Goal: Task Accomplishment & Management: Complete application form

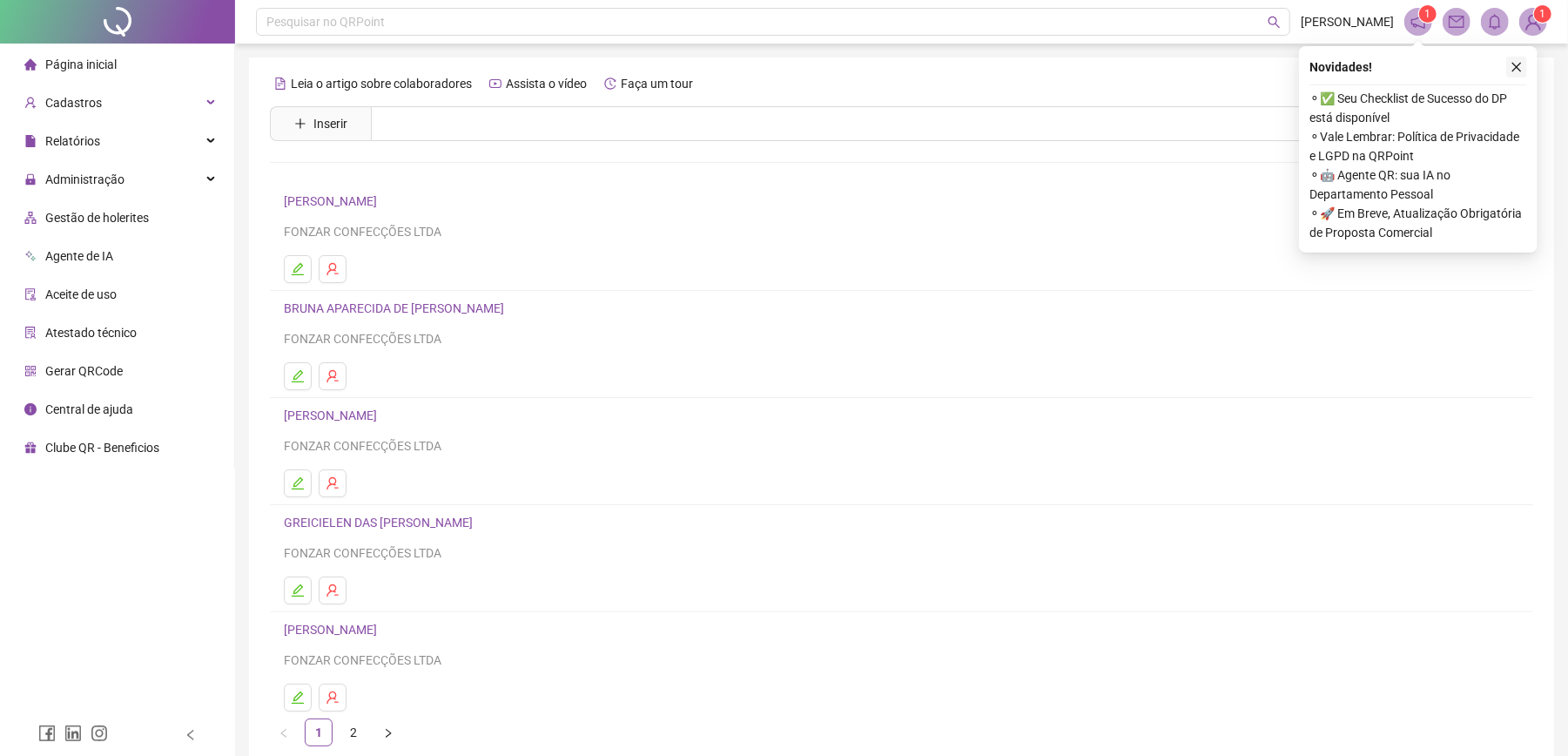
click at [1519, 70] on icon "close" at bounding box center [1516, 67] width 13 height 13
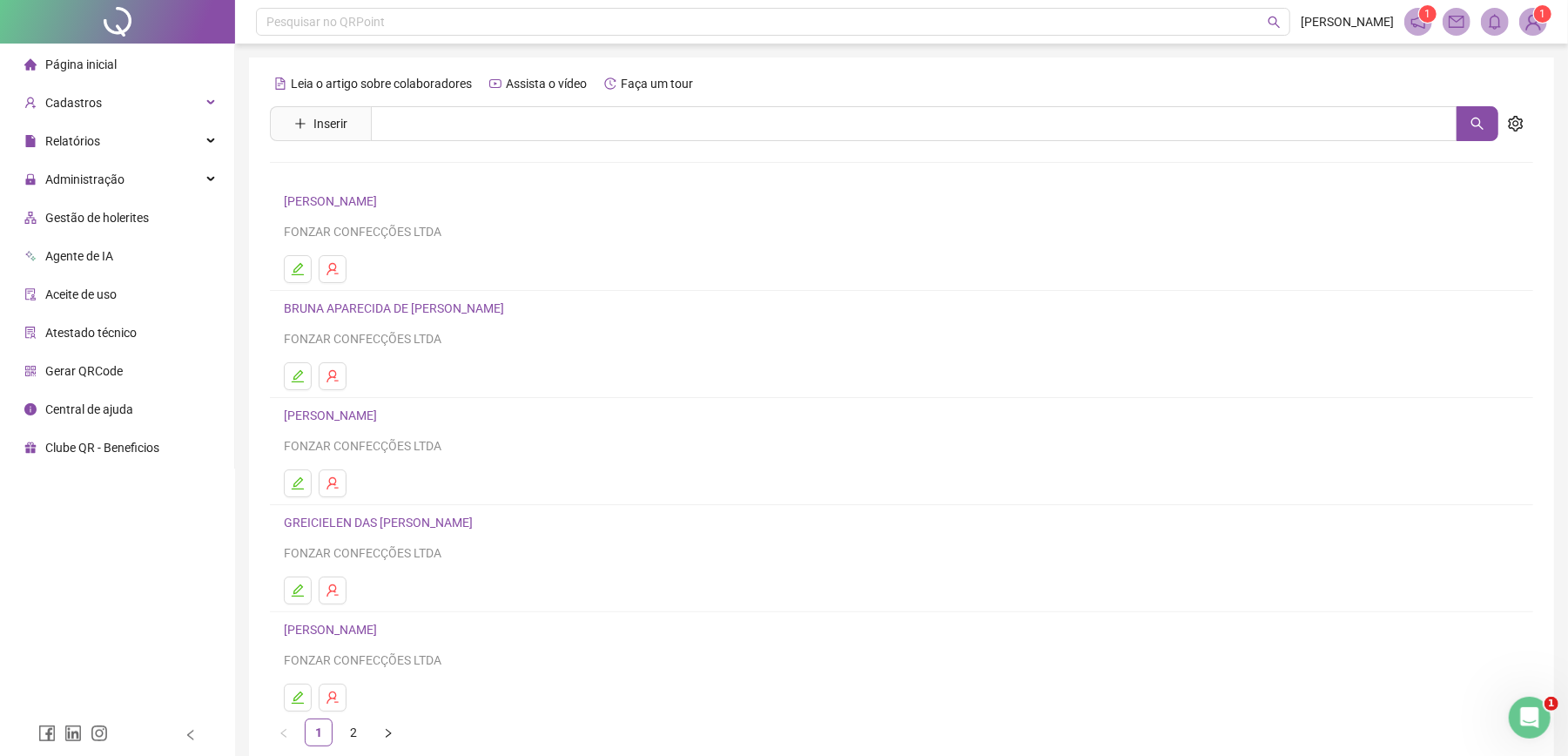
click at [128, 212] on span "Gestão de holerites" at bounding box center [96, 217] width 103 height 14
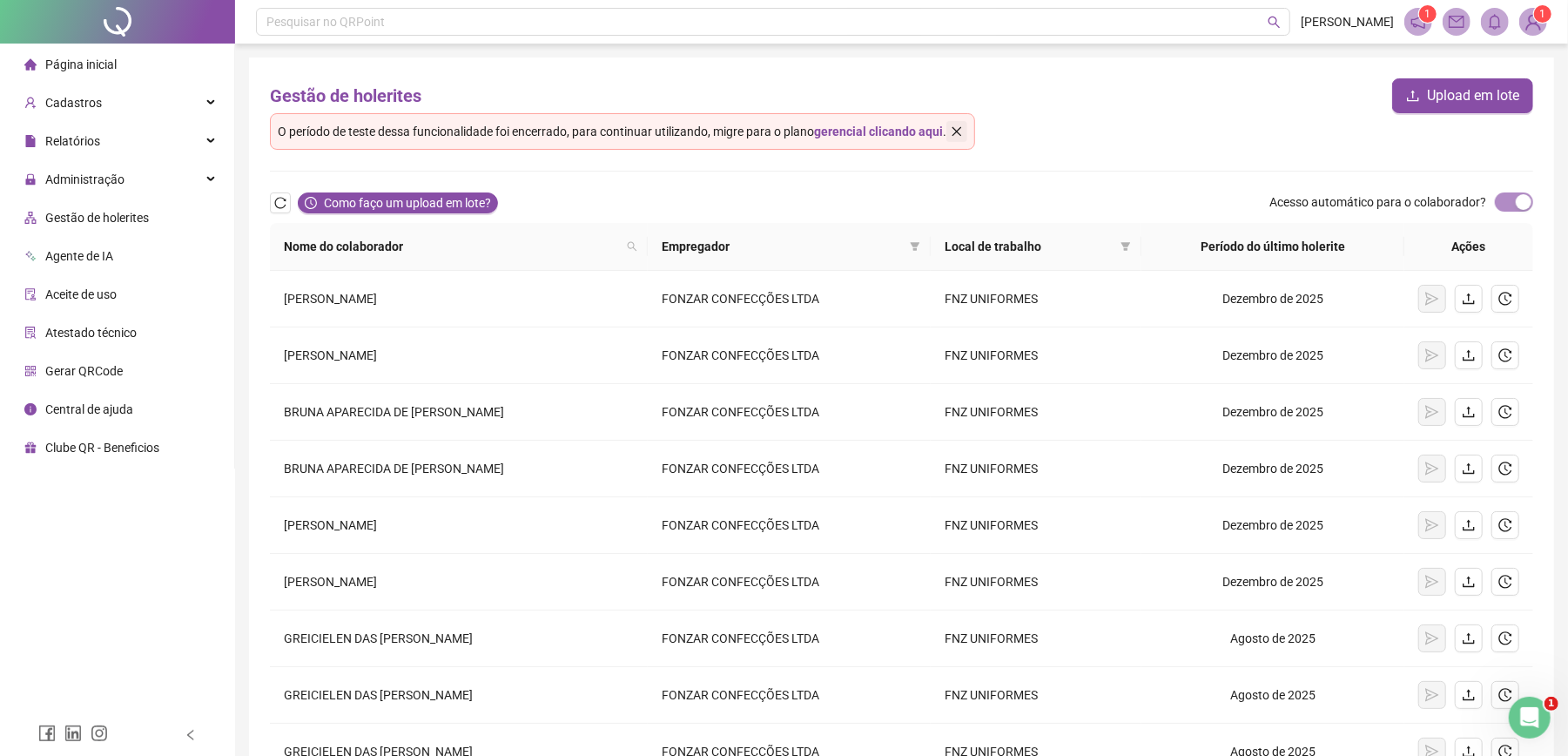
click at [967, 123] on button "button" at bounding box center [956, 131] width 20 height 20
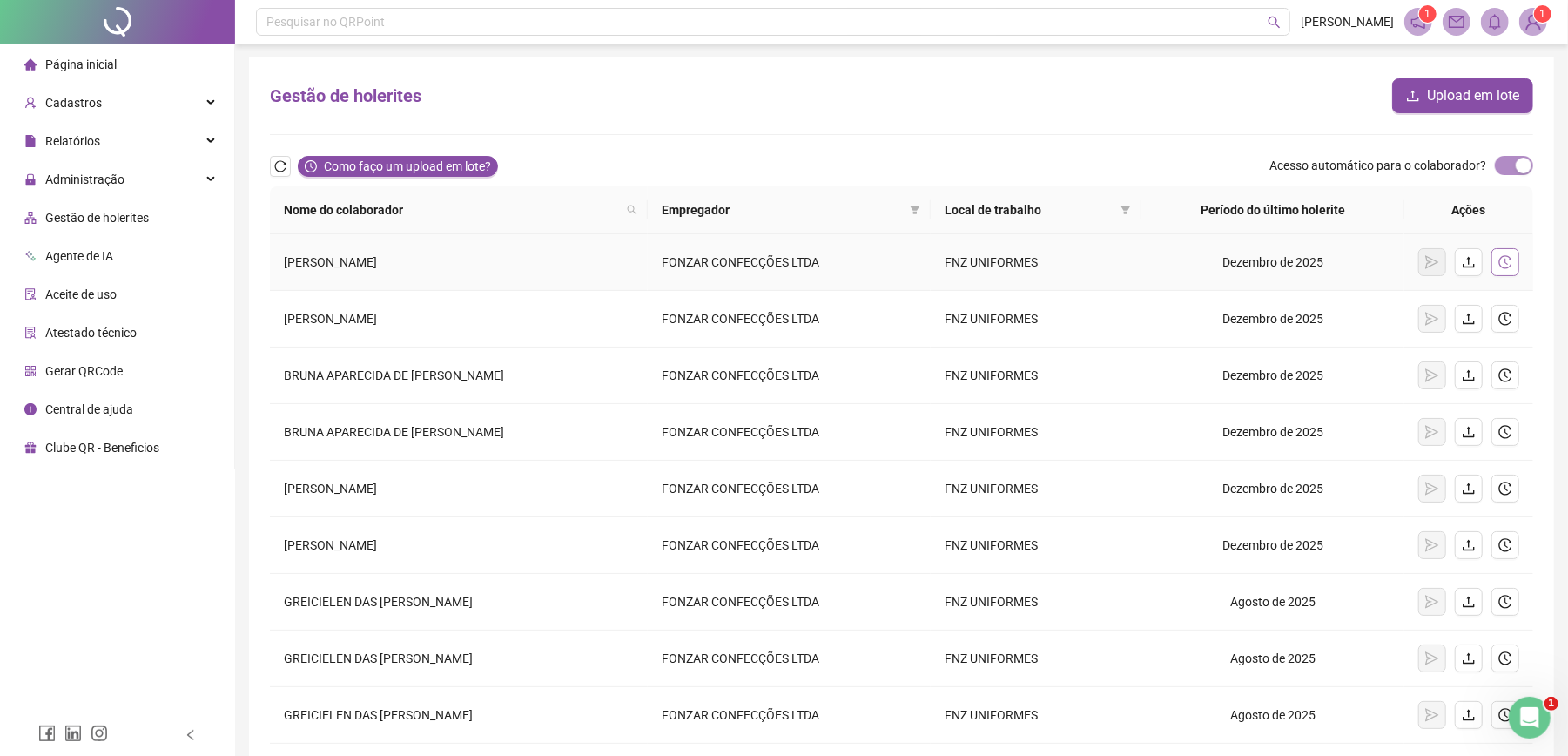
click at [1513, 261] on button "button" at bounding box center [1506, 262] width 28 height 28
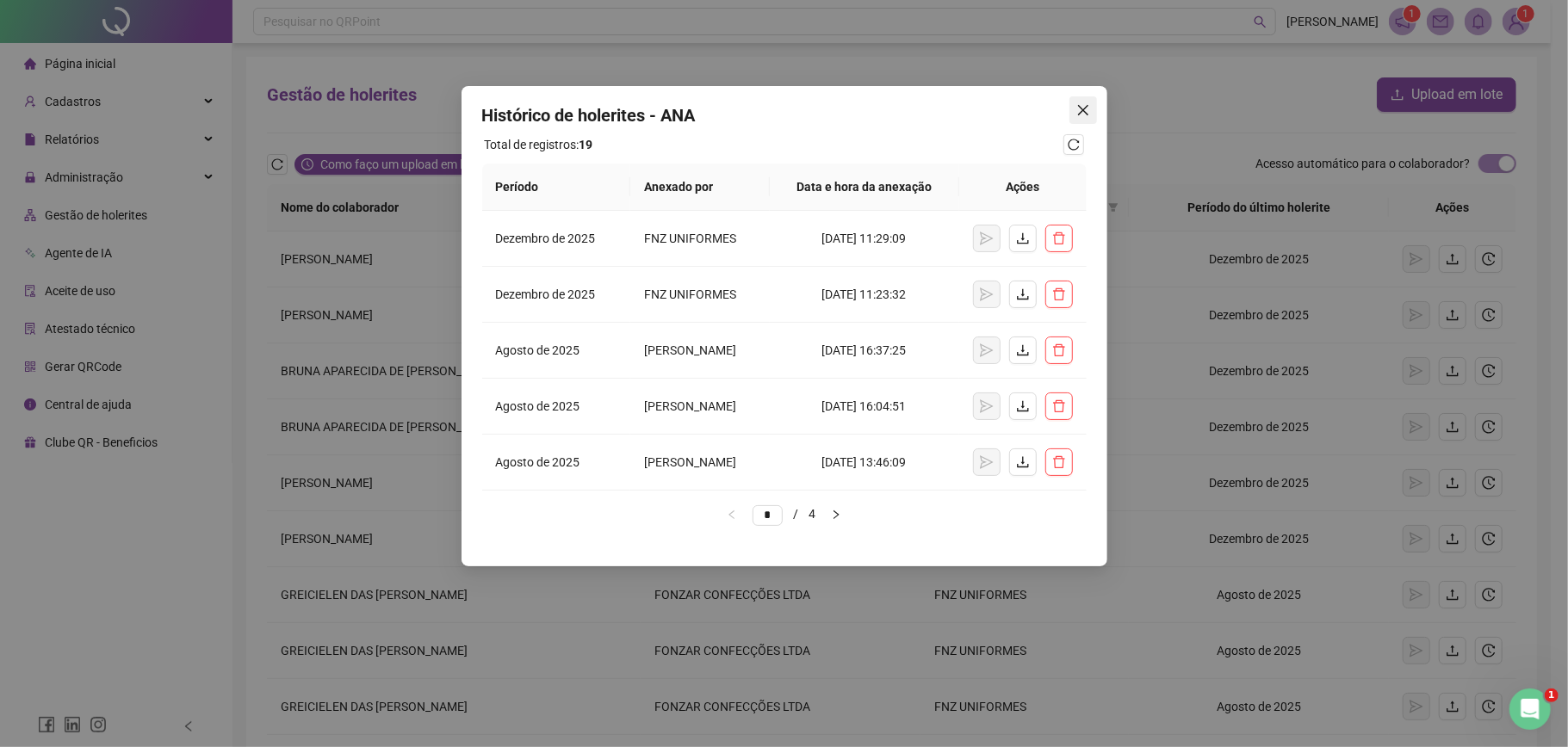
click at [1085, 103] on icon "close" at bounding box center [1084, 110] width 13 height 13
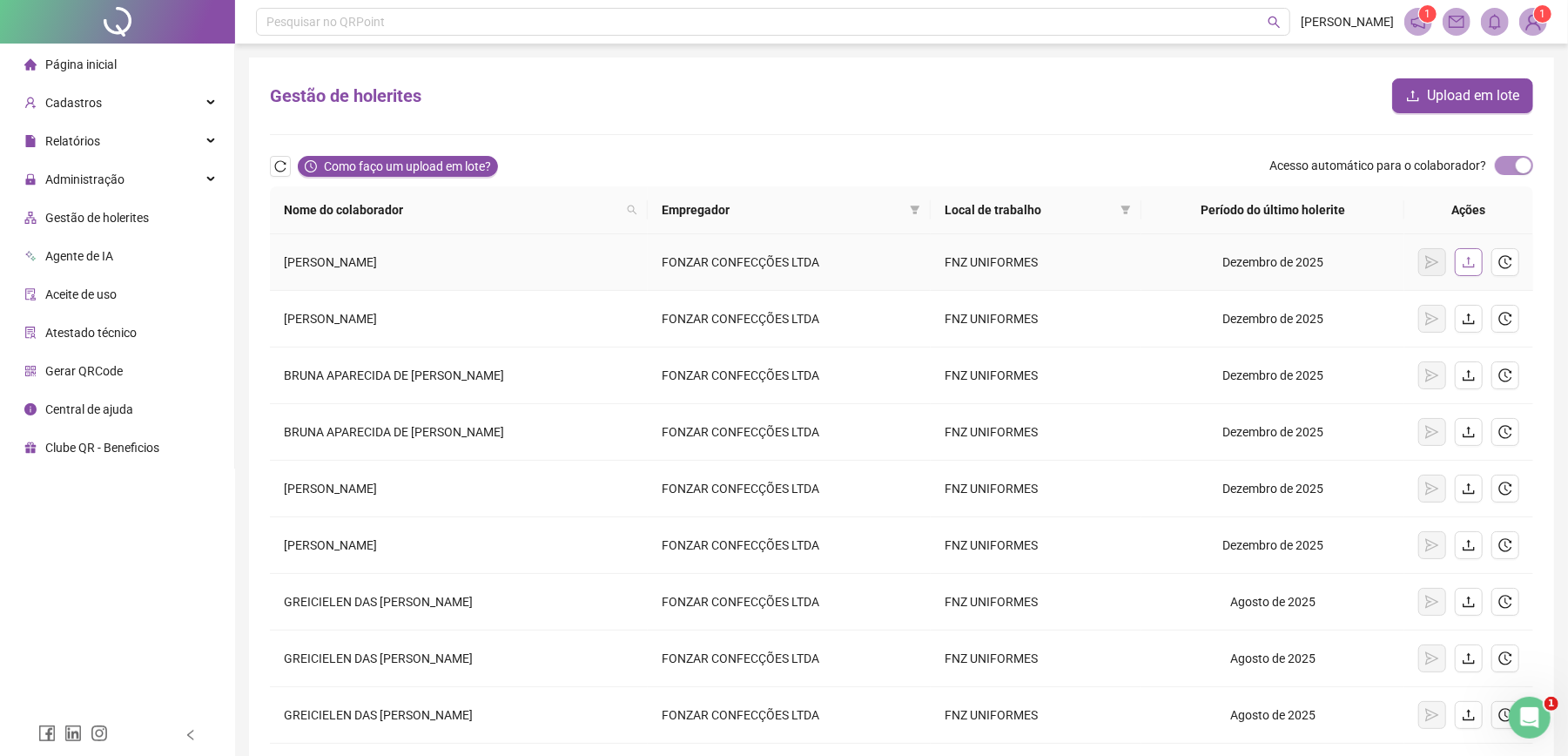
click at [1470, 269] on icon "upload" at bounding box center [1469, 262] width 14 height 14
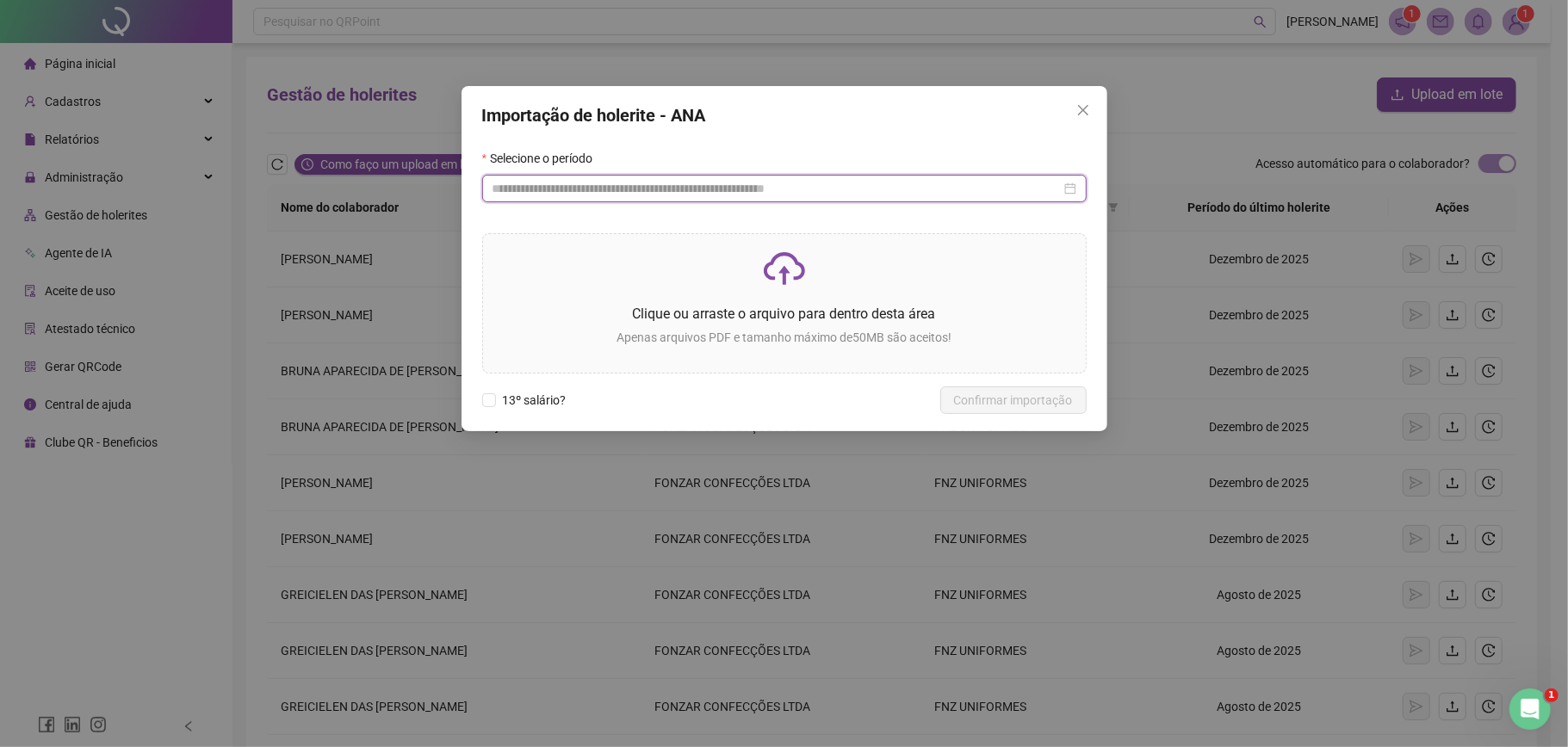
click at [616, 186] on input at bounding box center [776, 189] width 568 height 19
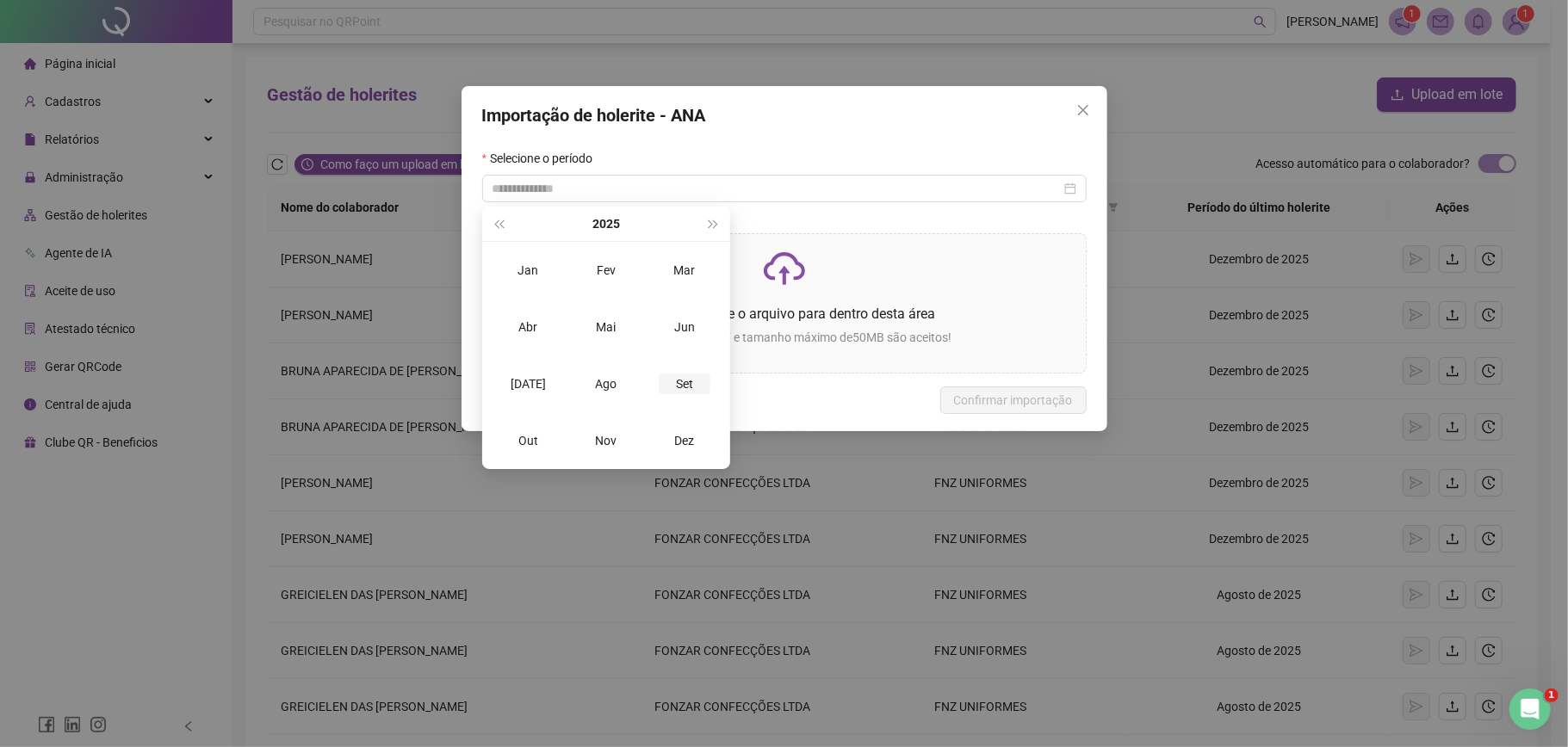
click at [668, 387] on div "Set" at bounding box center [685, 383] width 52 height 20
type input "**********"
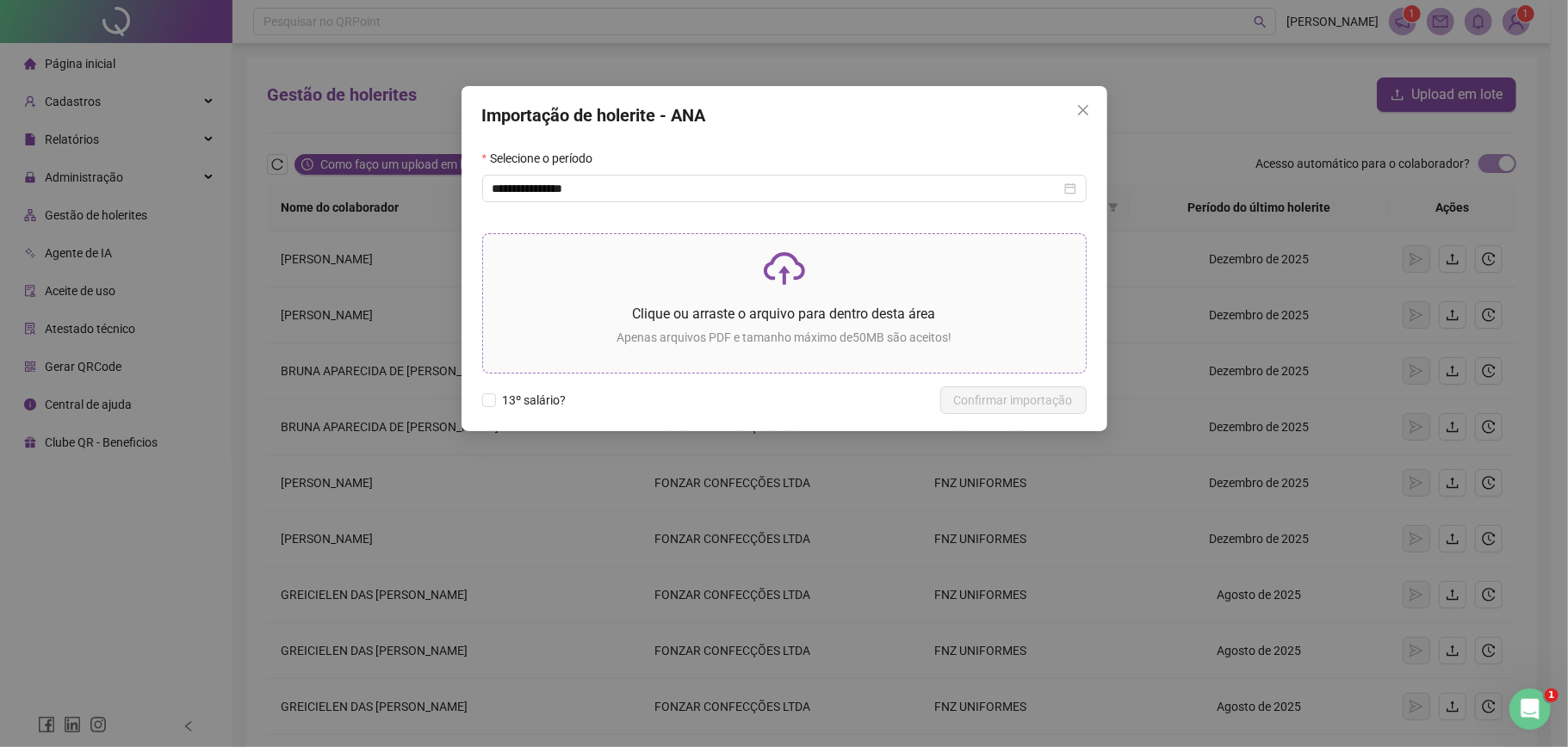
click at [680, 328] on p "Apenas arquivos PDF e tamanho máximo de 50 MB são aceitos!" at bounding box center [784, 338] width 575 height 19
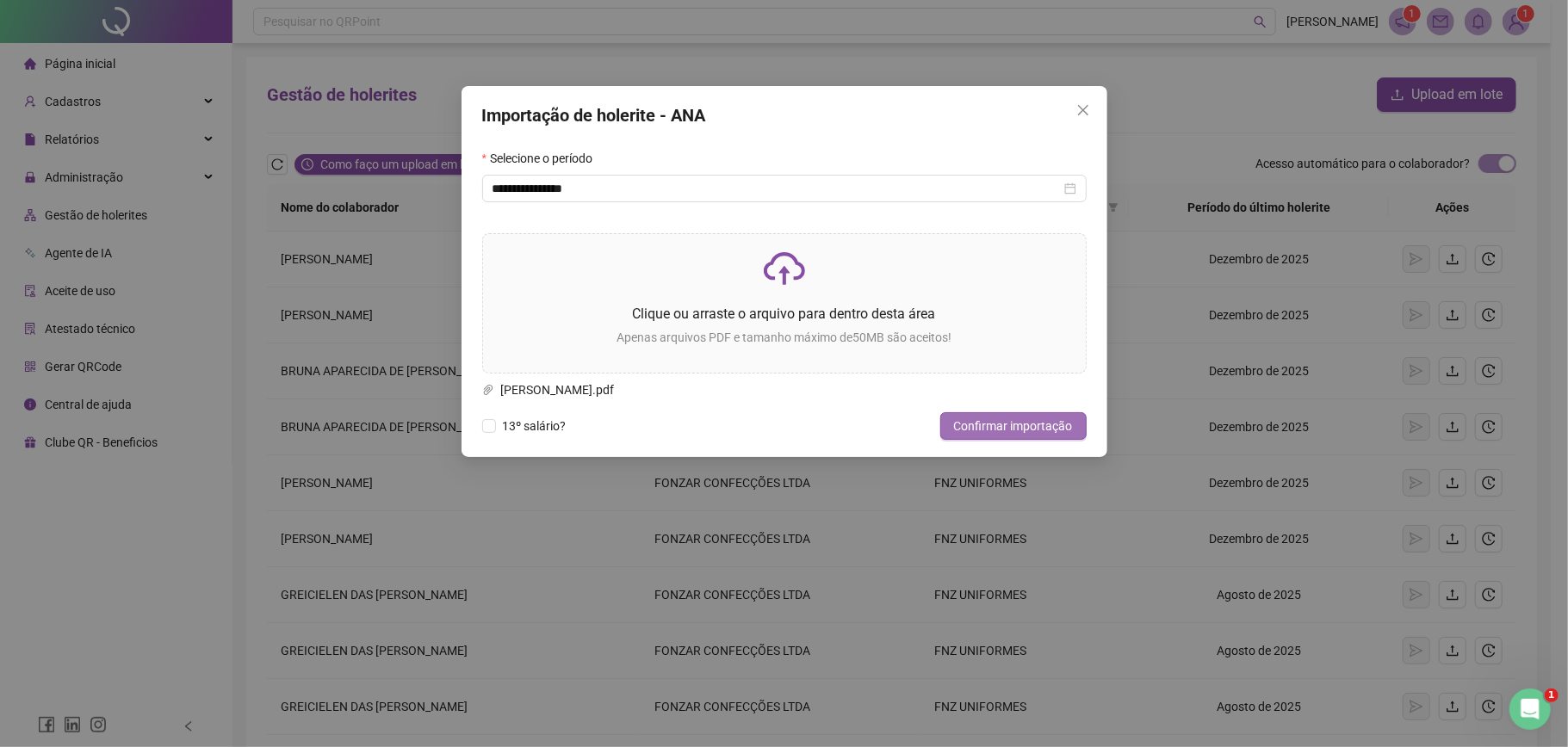
click at [1025, 437] on button "Confirmar importação" at bounding box center [1013, 425] width 146 height 28
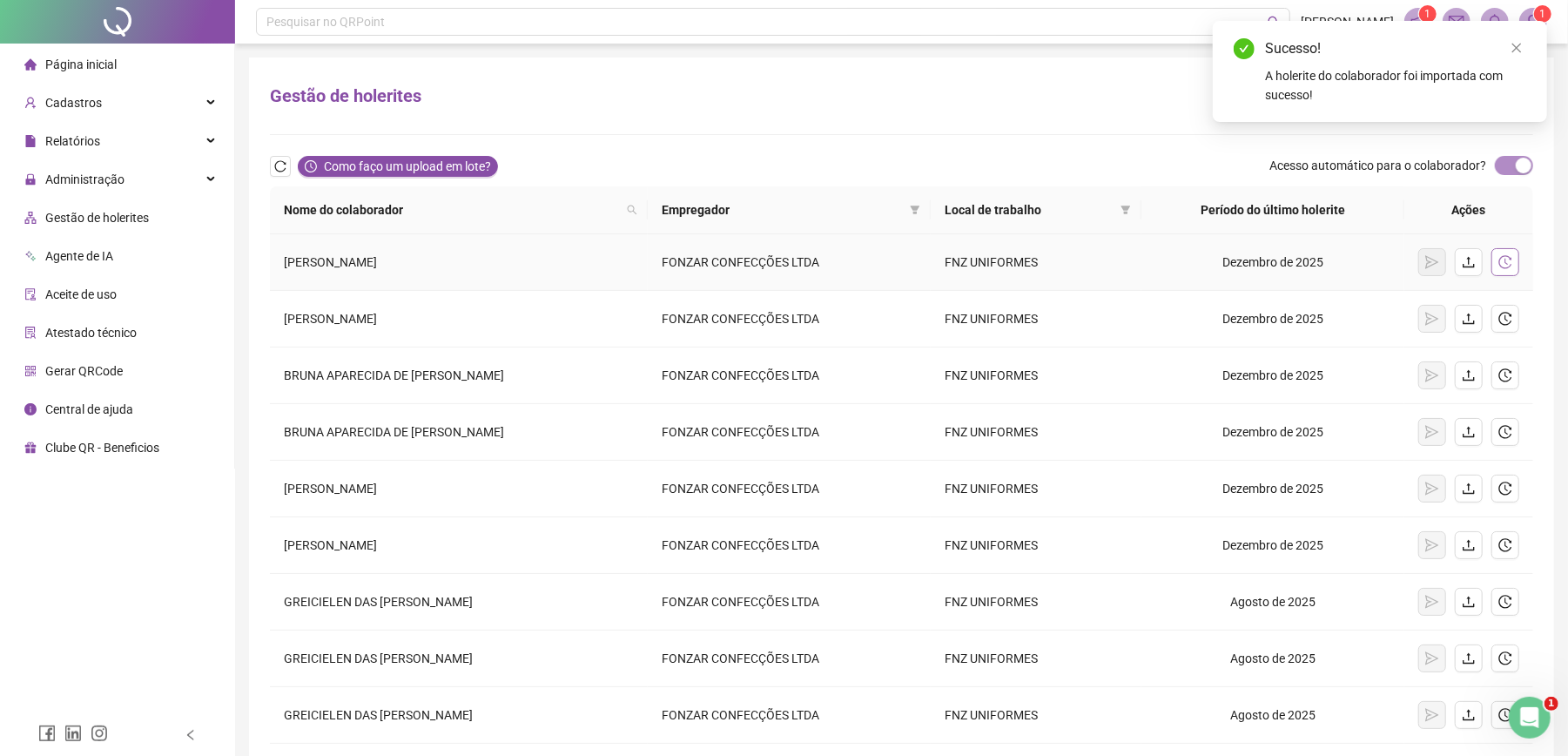
click at [1511, 265] on icon "history" at bounding box center [1506, 262] width 14 height 14
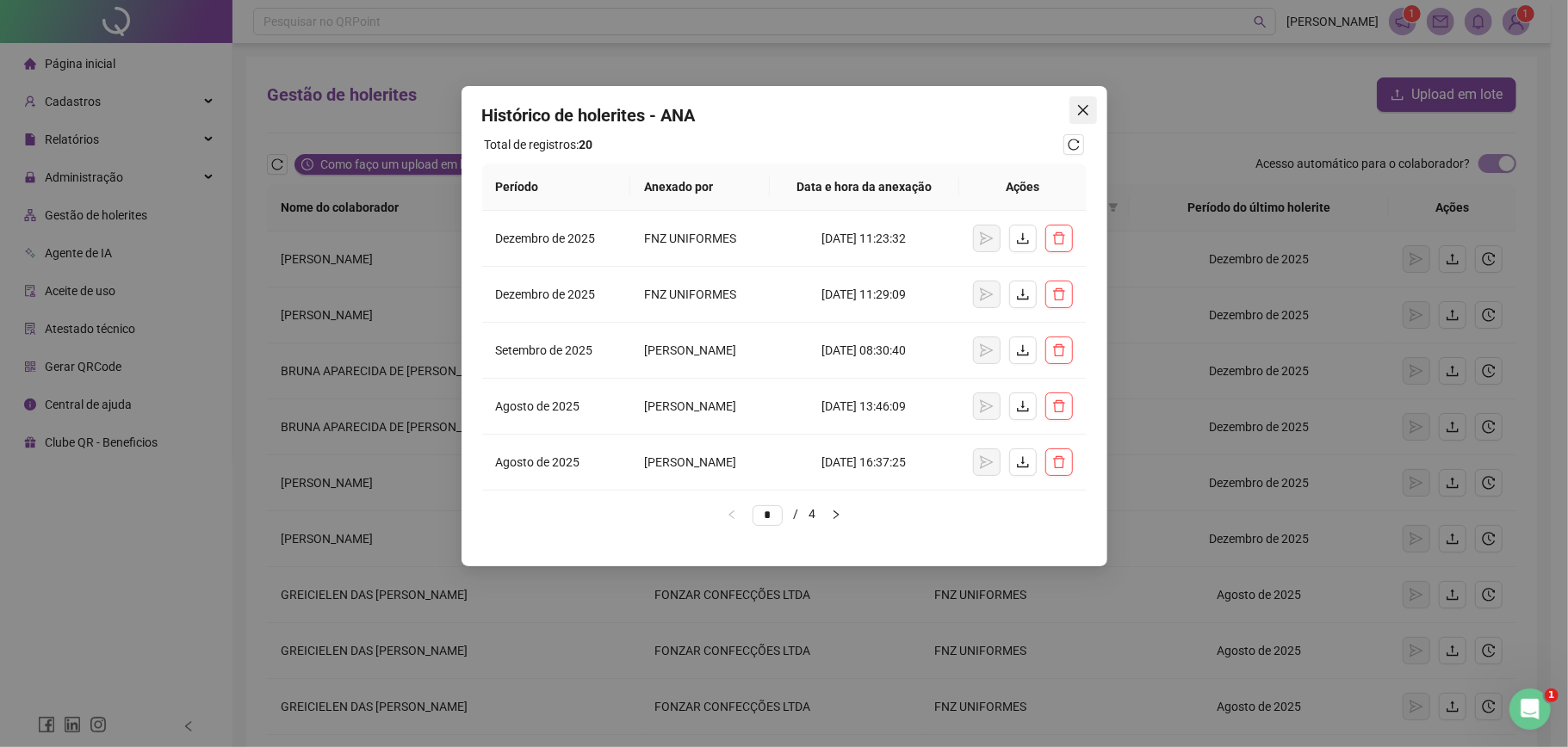
click at [1092, 112] on span "Close" at bounding box center [1084, 110] width 28 height 13
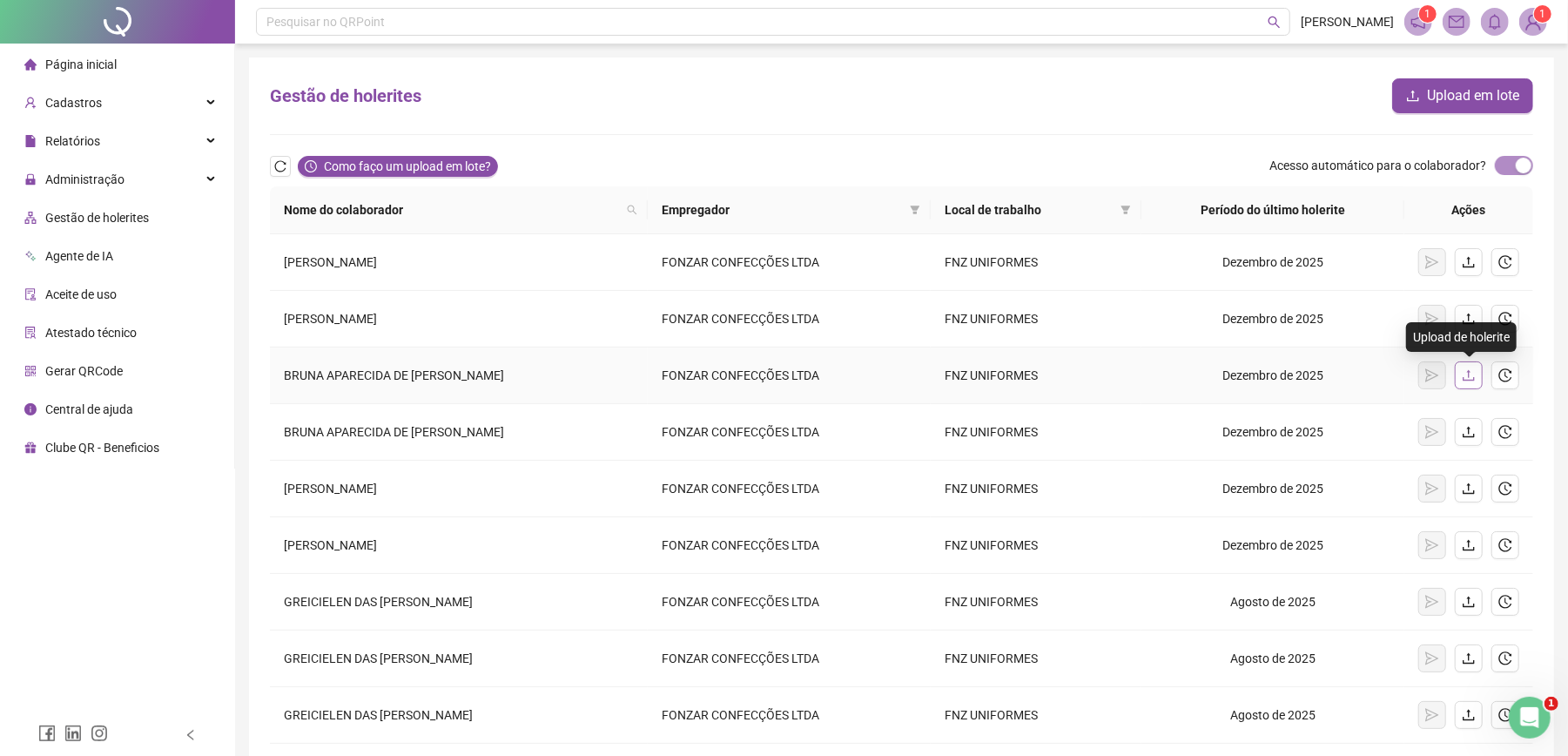
click at [1472, 370] on icon "upload" at bounding box center [1469, 375] width 14 height 14
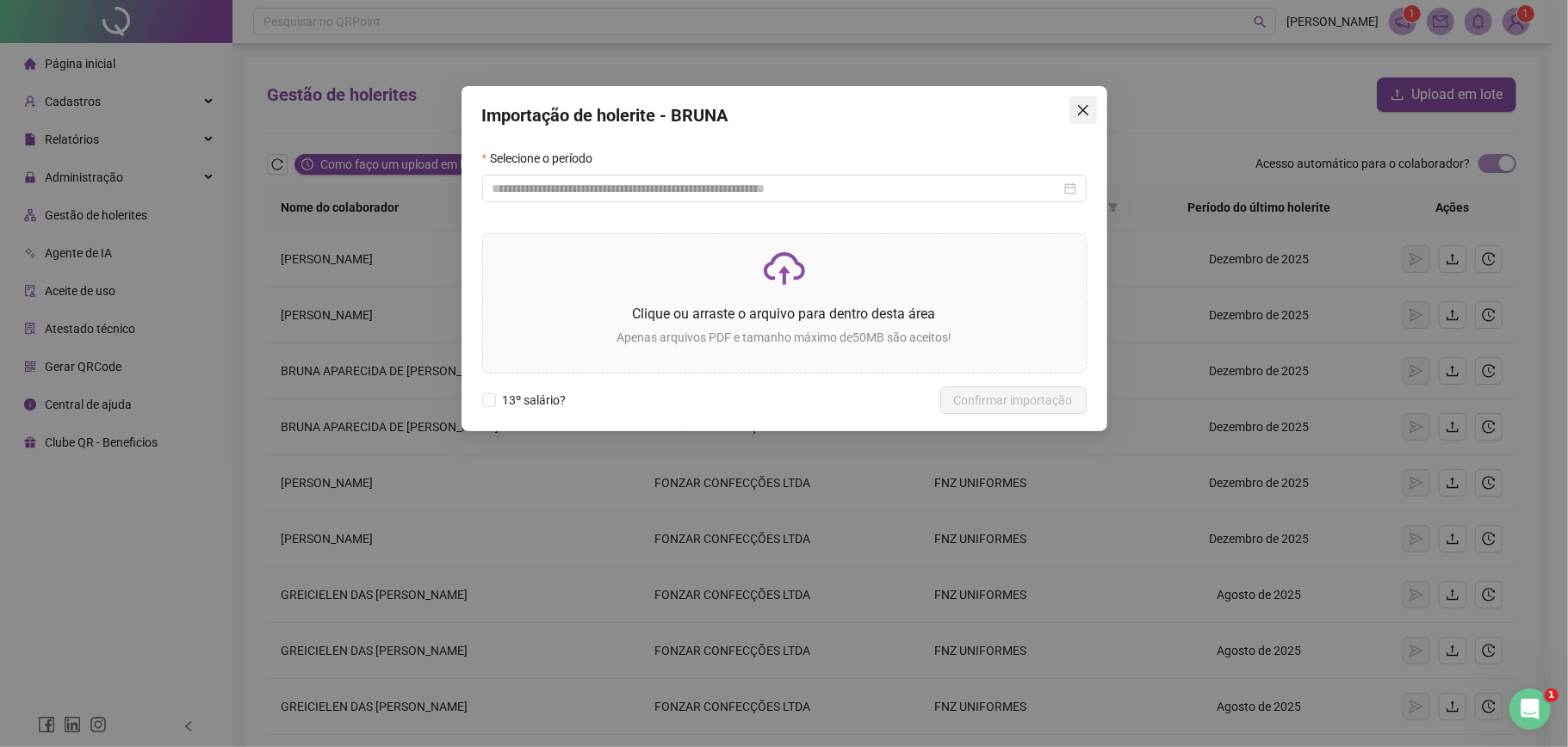
click at [1073, 117] on button "Close" at bounding box center [1084, 110] width 28 height 28
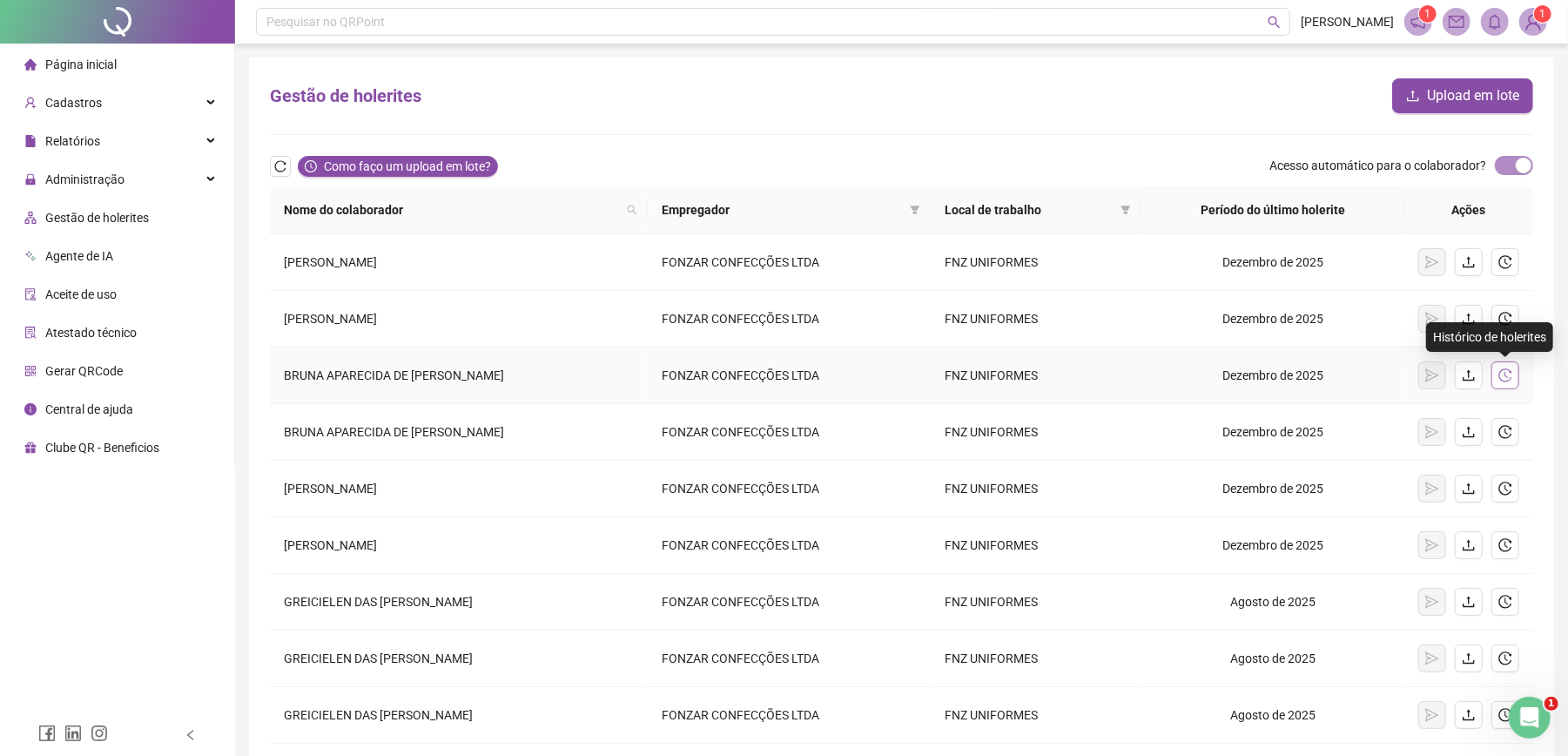
click at [1507, 381] on icon "history" at bounding box center [1506, 375] width 14 height 14
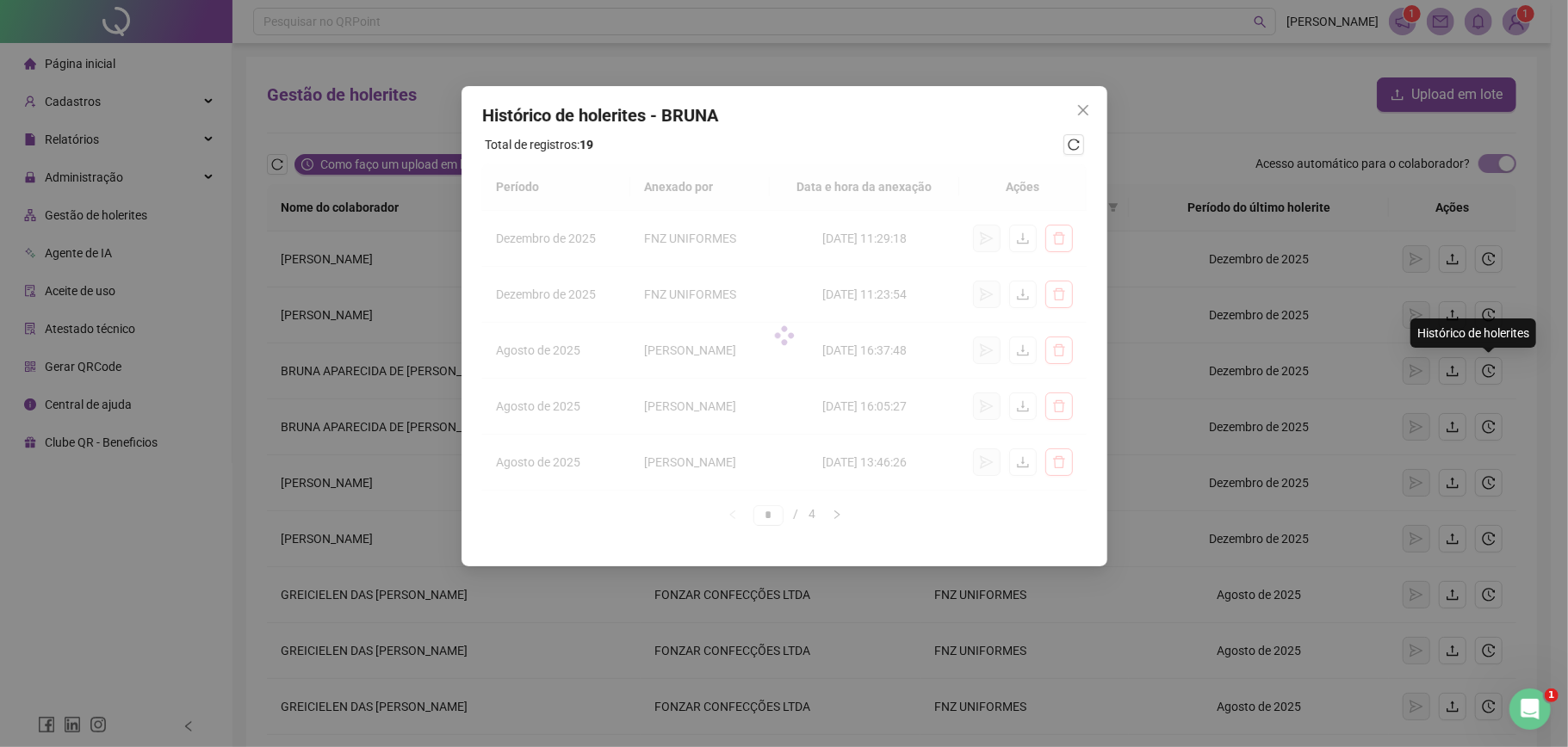
click at [1567, 353] on div "Histórico de holerites - BRUNA Total de registros: 19 Período Anexado por Data …" at bounding box center [784, 374] width 1568 height 747
click at [1086, 107] on div "Histórico de holerites - BRUNA Total de registros: 19 Período Anexado por Data …" at bounding box center [784, 374] width 1568 height 747
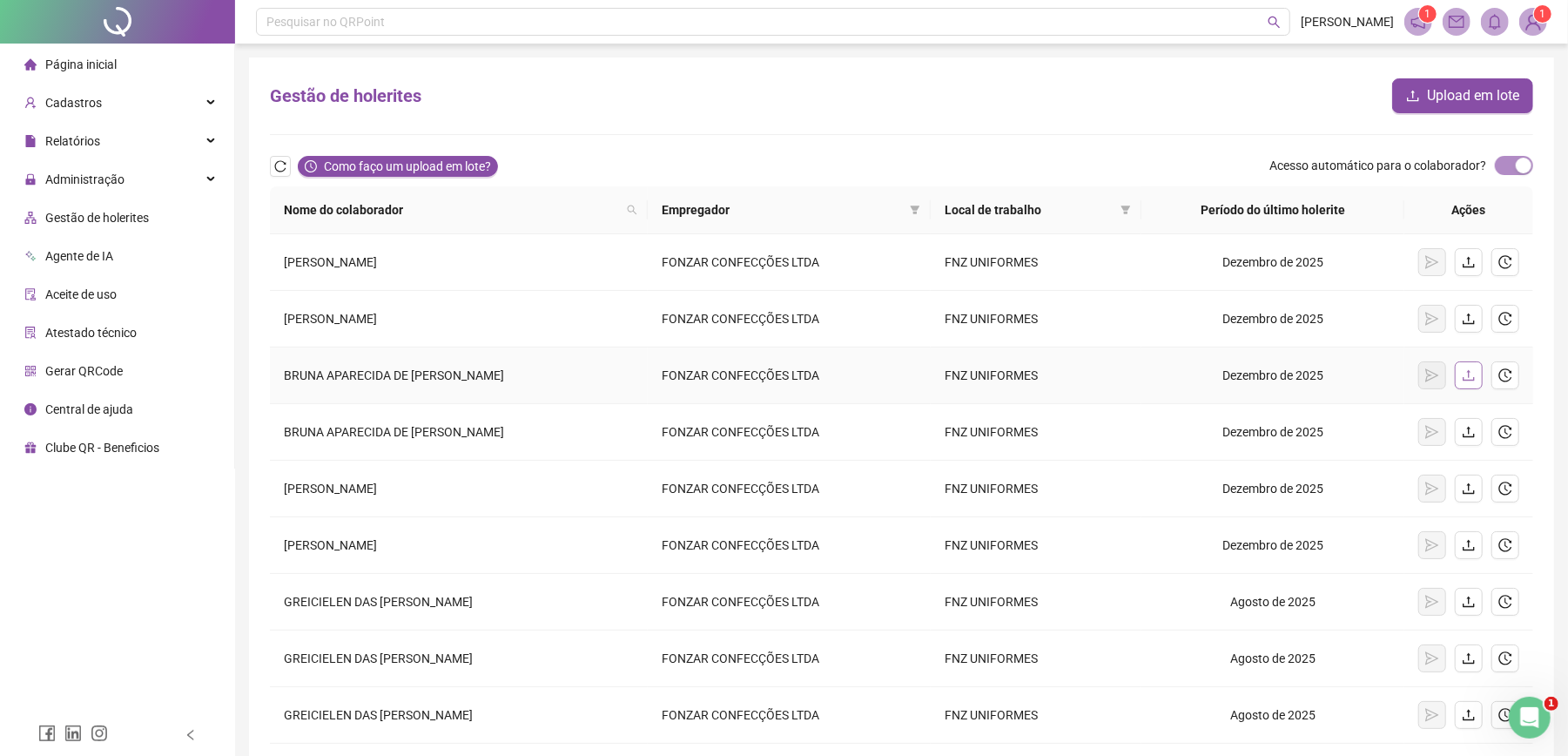
click at [1471, 381] on icon "upload" at bounding box center [1469, 376] width 12 height 12
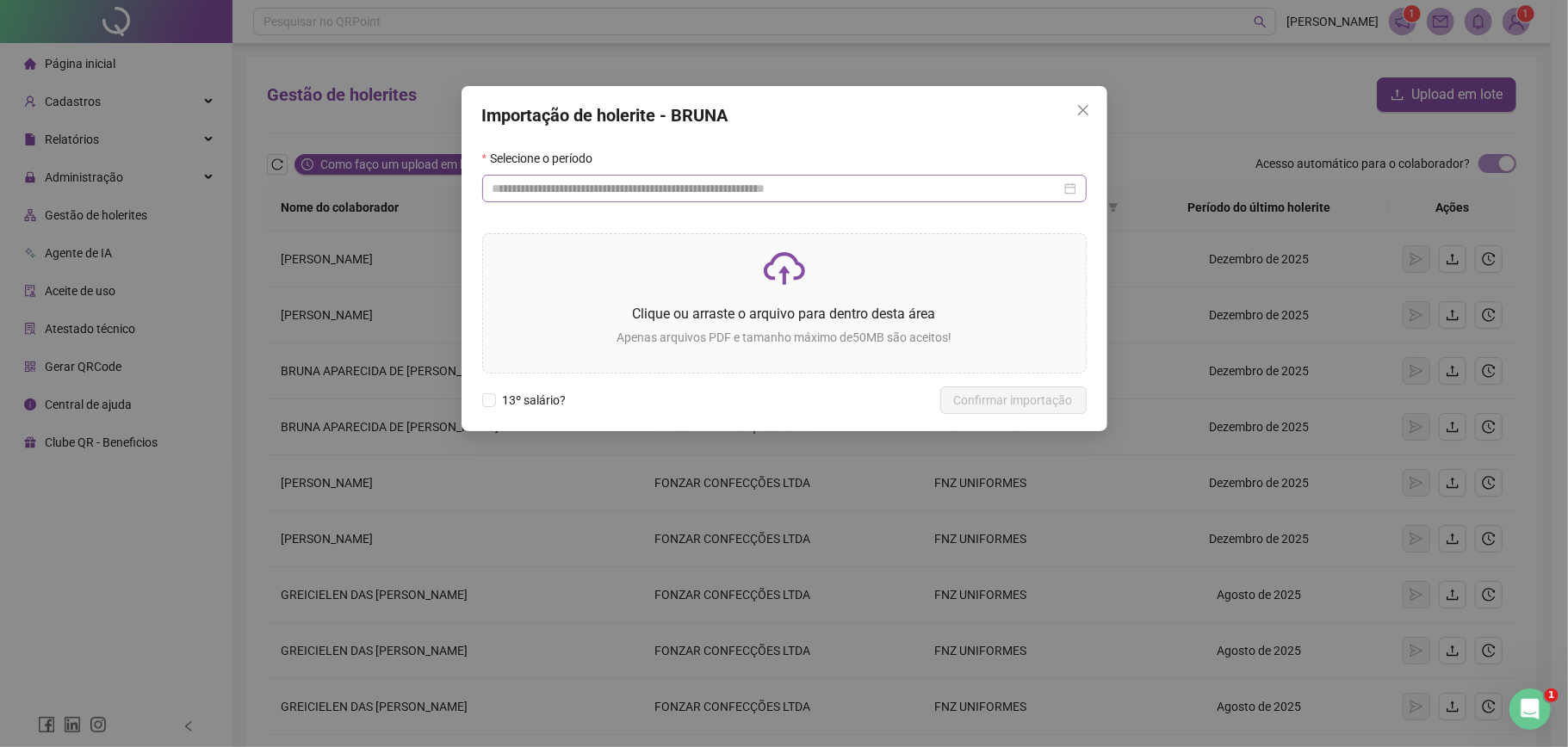
click at [588, 177] on div at bounding box center [785, 189] width 605 height 28
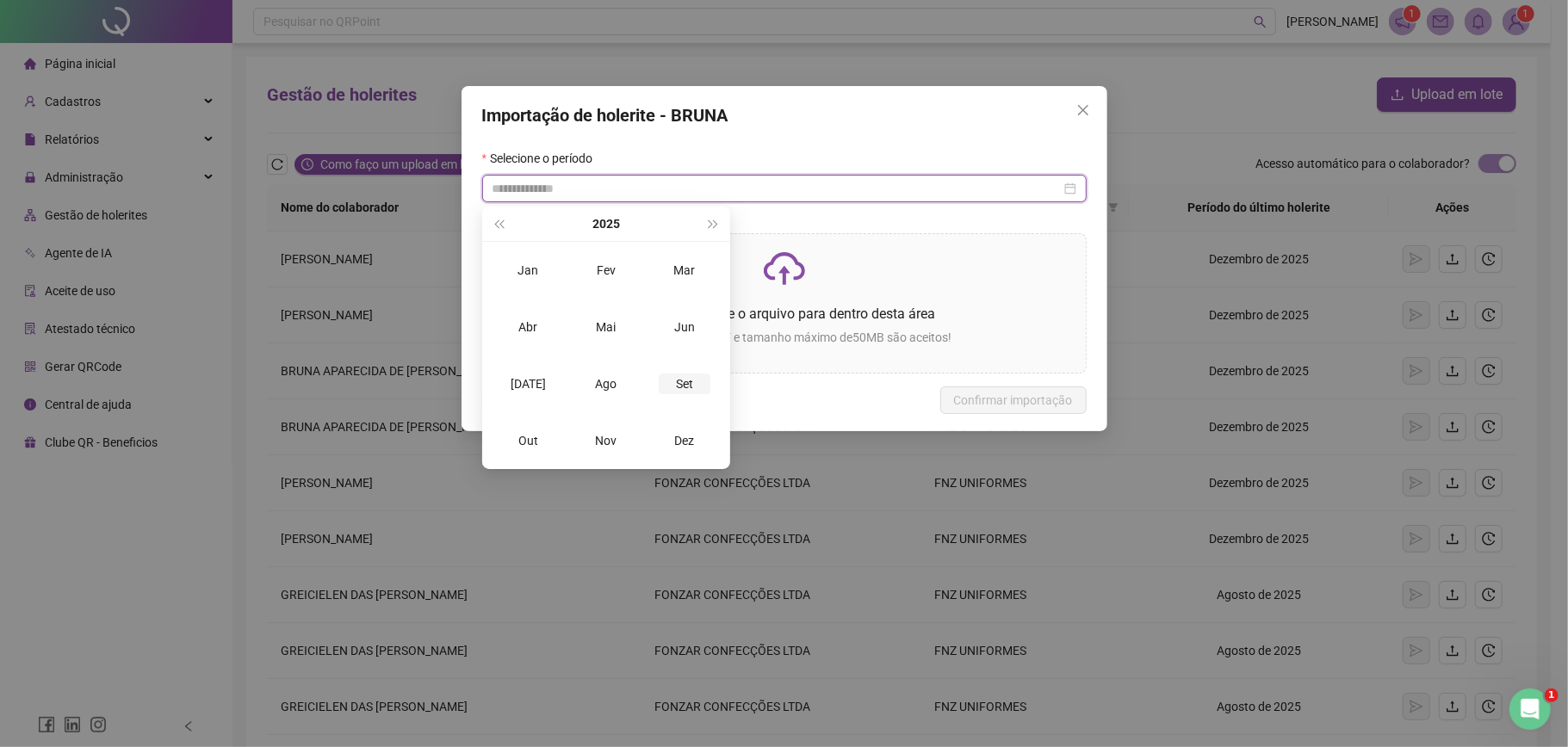
type input "**********"
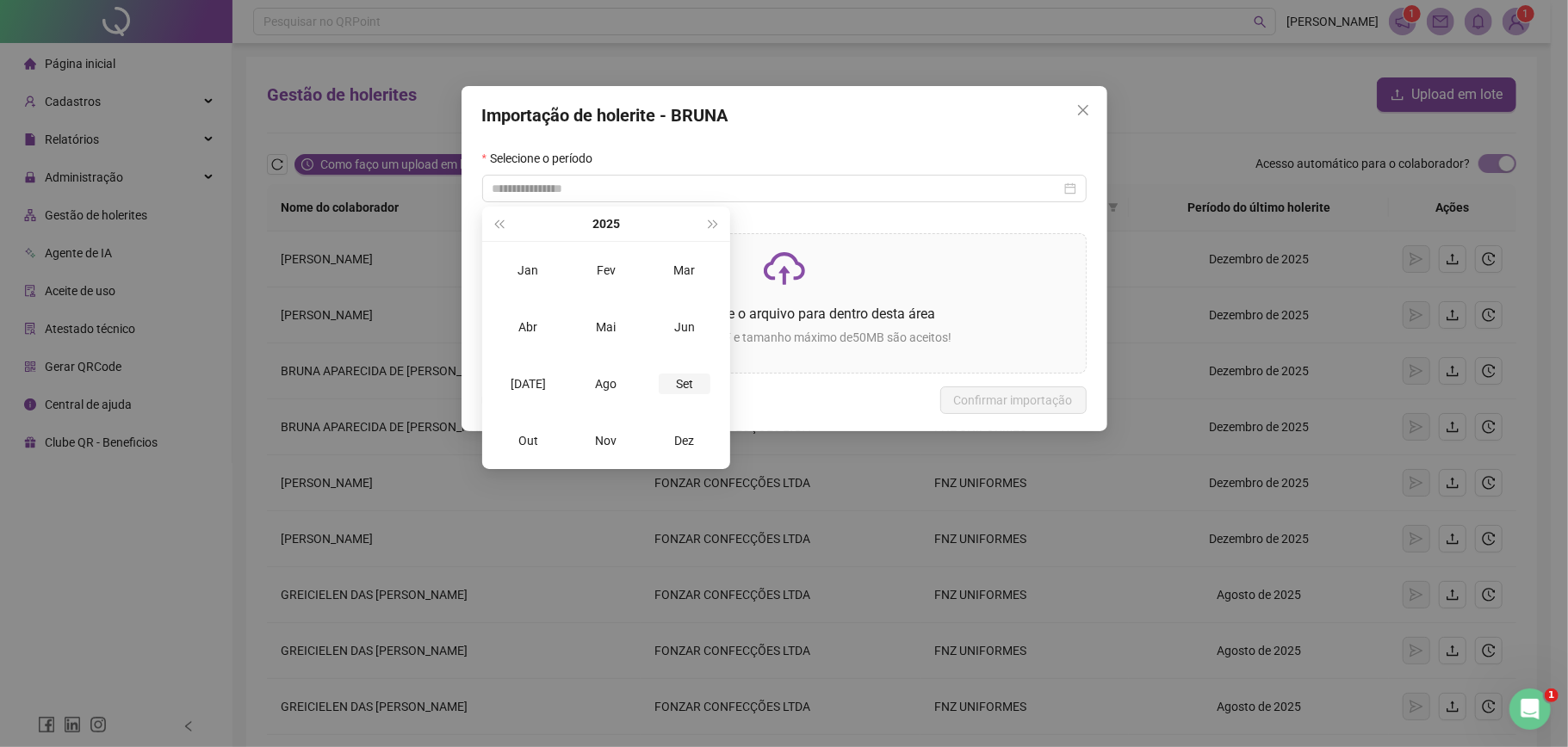
click at [671, 386] on div "Set" at bounding box center [685, 383] width 52 height 20
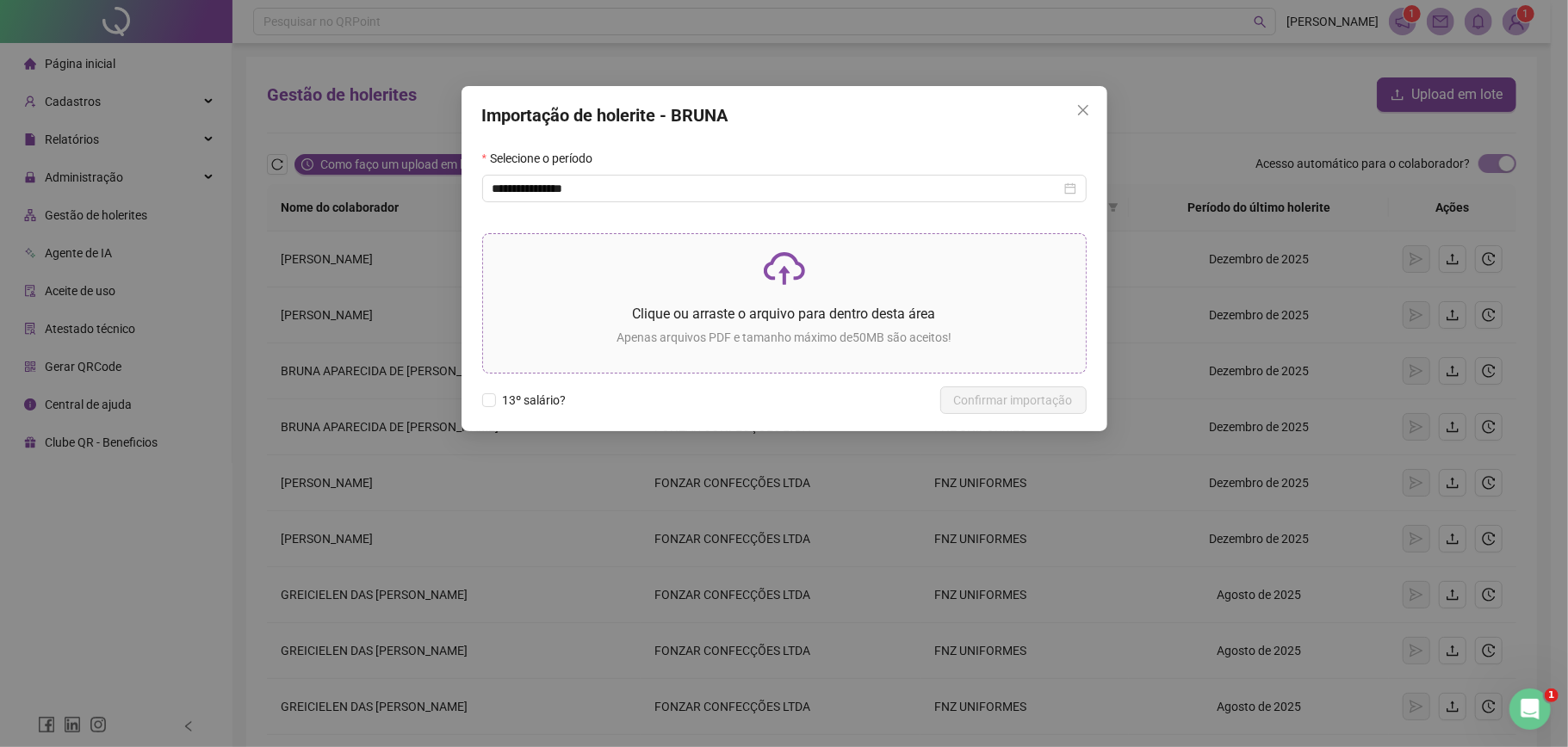
click at [662, 335] on p "Apenas arquivos PDF e tamanho máximo de 50 MB são aceitos!" at bounding box center [784, 338] width 575 height 19
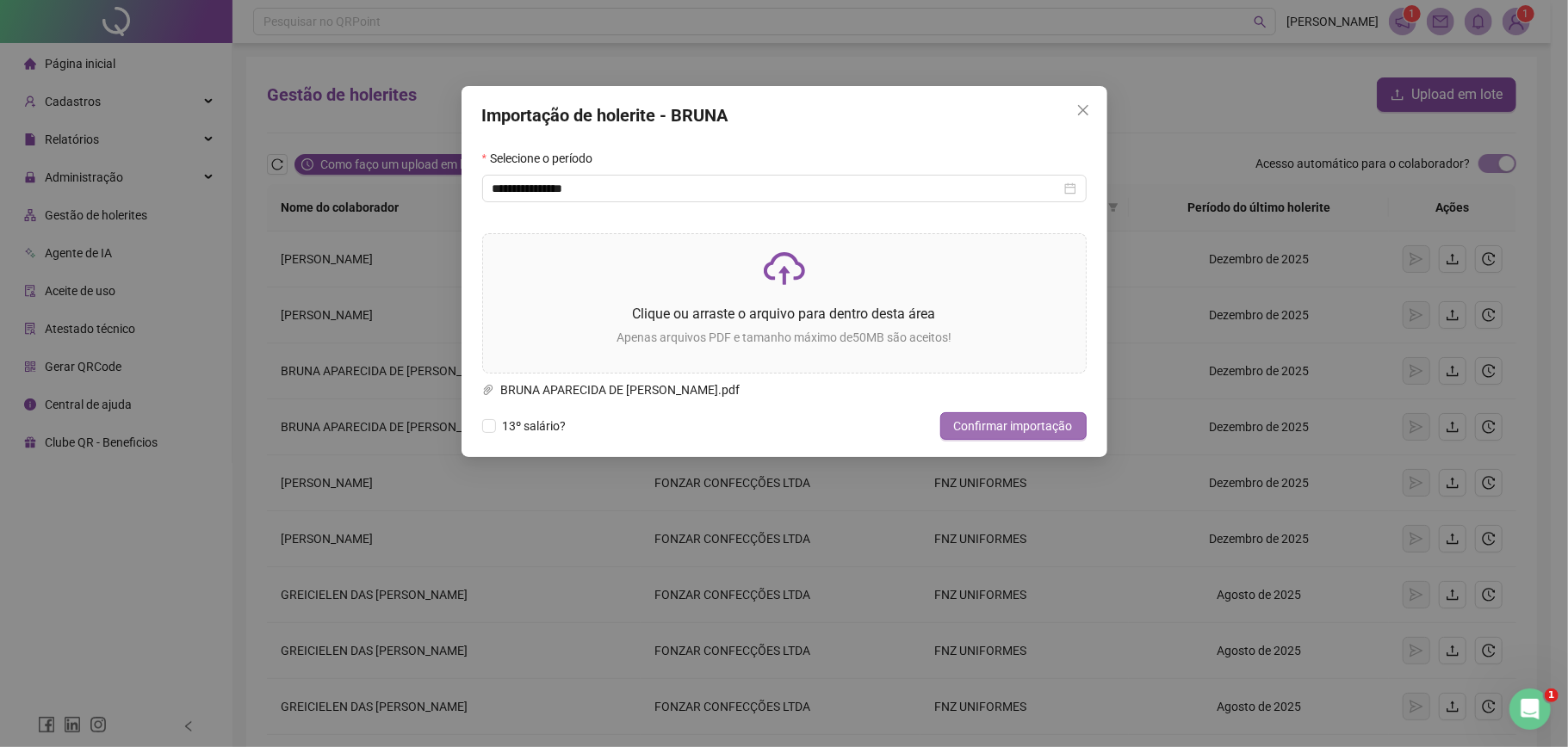
click at [975, 418] on span "Confirmar importação" at bounding box center [1013, 426] width 118 height 19
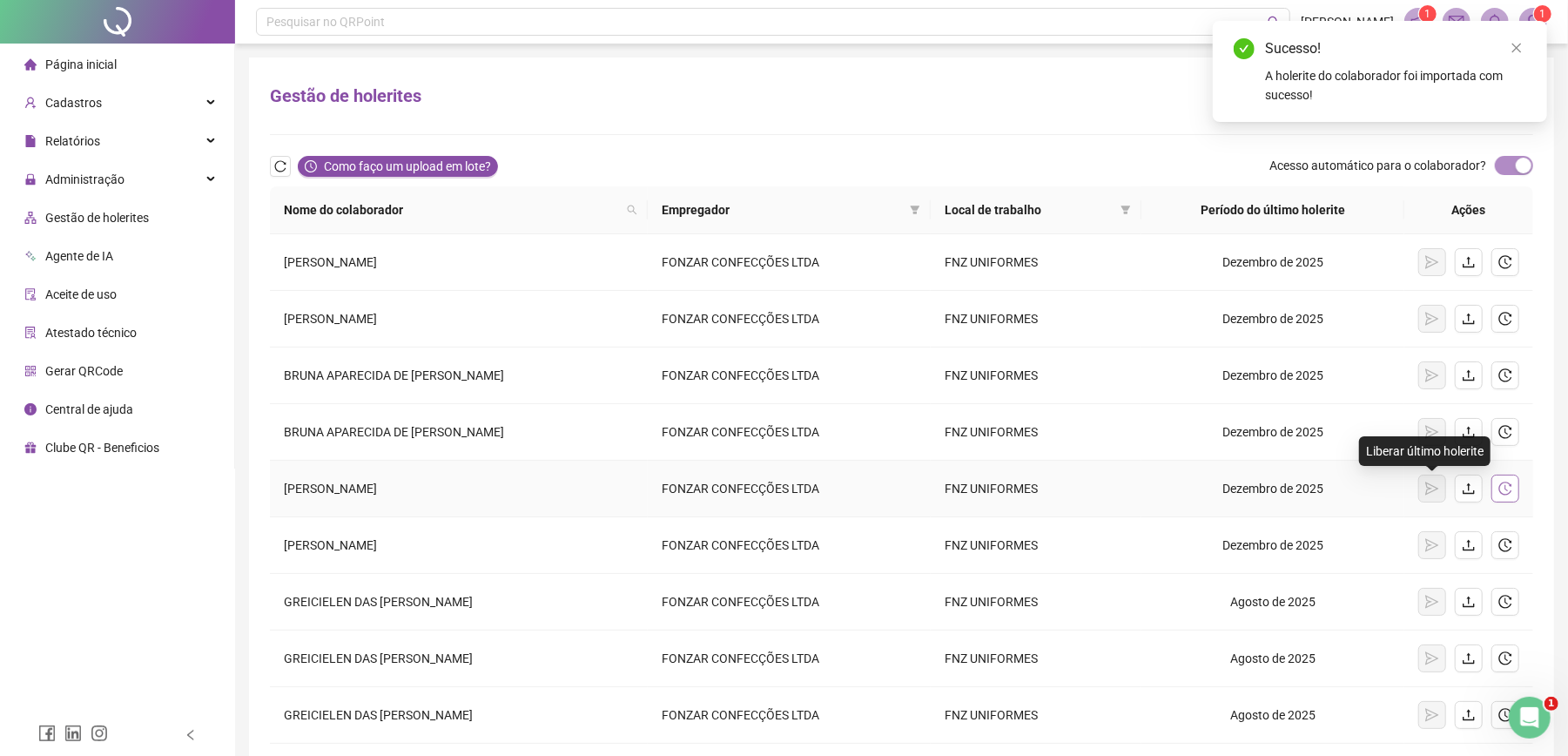
click at [1499, 489] on icon "history" at bounding box center [1506, 488] width 14 height 14
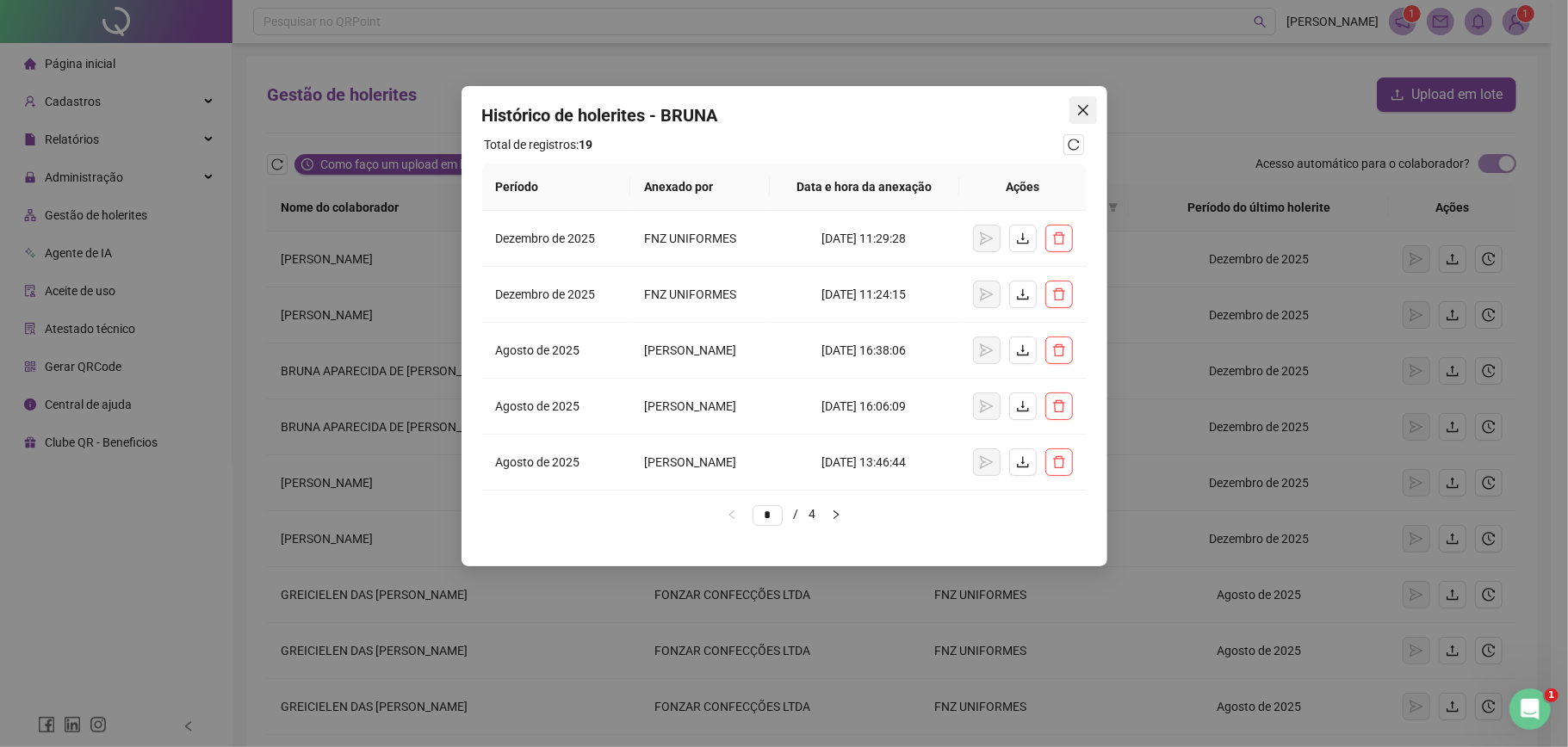
click at [1090, 107] on span "Close" at bounding box center [1084, 110] width 28 height 13
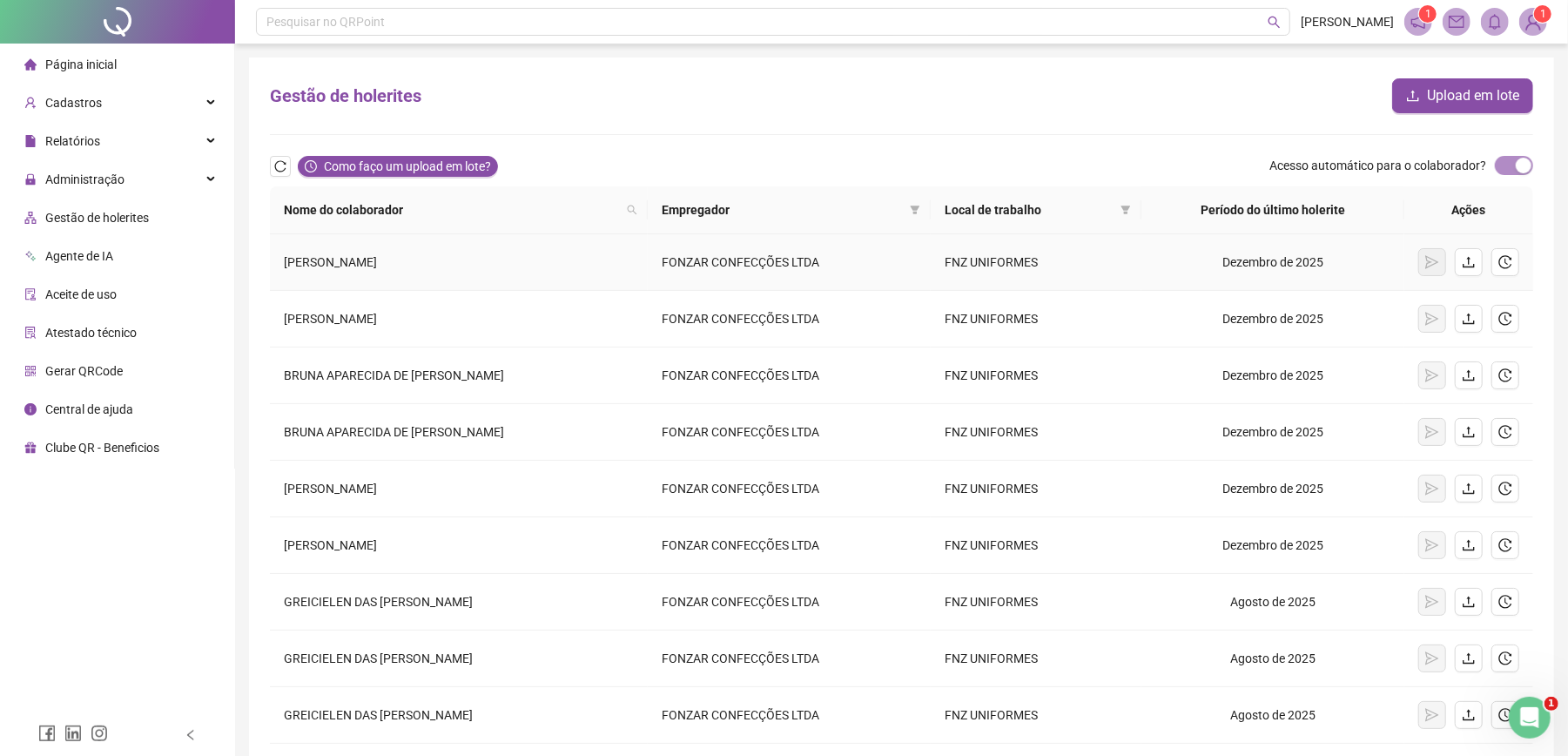
scroll to position [193, 0]
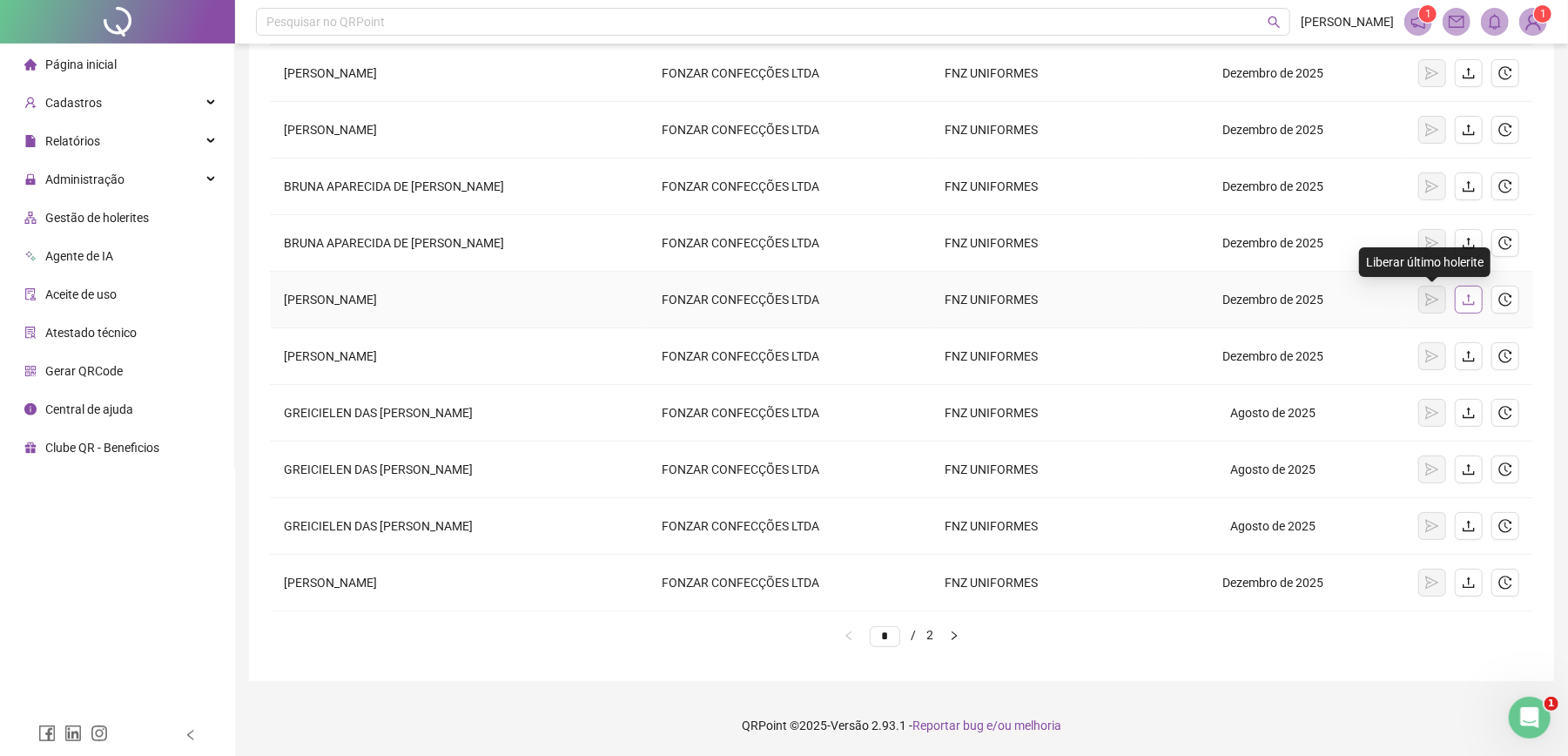
click at [1474, 305] on button "button" at bounding box center [1469, 299] width 28 height 28
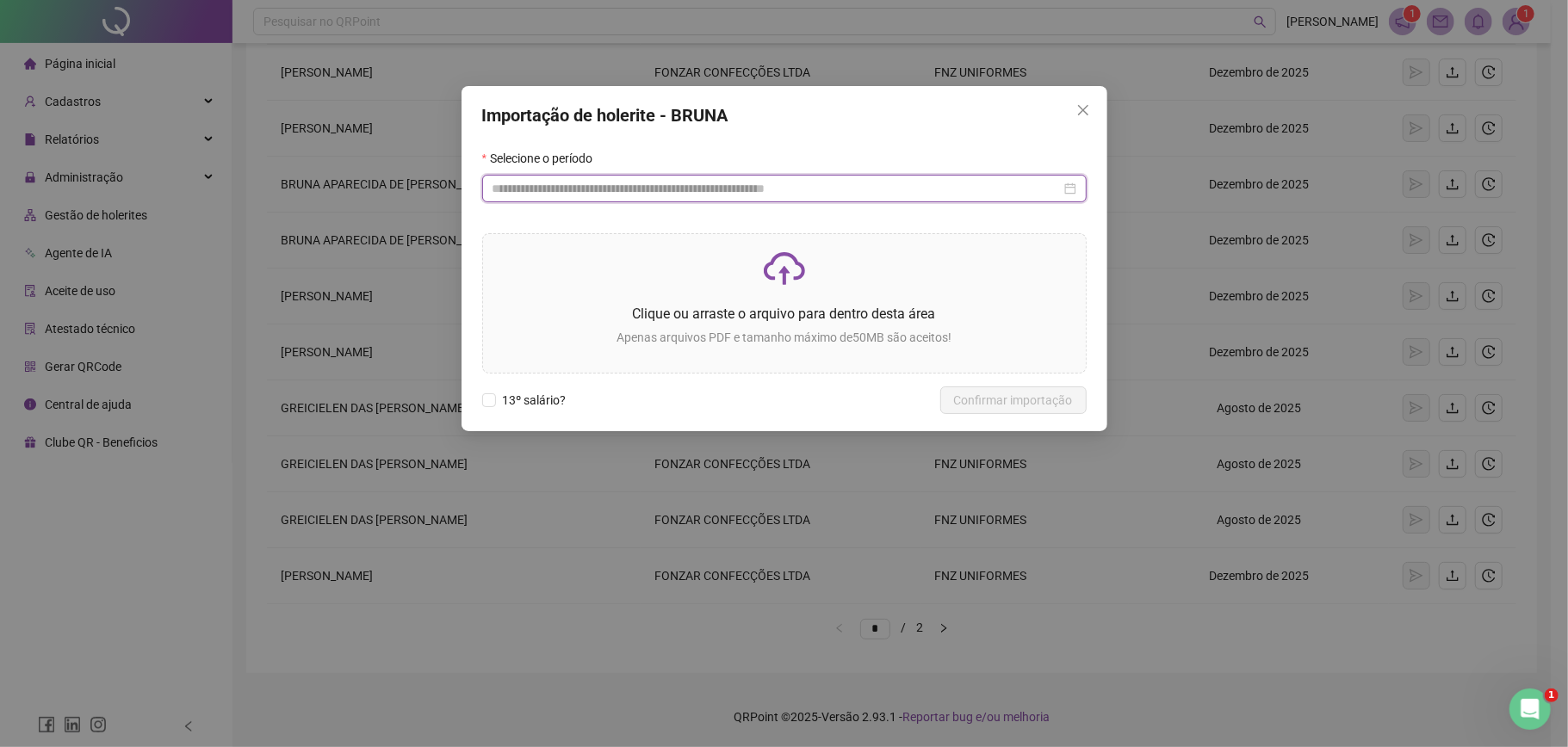
click at [770, 181] on input at bounding box center [776, 189] width 568 height 19
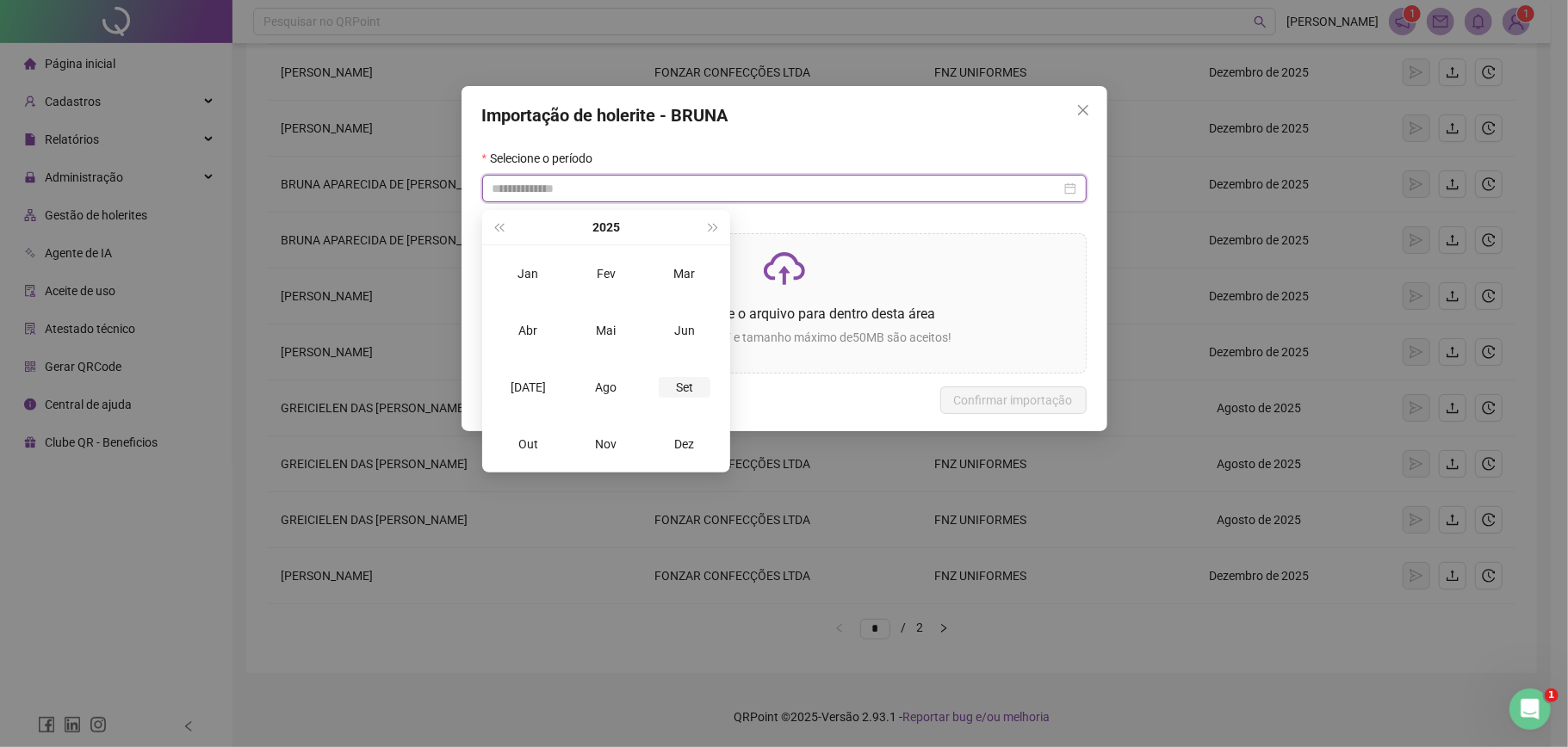
type input "**********"
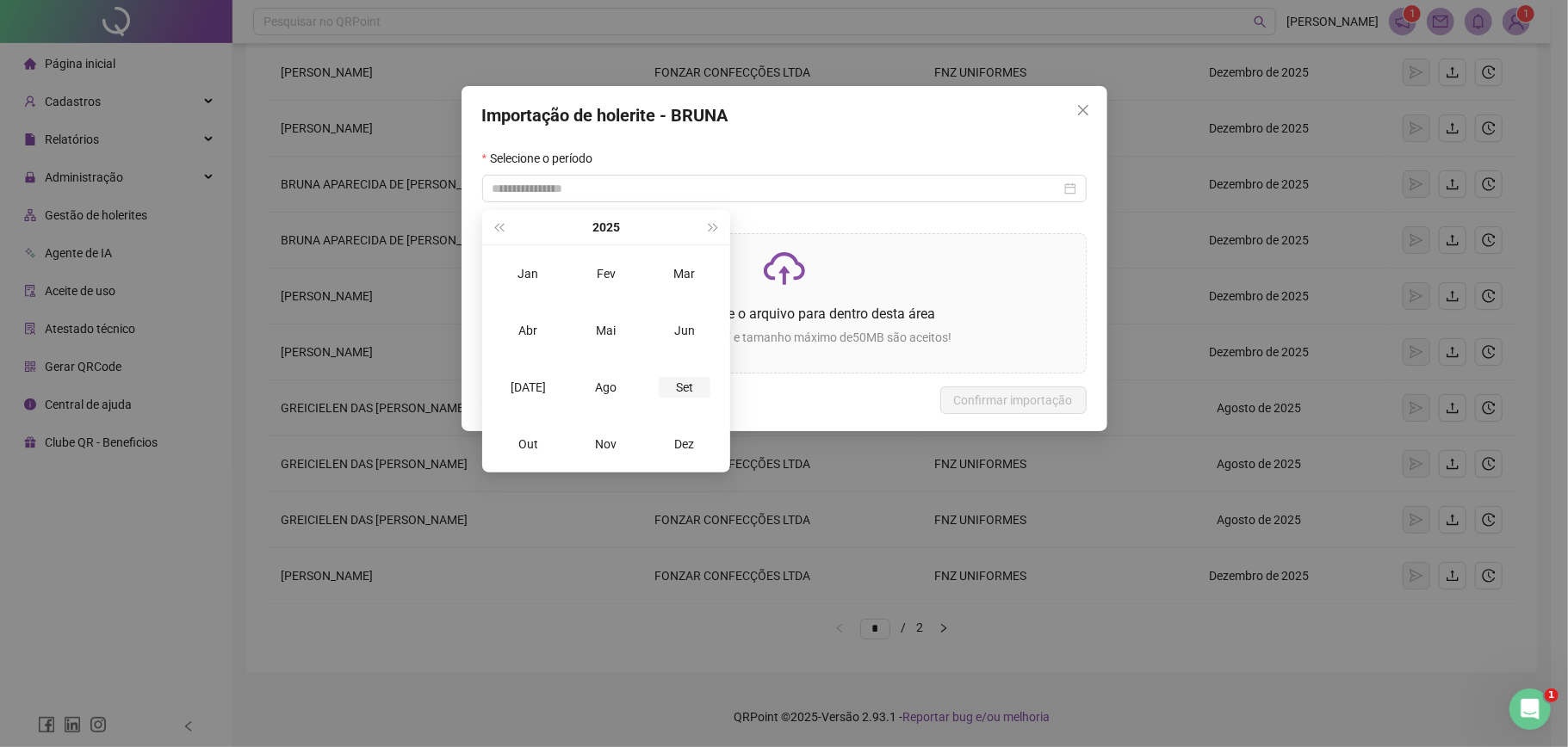
click at [666, 380] on div "Set" at bounding box center [685, 387] width 52 height 20
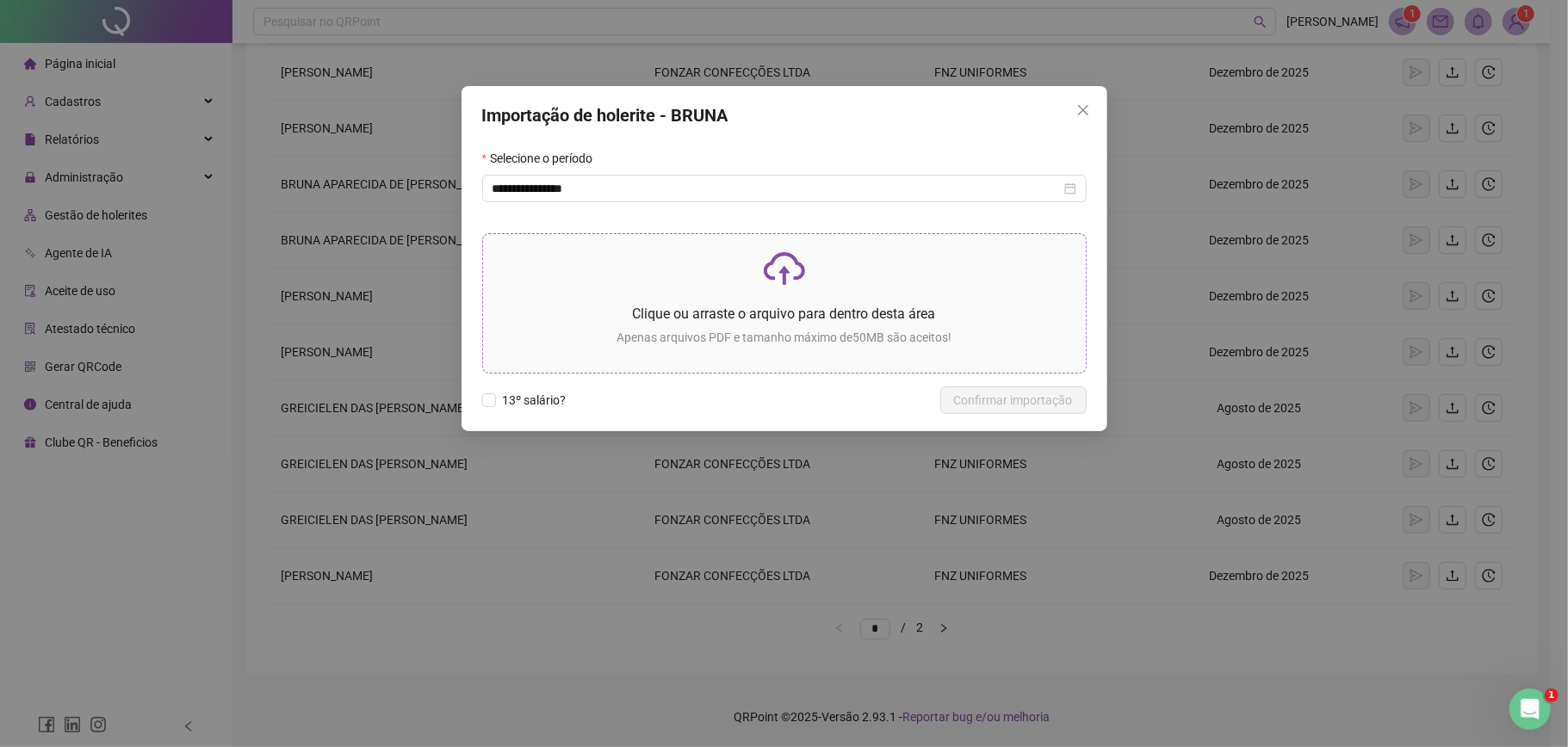
click at [669, 347] on p "Apenas arquivos PDF e tamanho máximo de 50 MB são aceitos!" at bounding box center [784, 338] width 575 height 19
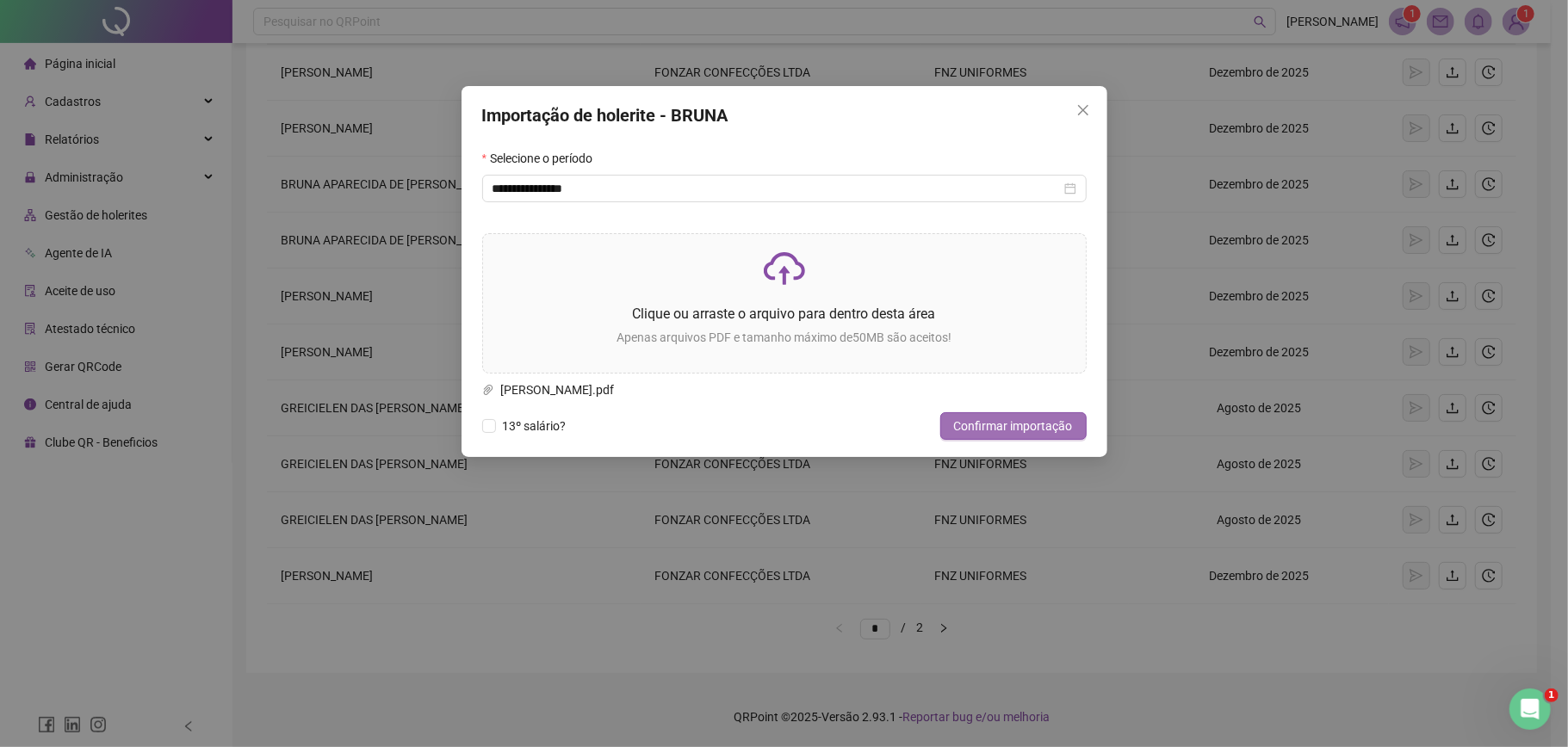
click at [1010, 425] on span "Confirmar importação" at bounding box center [1013, 426] width 118 height 19
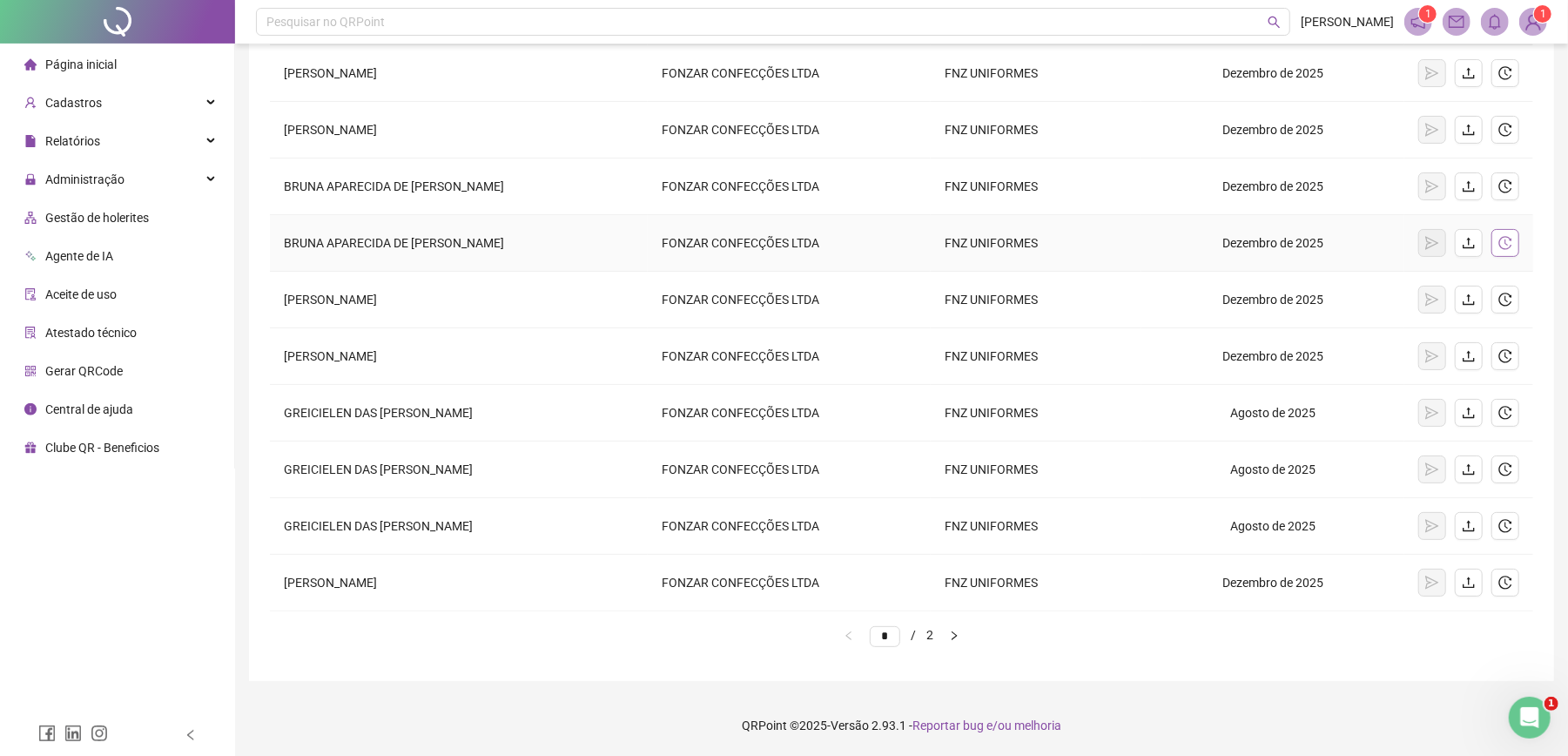
click at [1507, 236] on icon "history" at bounding box center [1506, 243] width 14 height 14
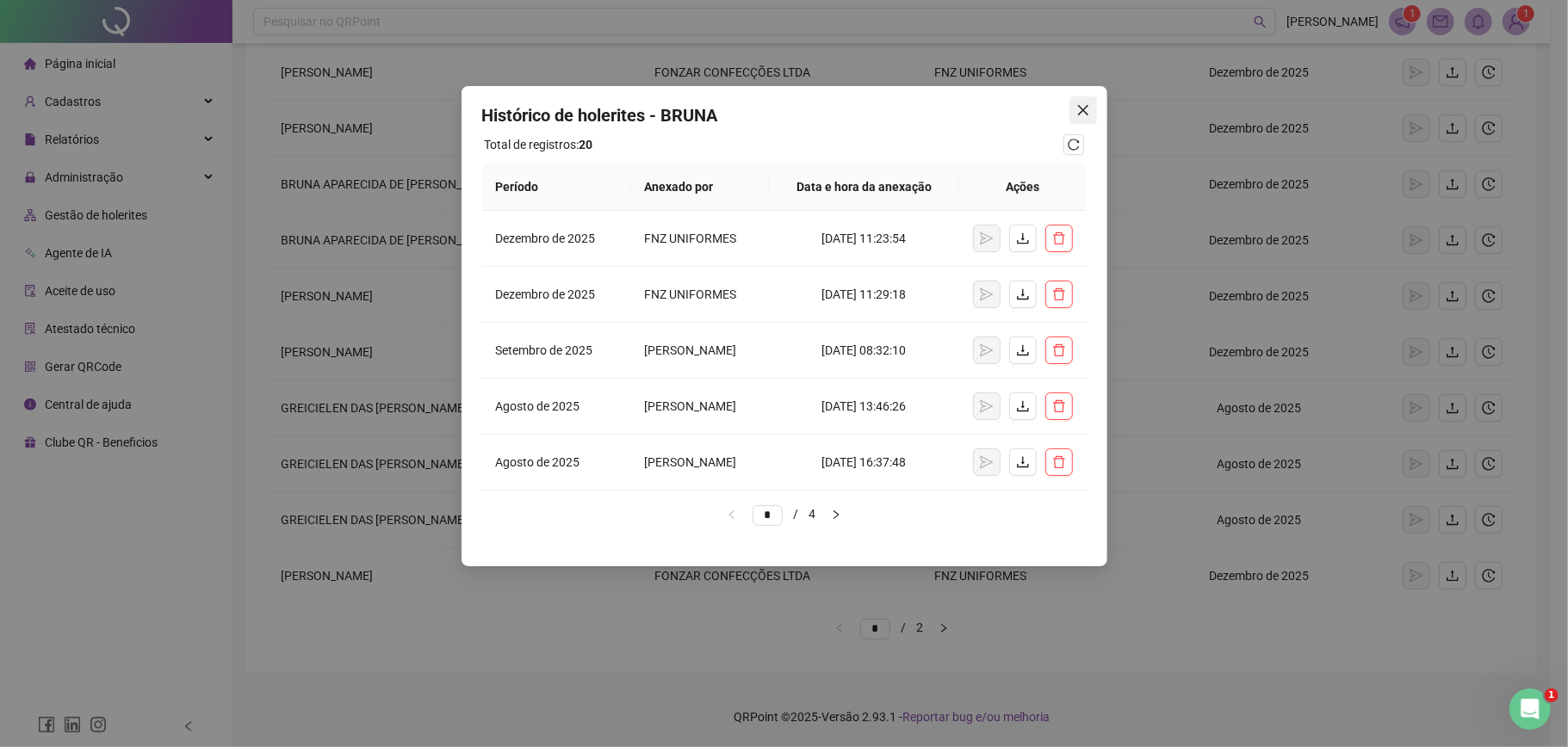
click at [1084, 116] on icon "close" at bounding box center [1084, 110] width 13 height 13
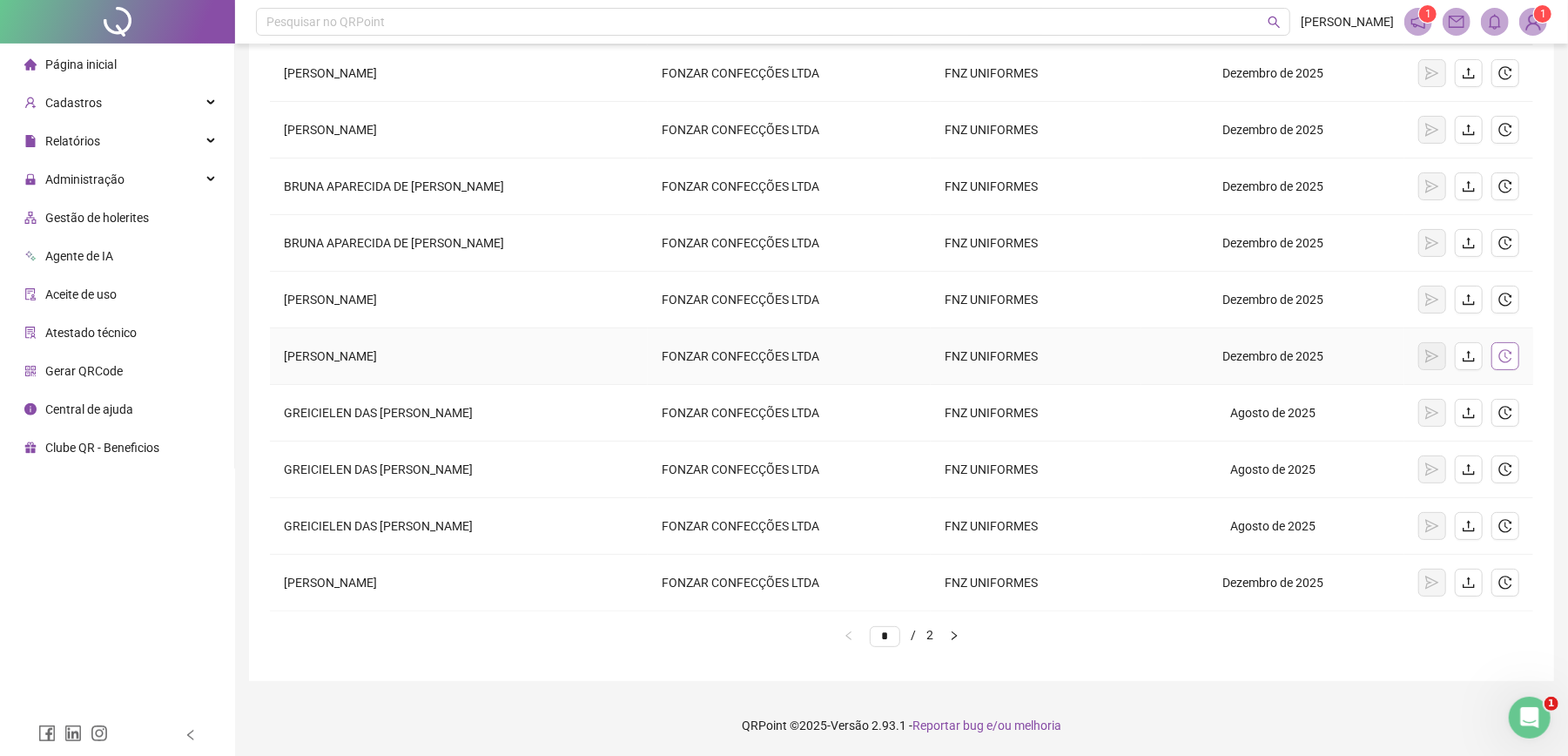
click at [1507, 356] on icon "history" at bounding box center [1506, 356] width 13 height 13
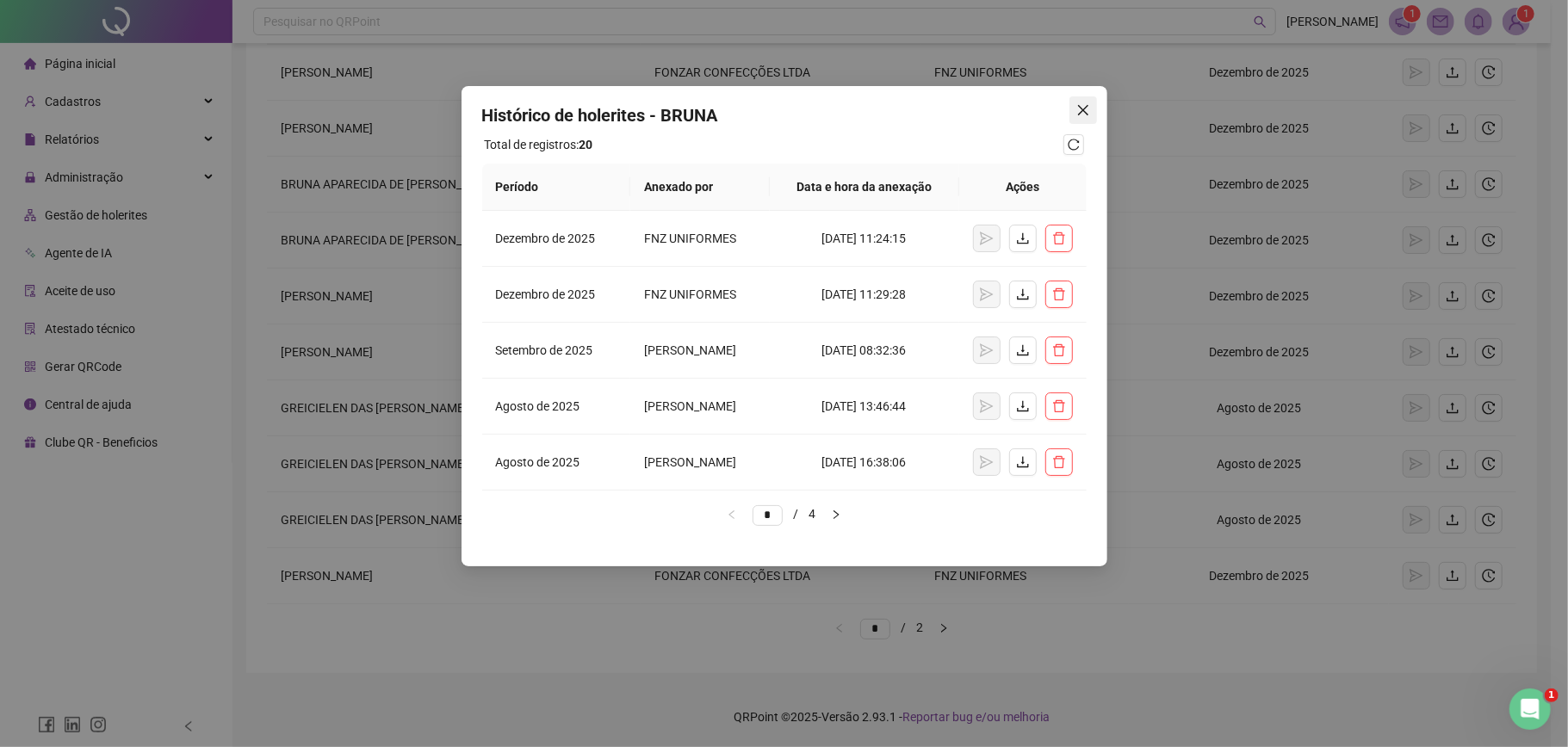
click at [1083, 115] on icon "close" at bounding box center [1084, 110] width 13 height 13
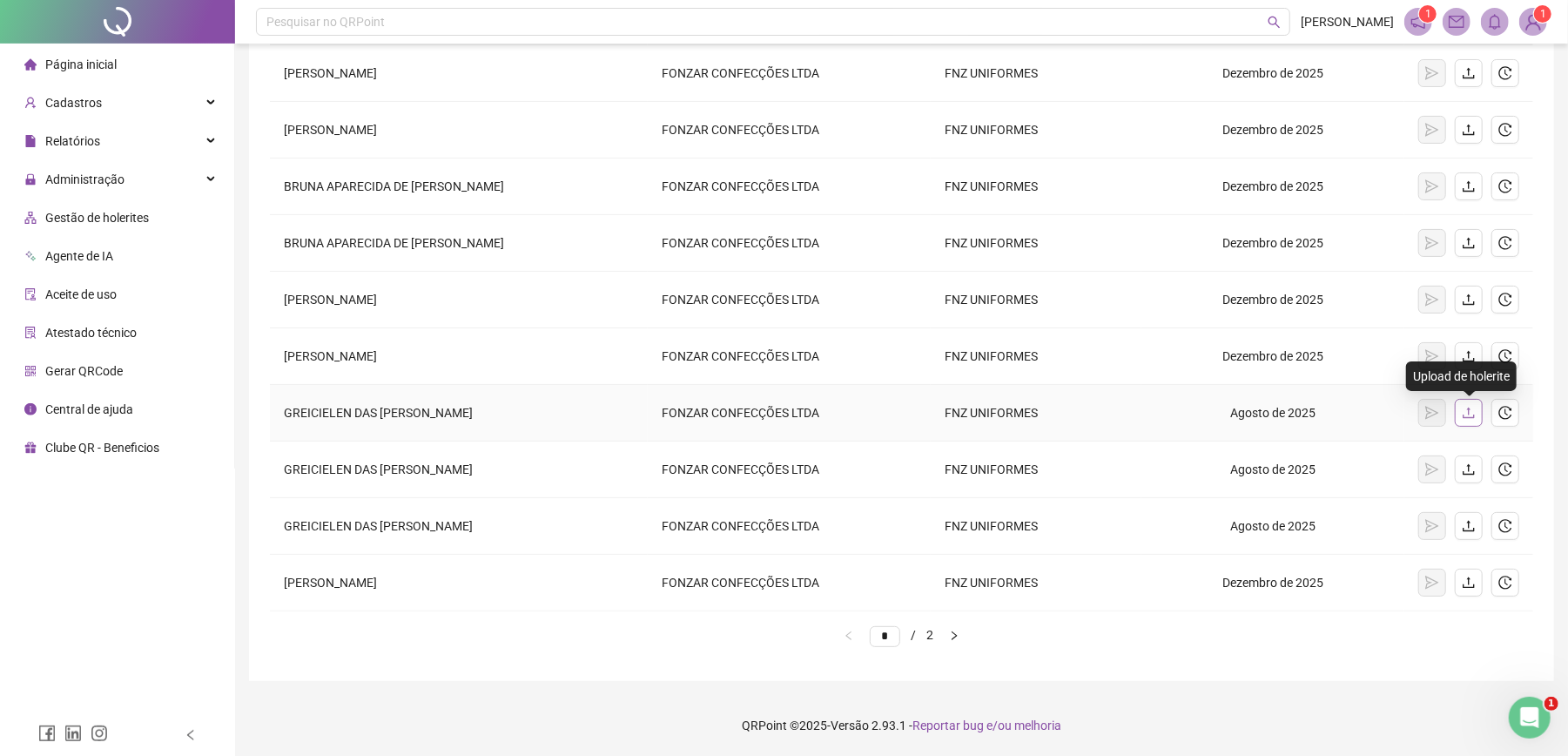
click at [1470, 412] on icon "upload" at bounding box center [1469, 413] width 12 height 12
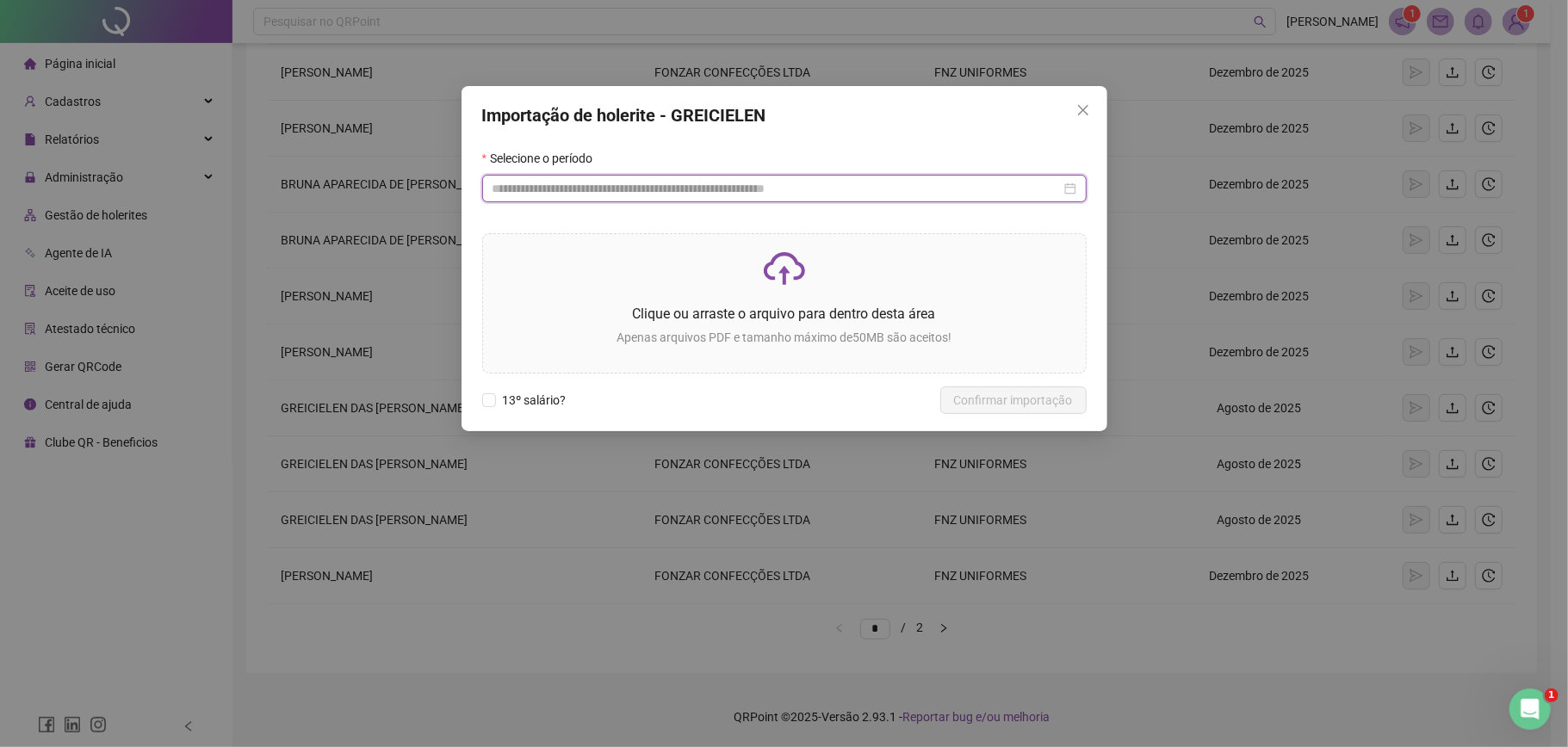
click at [729, 196] on input at bounding box center [776, 189] width 568 height 19
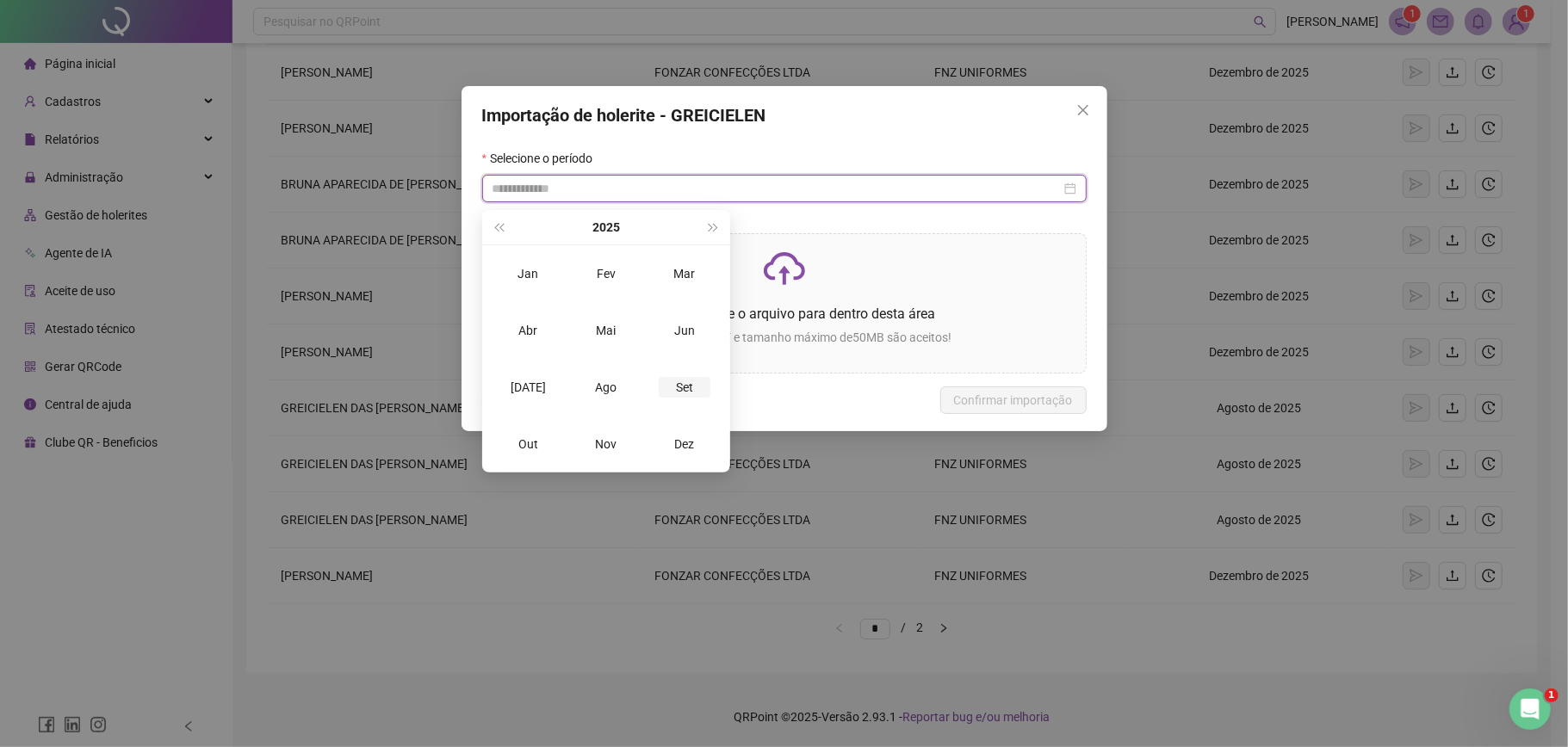
type input "**********"
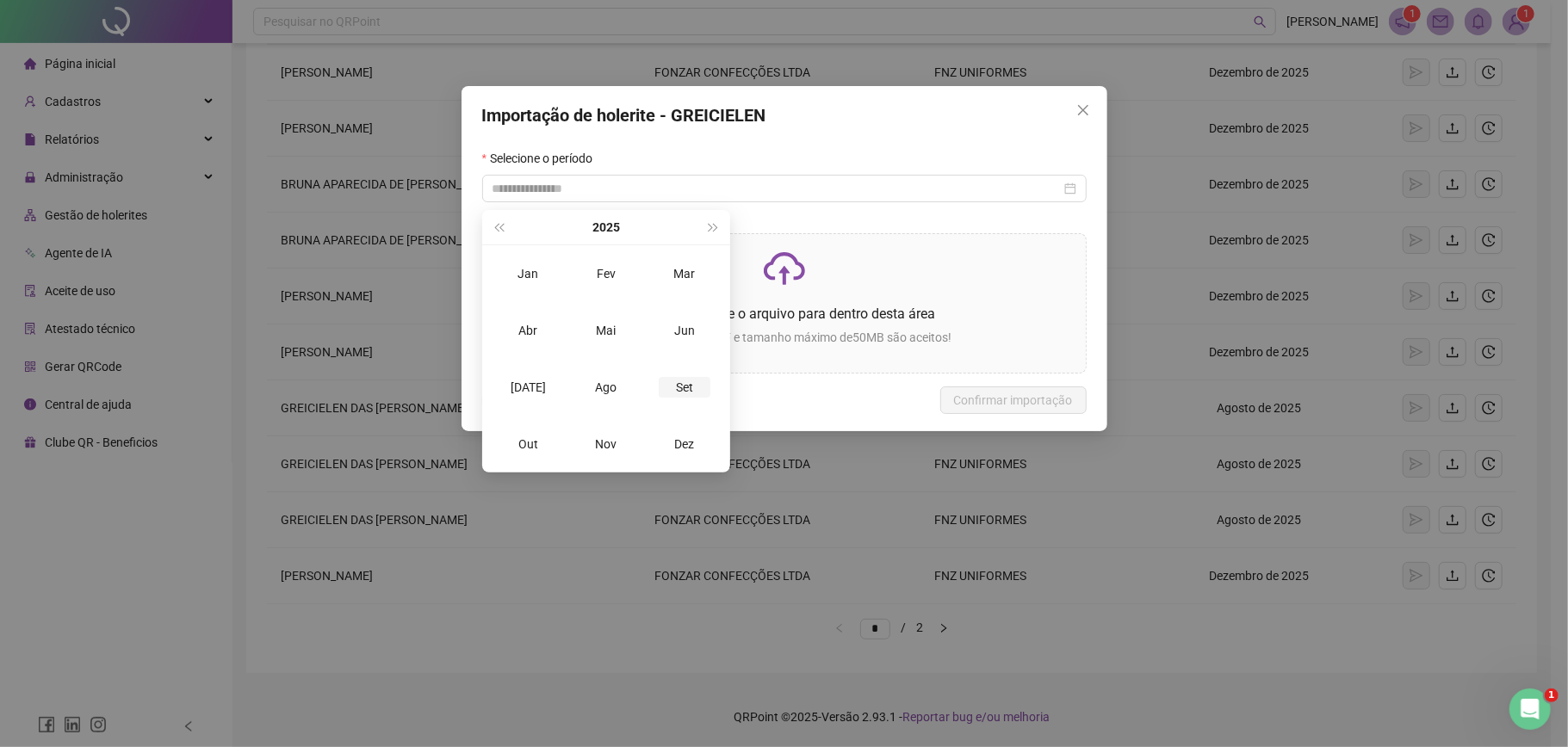
click at [675, 393] on div "Set" at bounding box center [685, 387] width 52 height 20
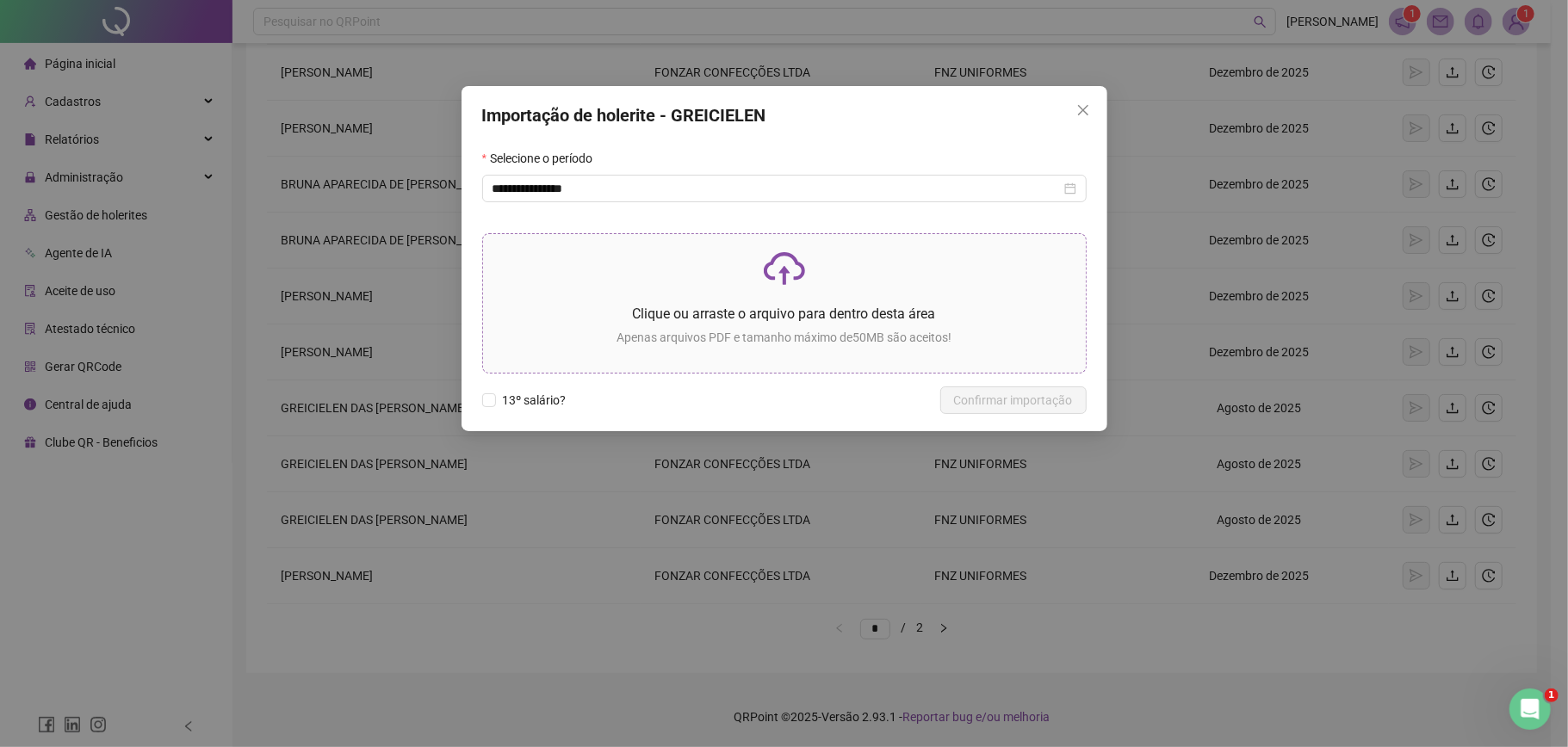
click at [737, 323] on p "Clique ou arraste o arquivo para dentro desta área" at bounding box center [784, 314] width 575 height 21
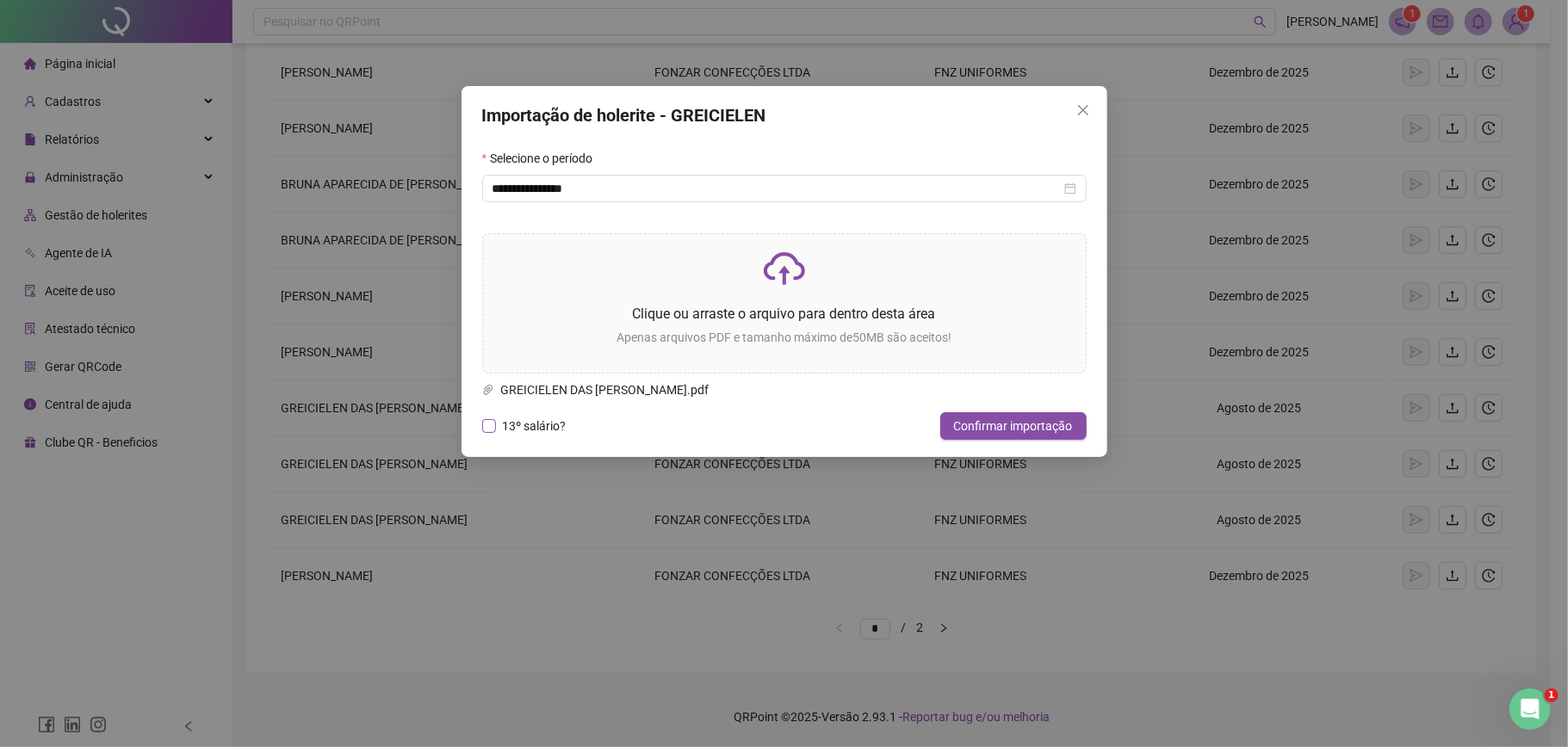
click at [539, 427] on span "13º salário?" at bounding box center [535, 426] width 77 height 19
click at [1021, 425] on span "Confirmar importação" at bounding box center [1013, 426] width 118 height 19
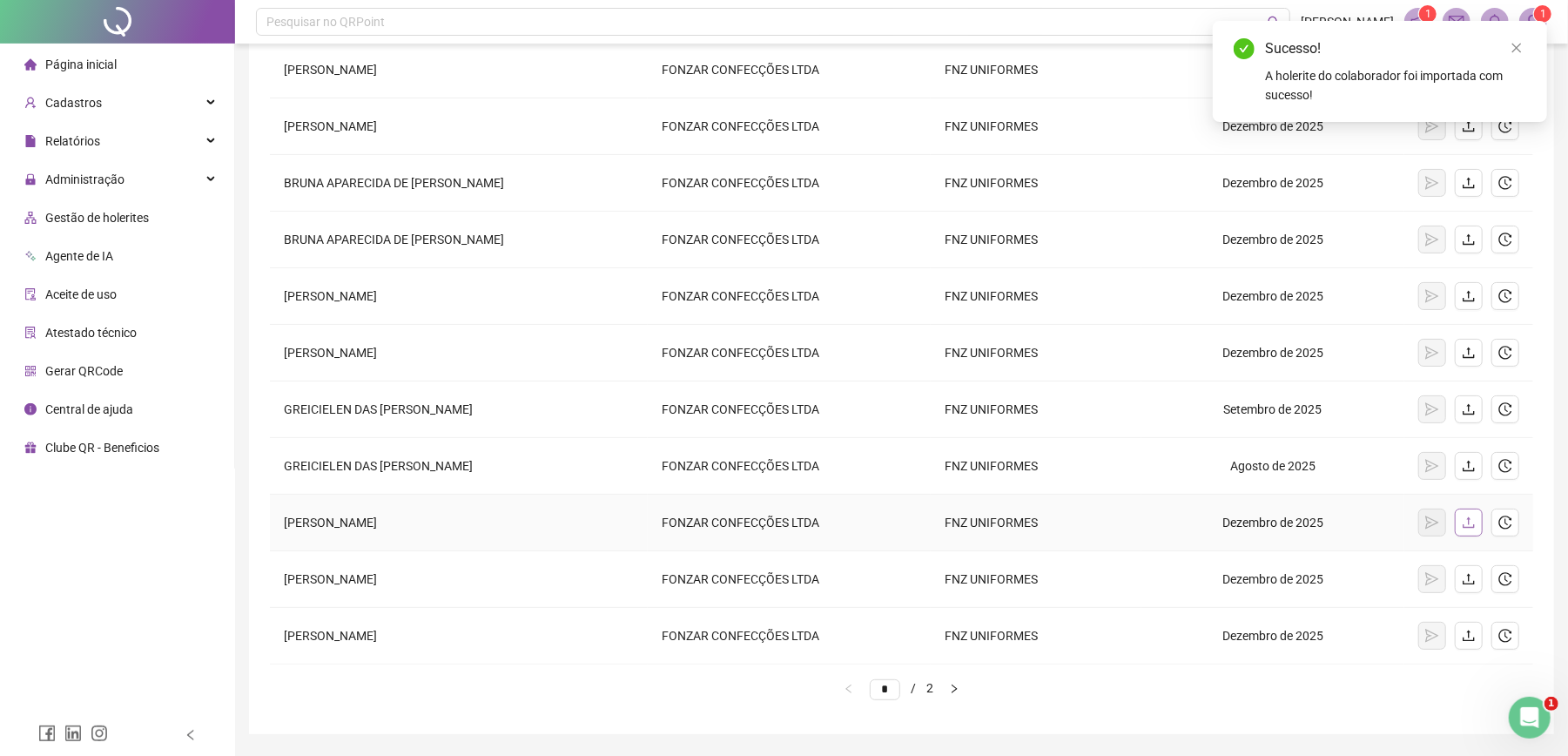
click at [1477, 531] on button "button" at bounding box center [1469, 522] width 28 height 28
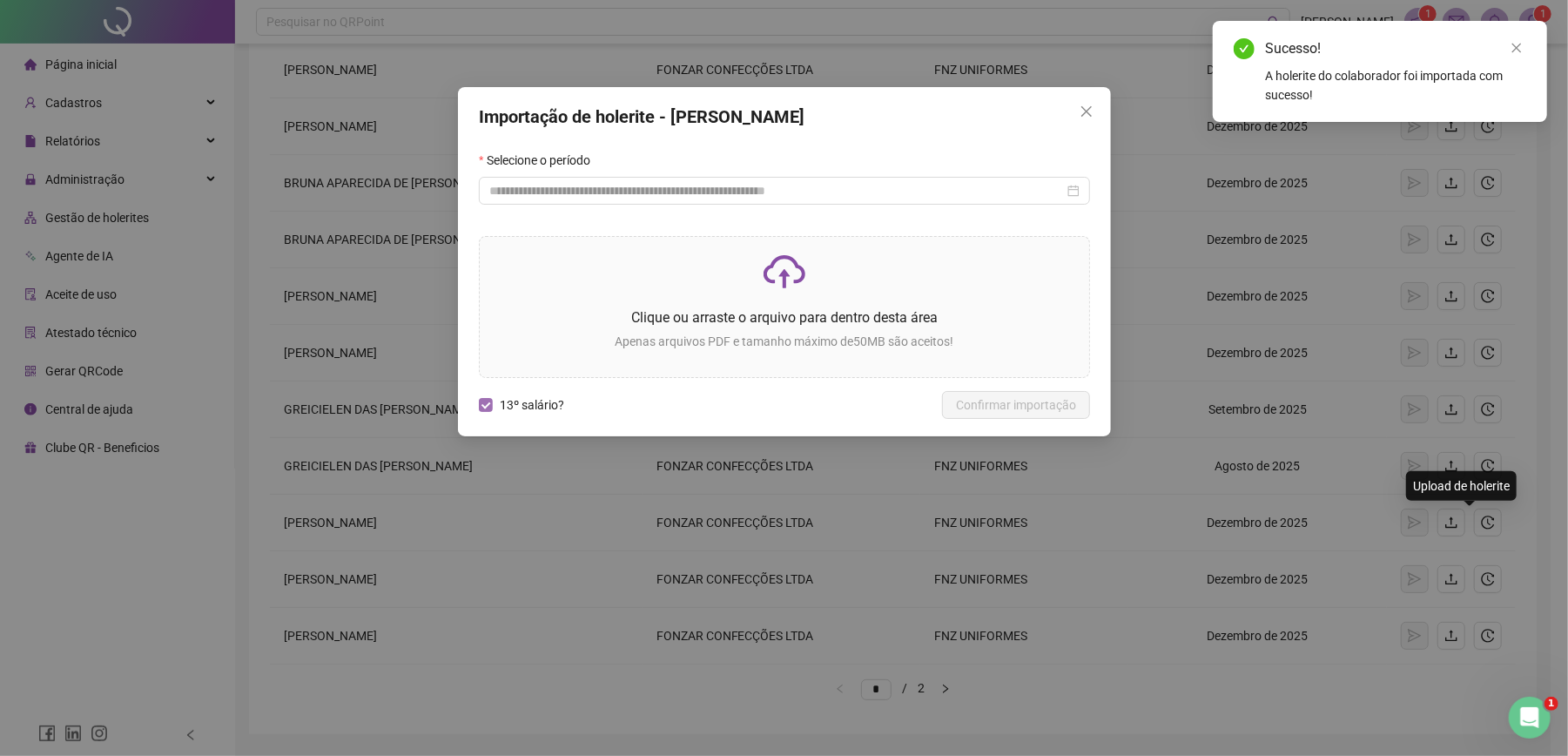
click at [540, 409] on div "Importação de holerite - [PERSON_NAME] o período Clique ou arraste o arquivo pa…" at bounding box center [784, 378] width 1568 height 756
click at [504, 407] on span "13º salário?" at bounding box center [532, 405] width 78 height 19
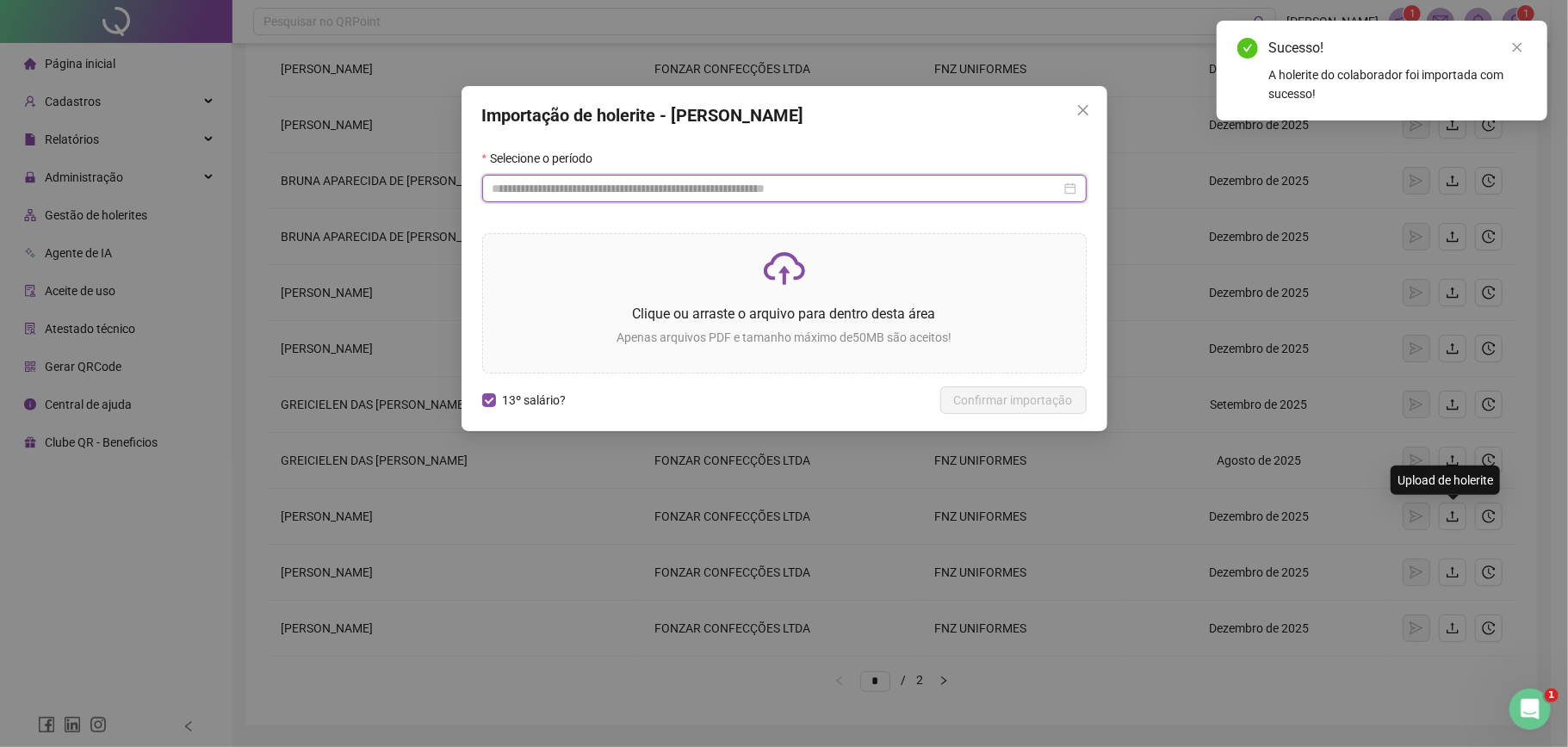
click at [668, 191] on input at bounding box center [776, 189] width 568 height 19
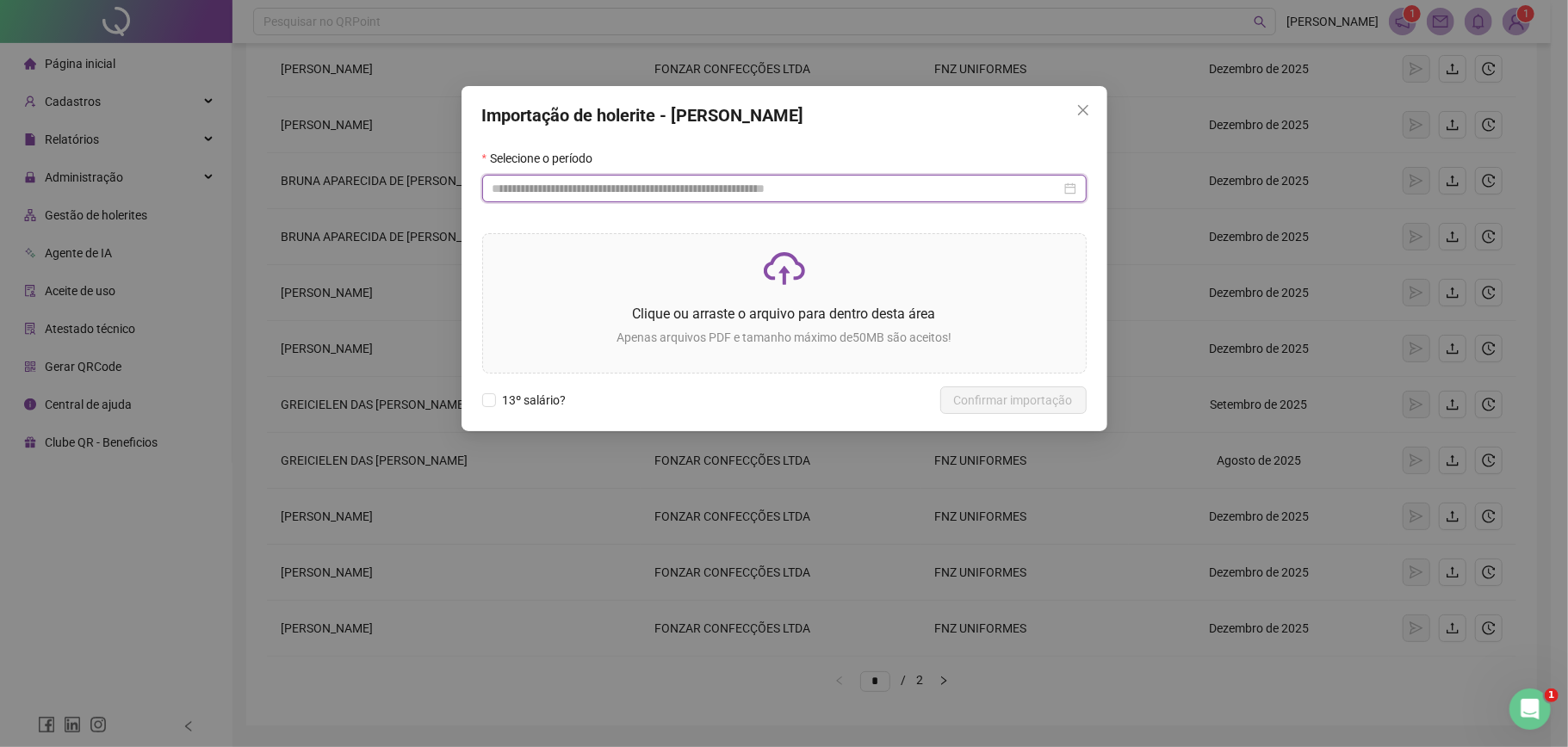
click at [755, 194] on input at bounding box center [776, 189] width 568 height 19
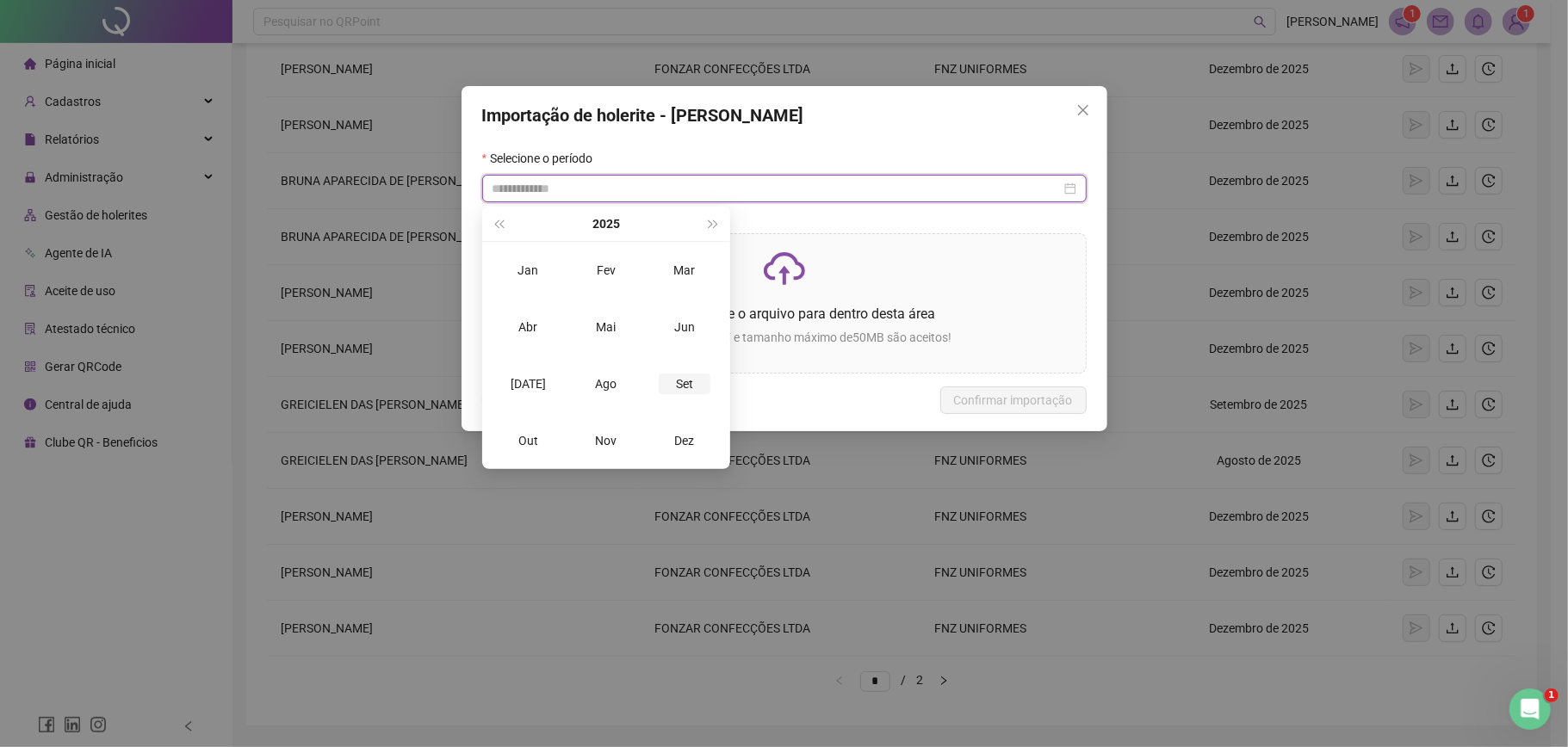
type input "**********"
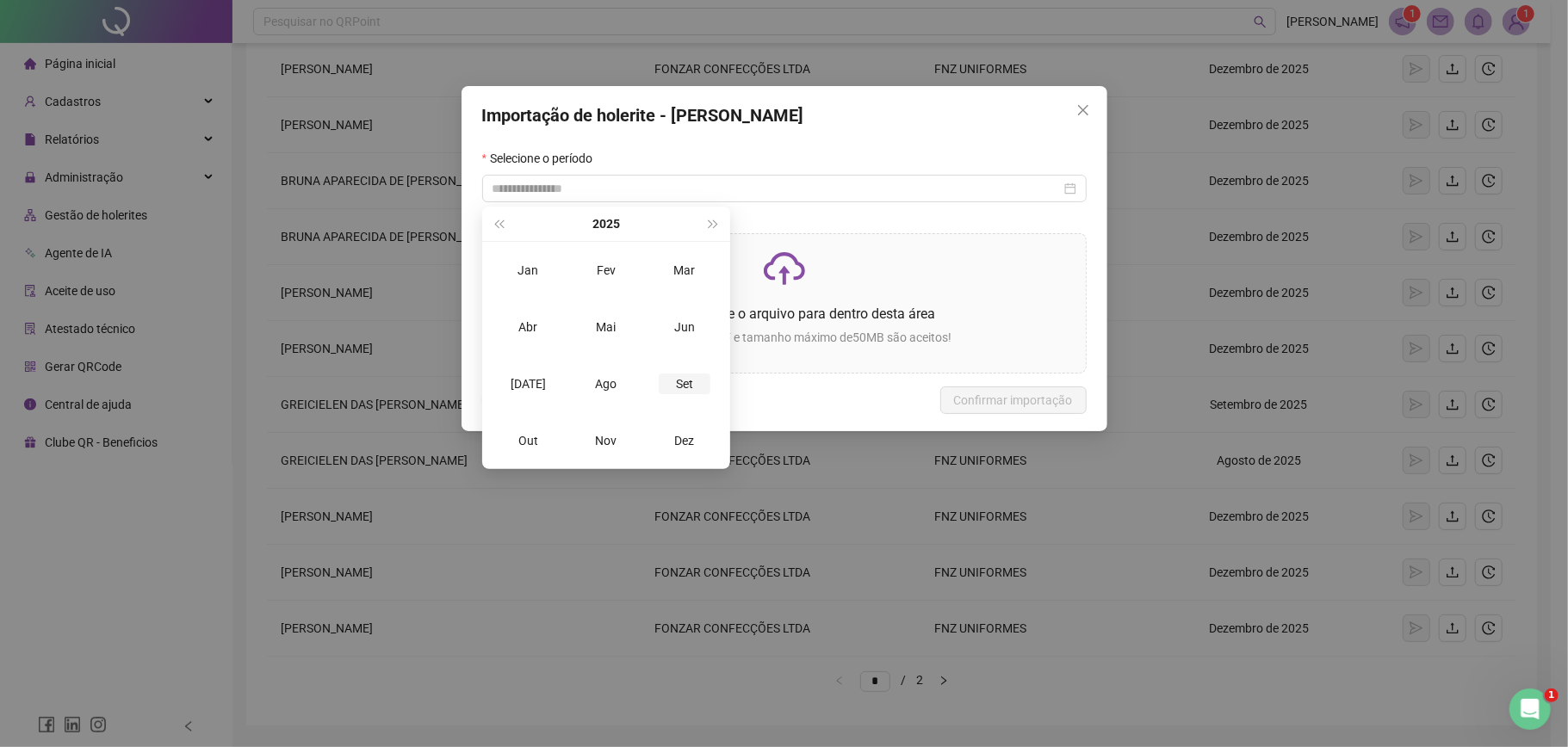
click at [687, 386] on div "Set" at bounding box center [685, 383] width 52 height 20
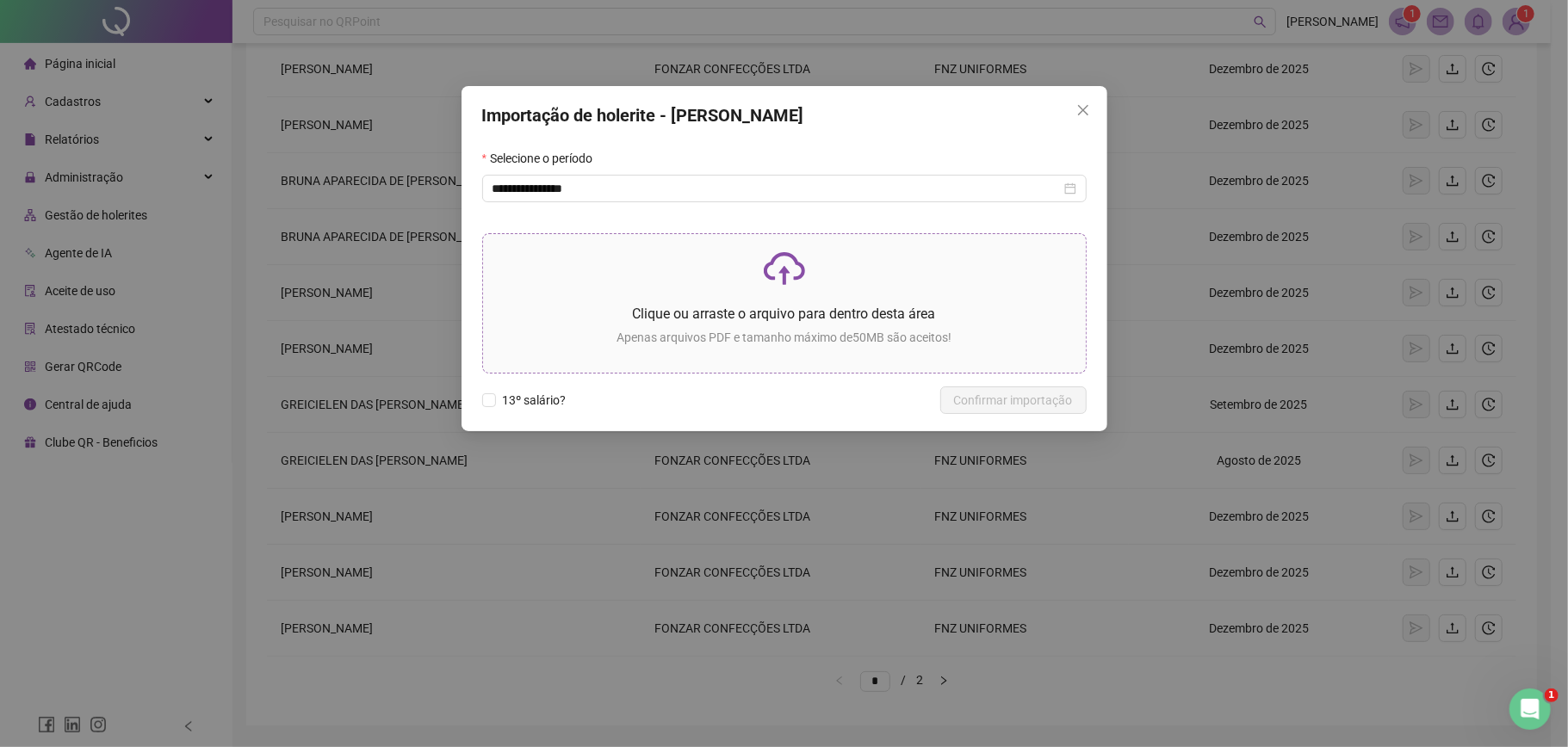
click at [834, 325] on div "Clique ou arraste o arquivo para dentro desta área Apenas arquivos PDF e tamanh…" at bounding box center [784, 303] width 575 height 111
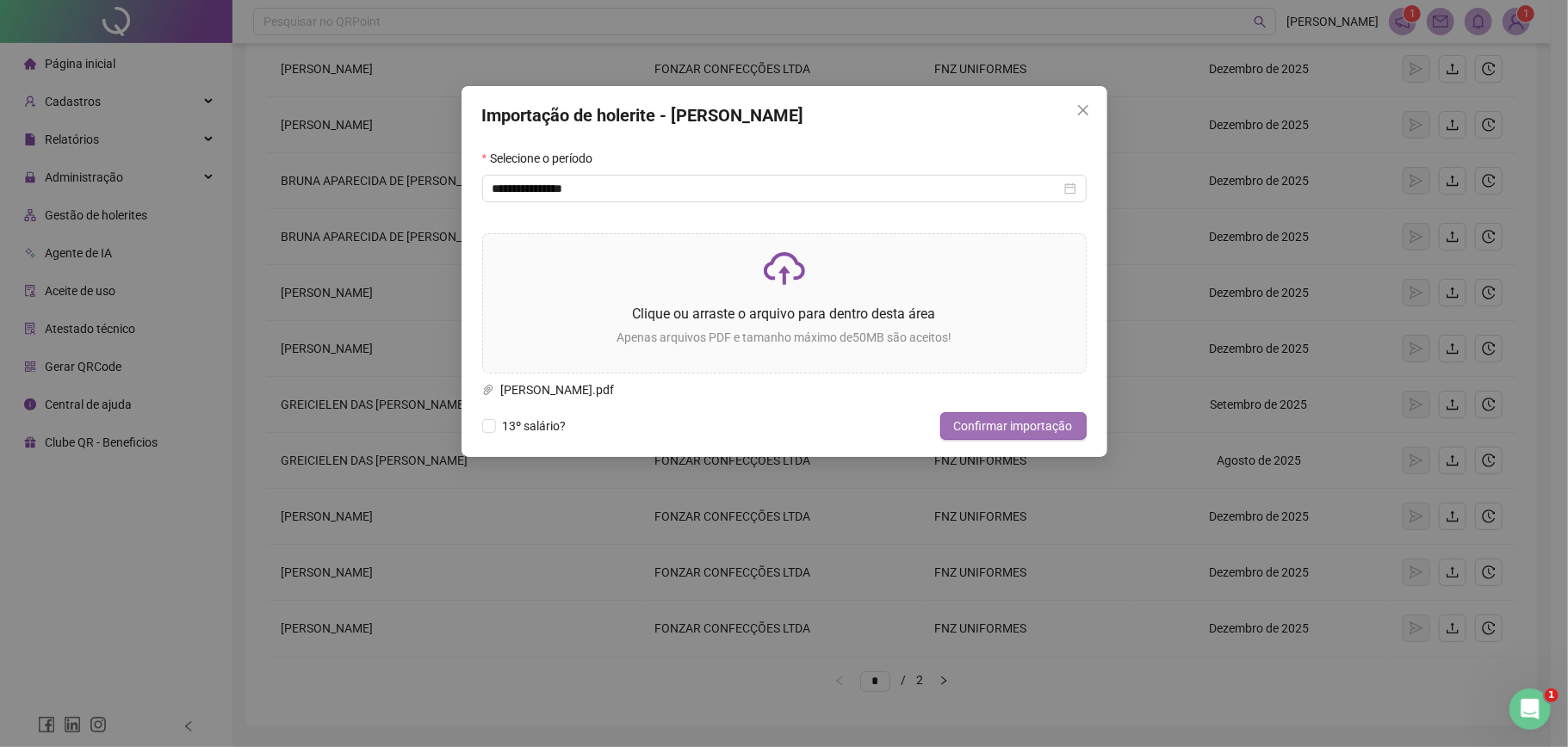
click at [997, 435] on span "Confirmar importação" at bounding box center [1013, 426] width 118 height 19
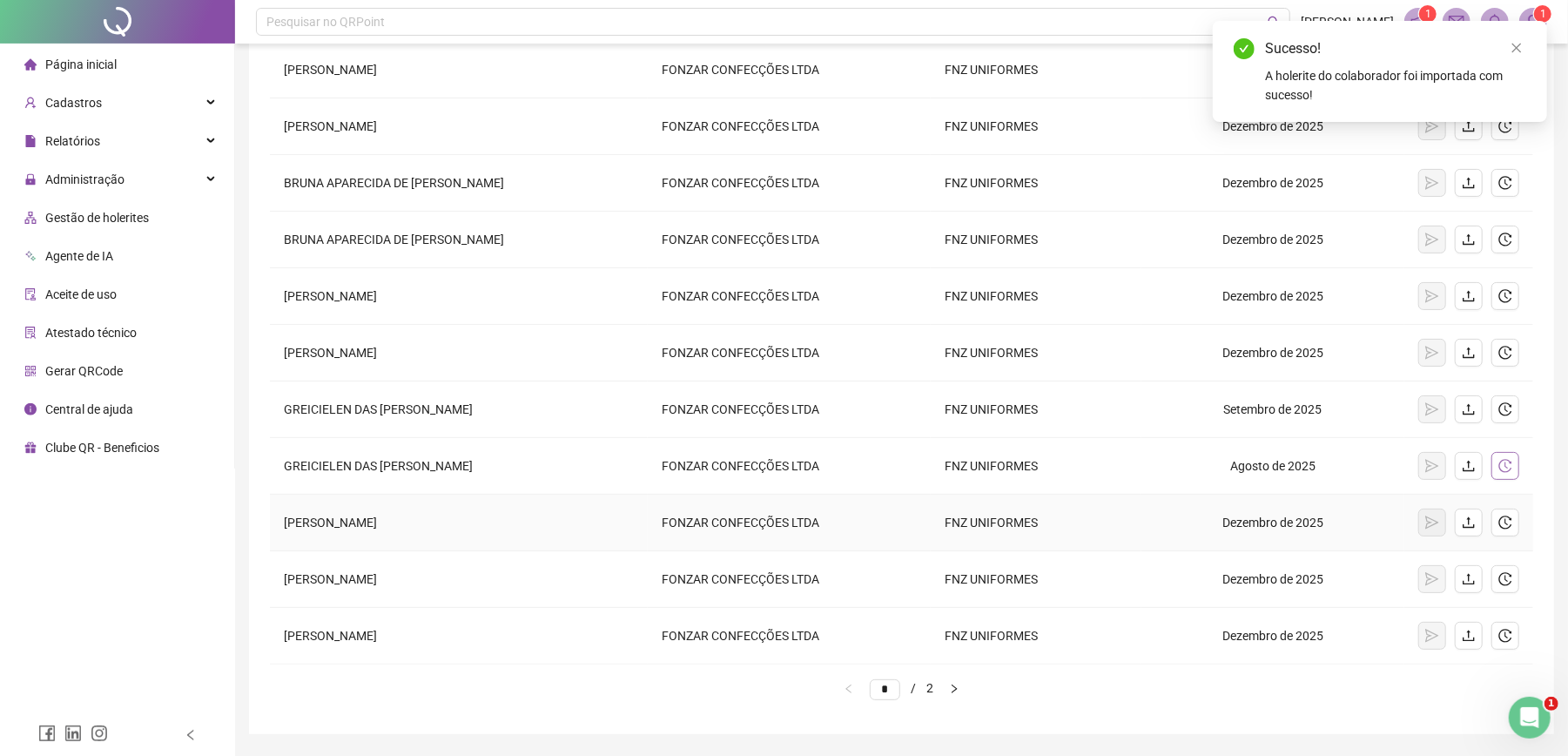
click at [1499, 467] on icon "history" at bounding box center [1506, 466] width 14 height 14
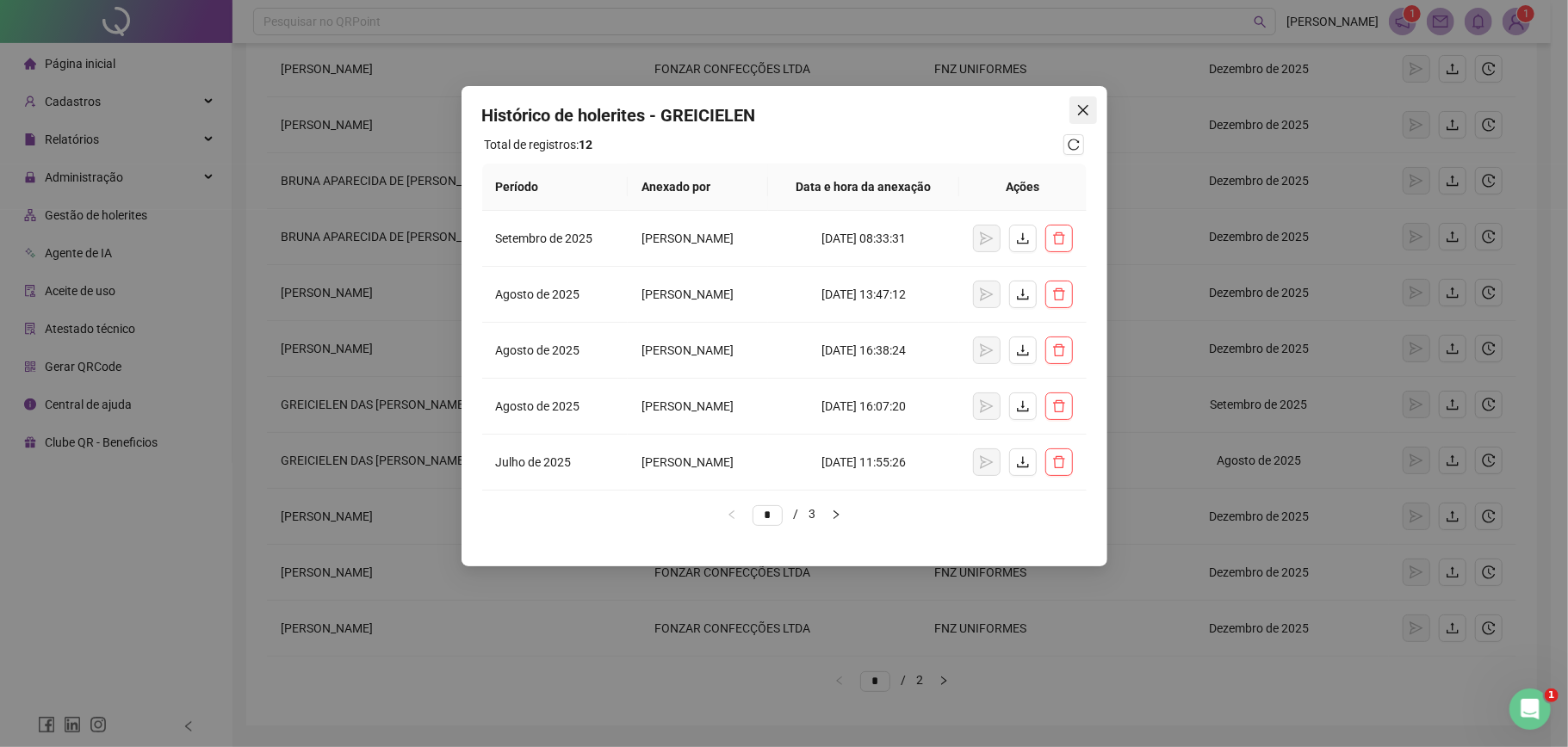
click at [1090, 107] on span "Close" at bounding box center [1084, 110] width 28 height 13
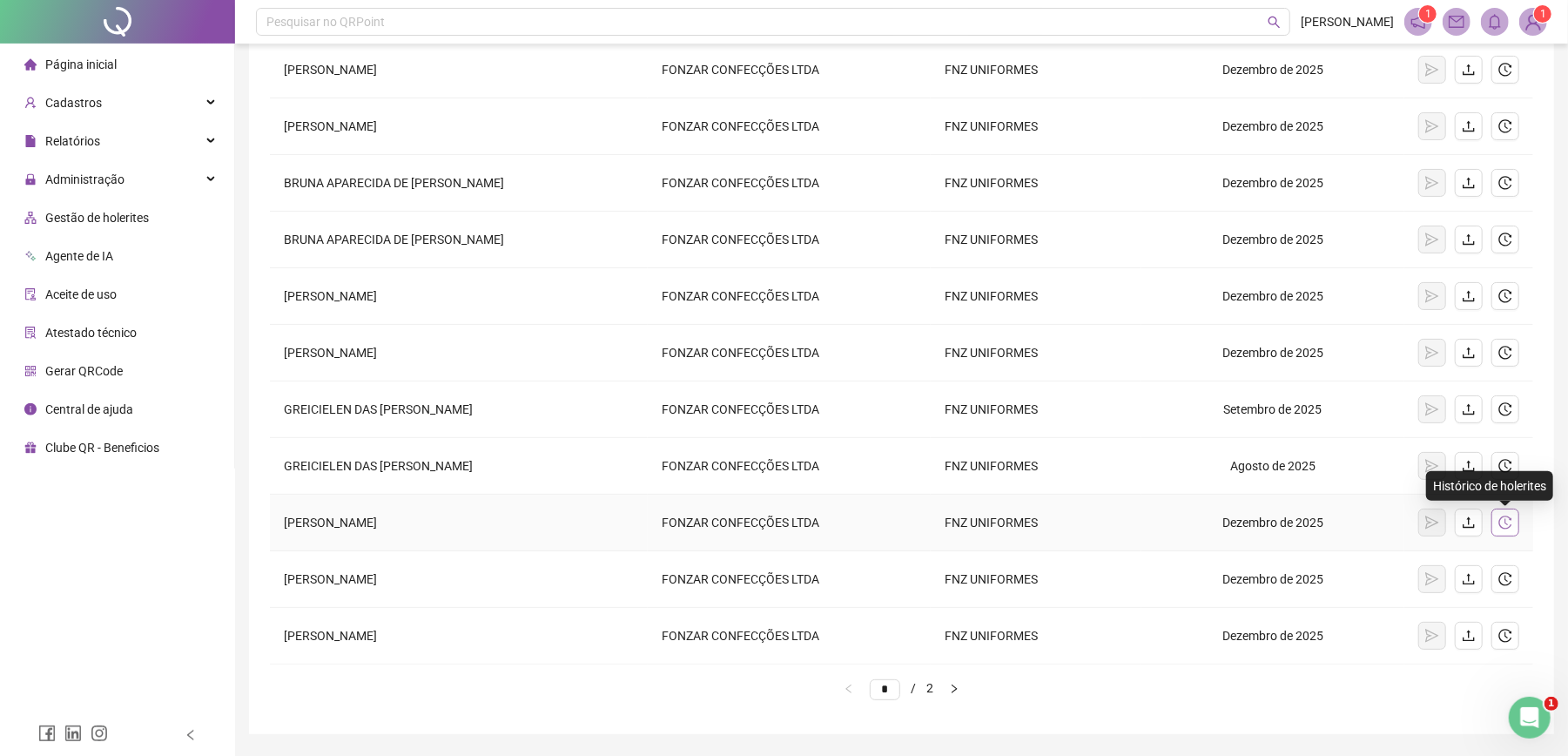
click at [1503, 527] on icon "history" at bounding box center [1506, 522] width 14 height 14
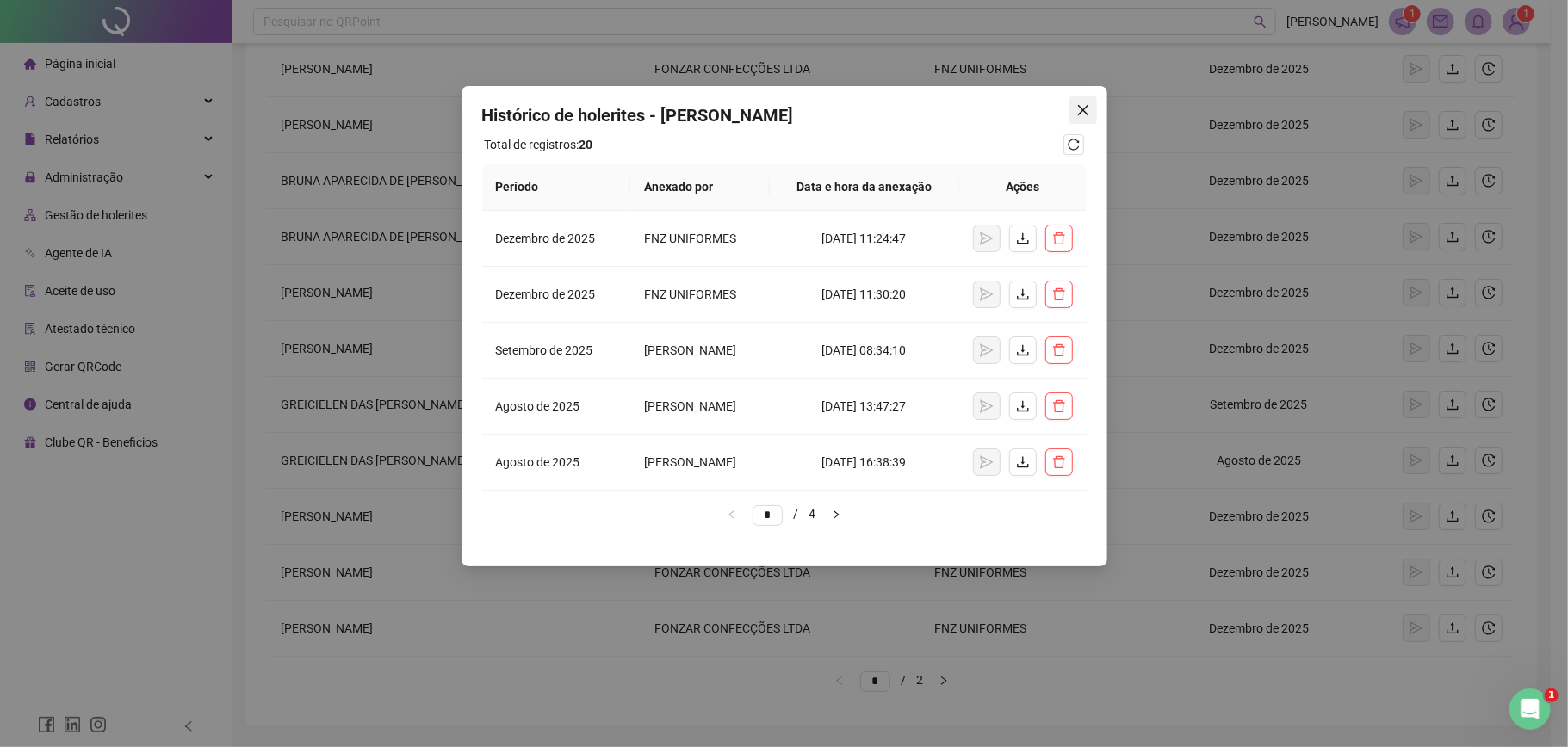
click at [1079, 105] on icon "close" at bounding box center [1083, 110] width 11 height 11
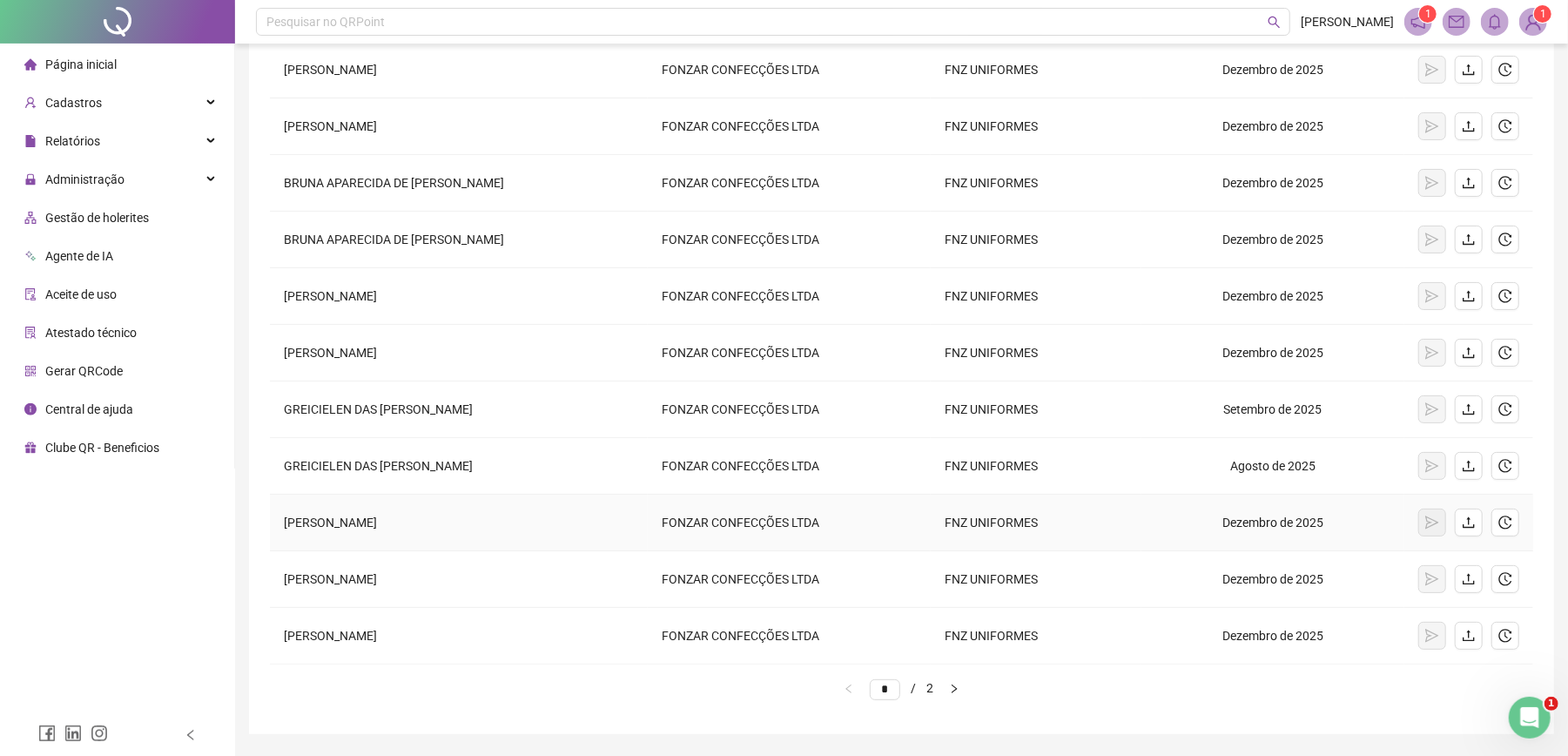
scroll to position [249, 0]
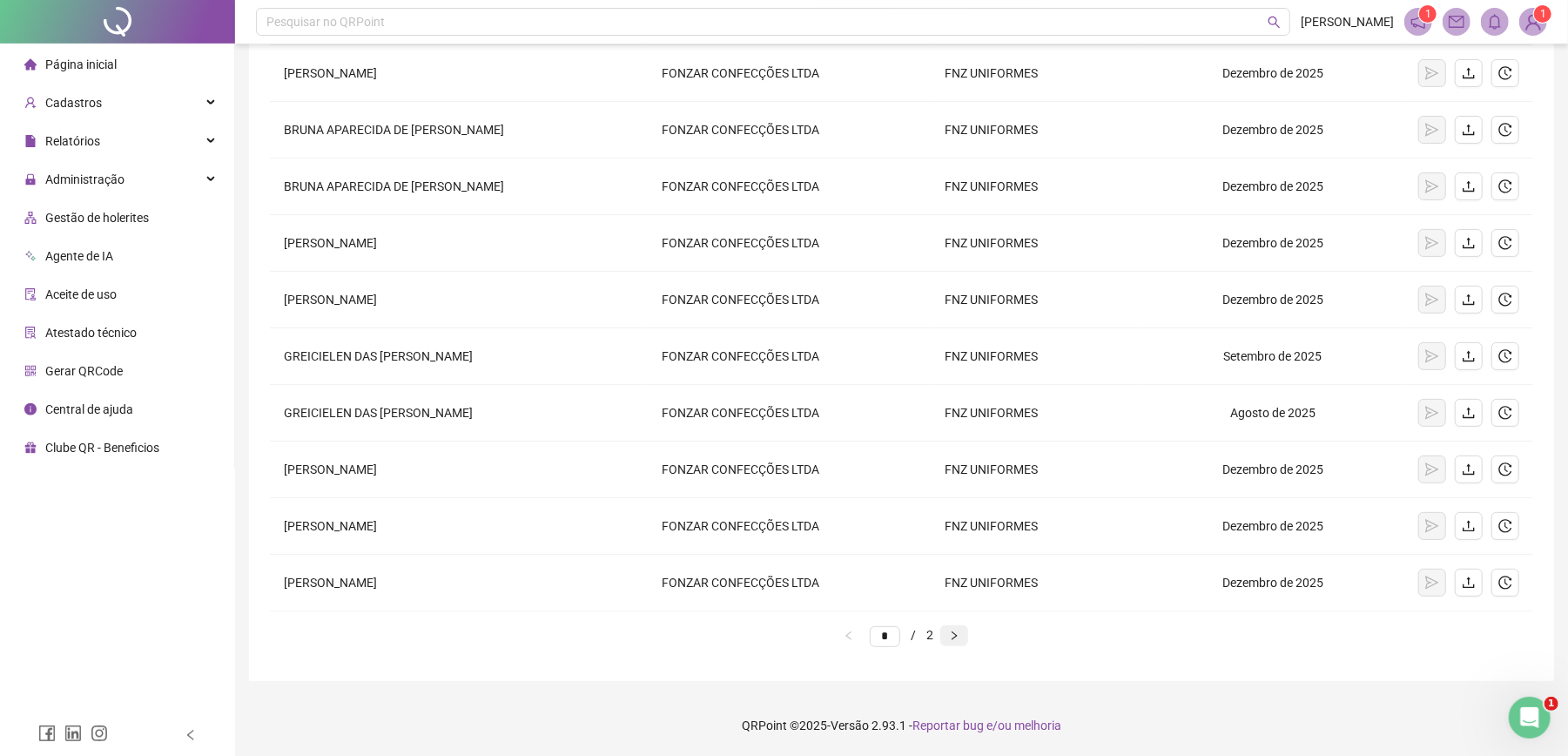
click at [968, 634] on button "button" at bounding box center [954, 635] width 28 height 20
type input "*"
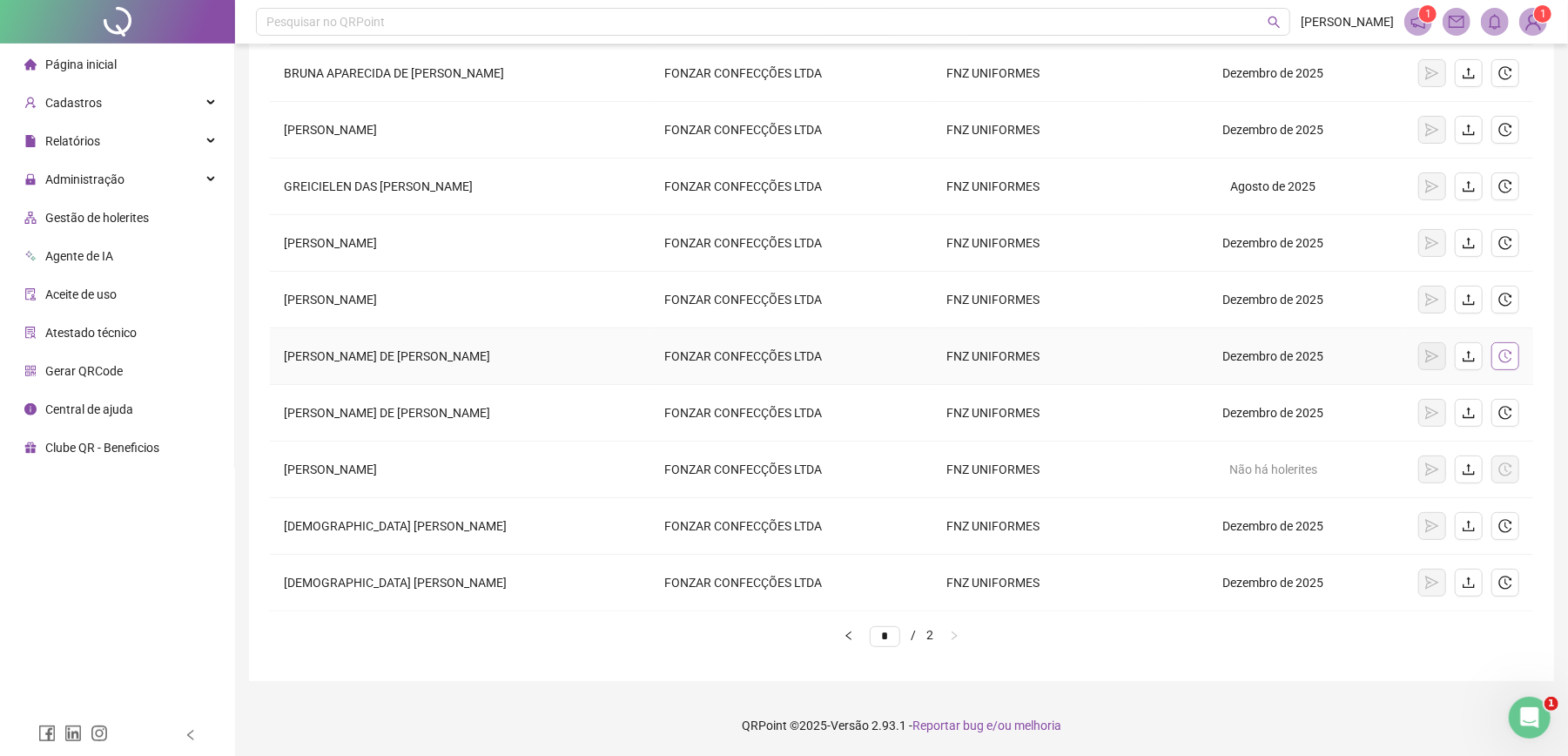
click at [1500, 358] on icon "history" at bounding box center [1506, 357] width 14 height 14
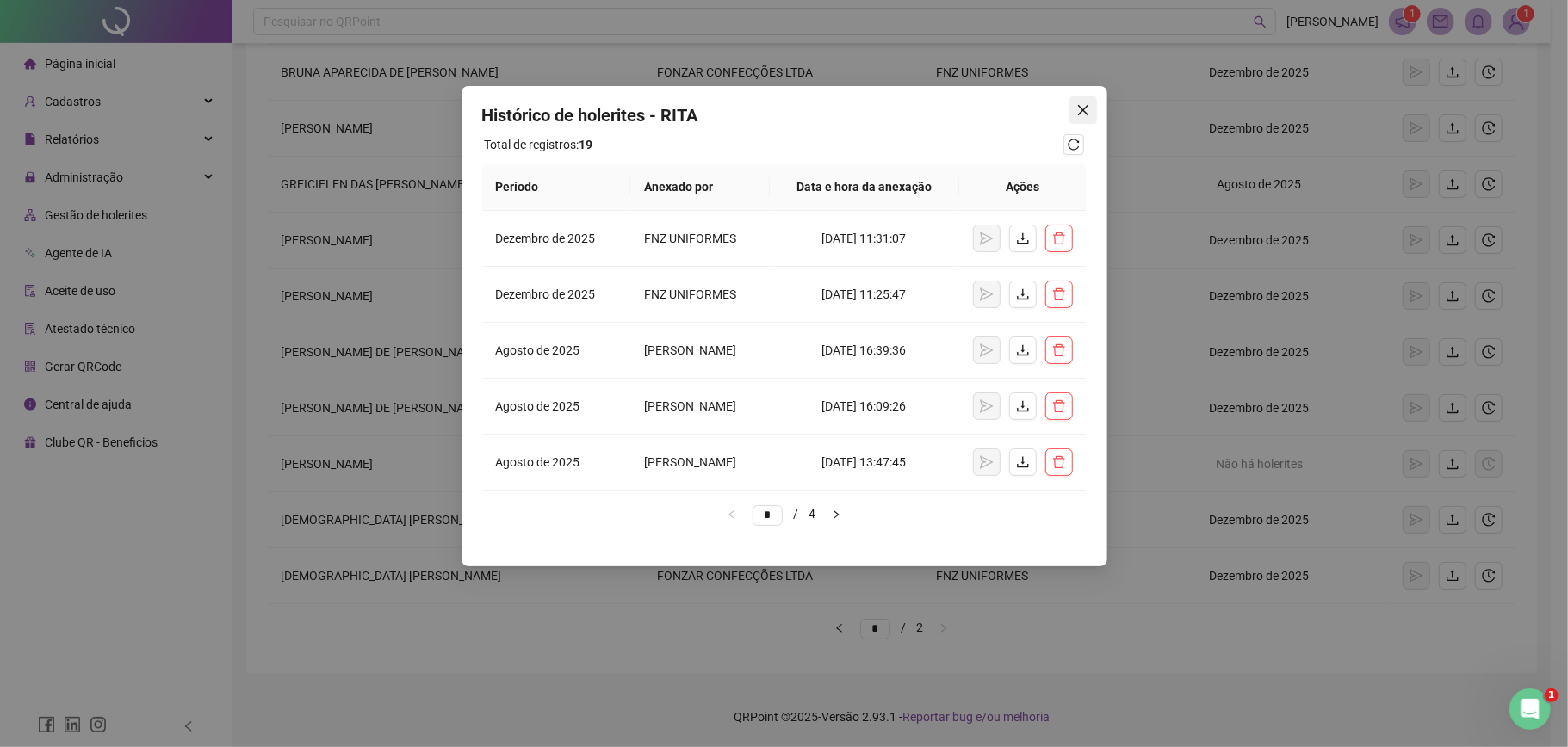
click at [1092, 108] on span "Close" at bounding box center [1084, 110] width 28 height 13
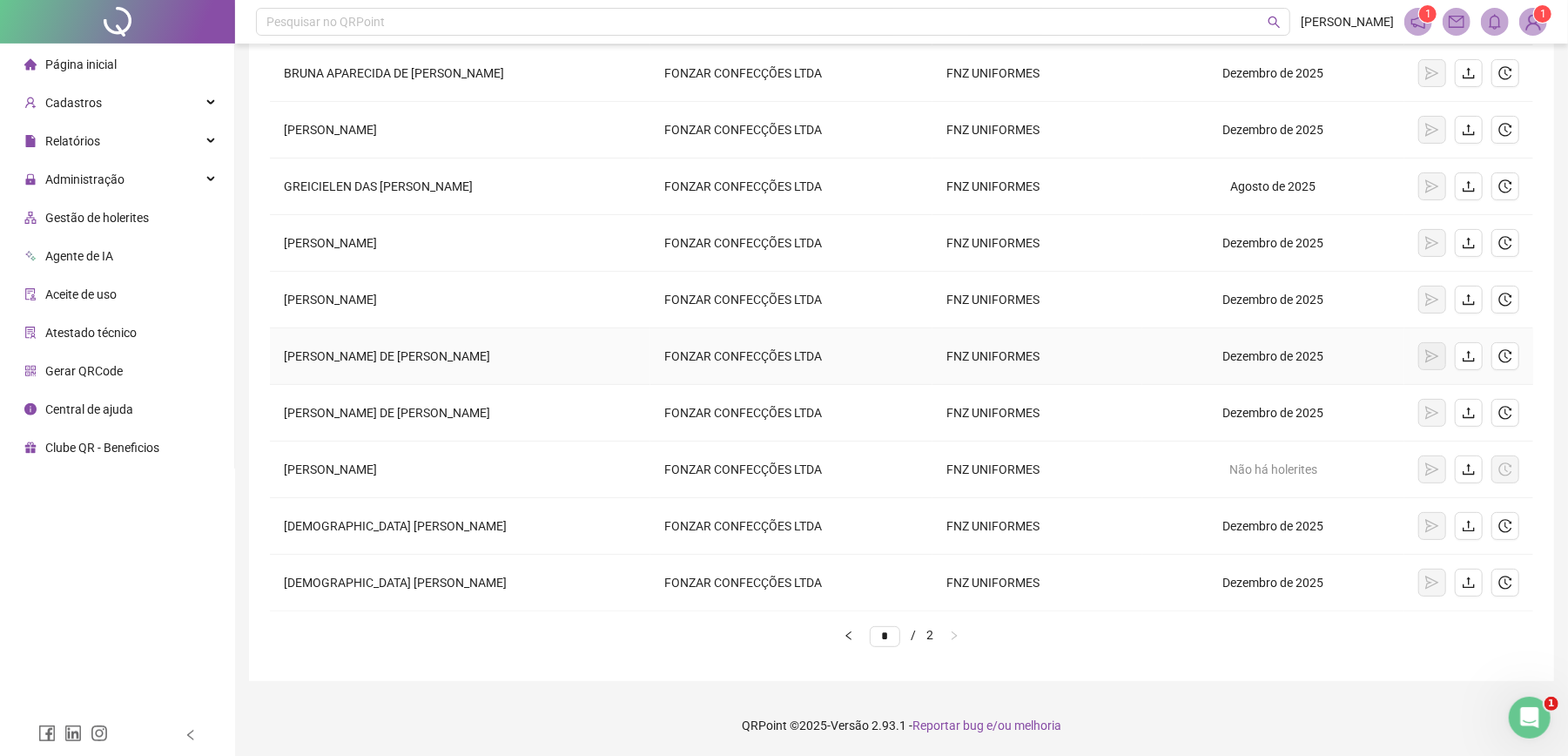
click at [1484, 359] on div at bounding box center [1470, 356] width 101 height 28
click at [1478, 360] on button "button" at bounding box center [1469, 356] width 28 height 28
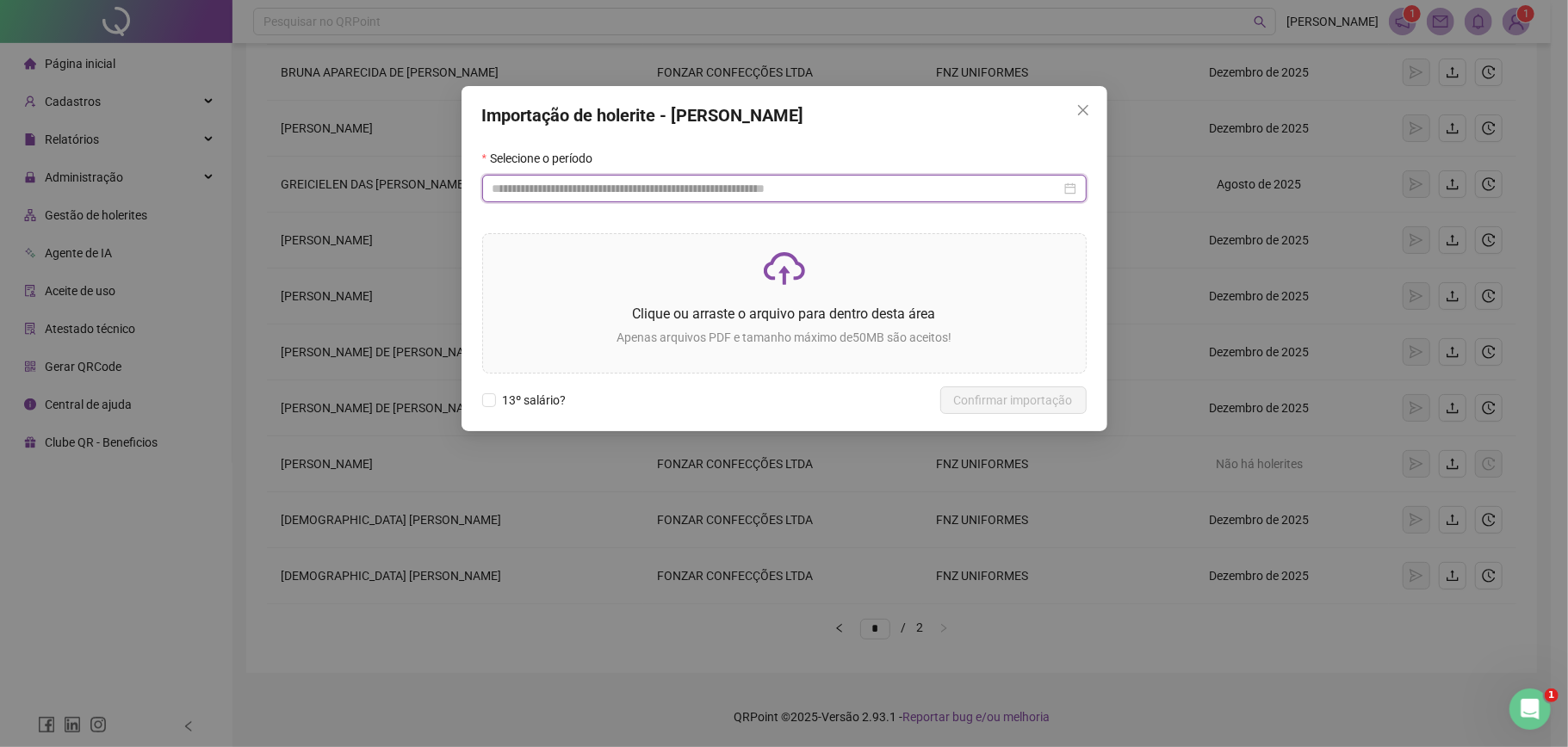
click at [721, 193] on input at bounding box center [776, 189] width 568 height 19
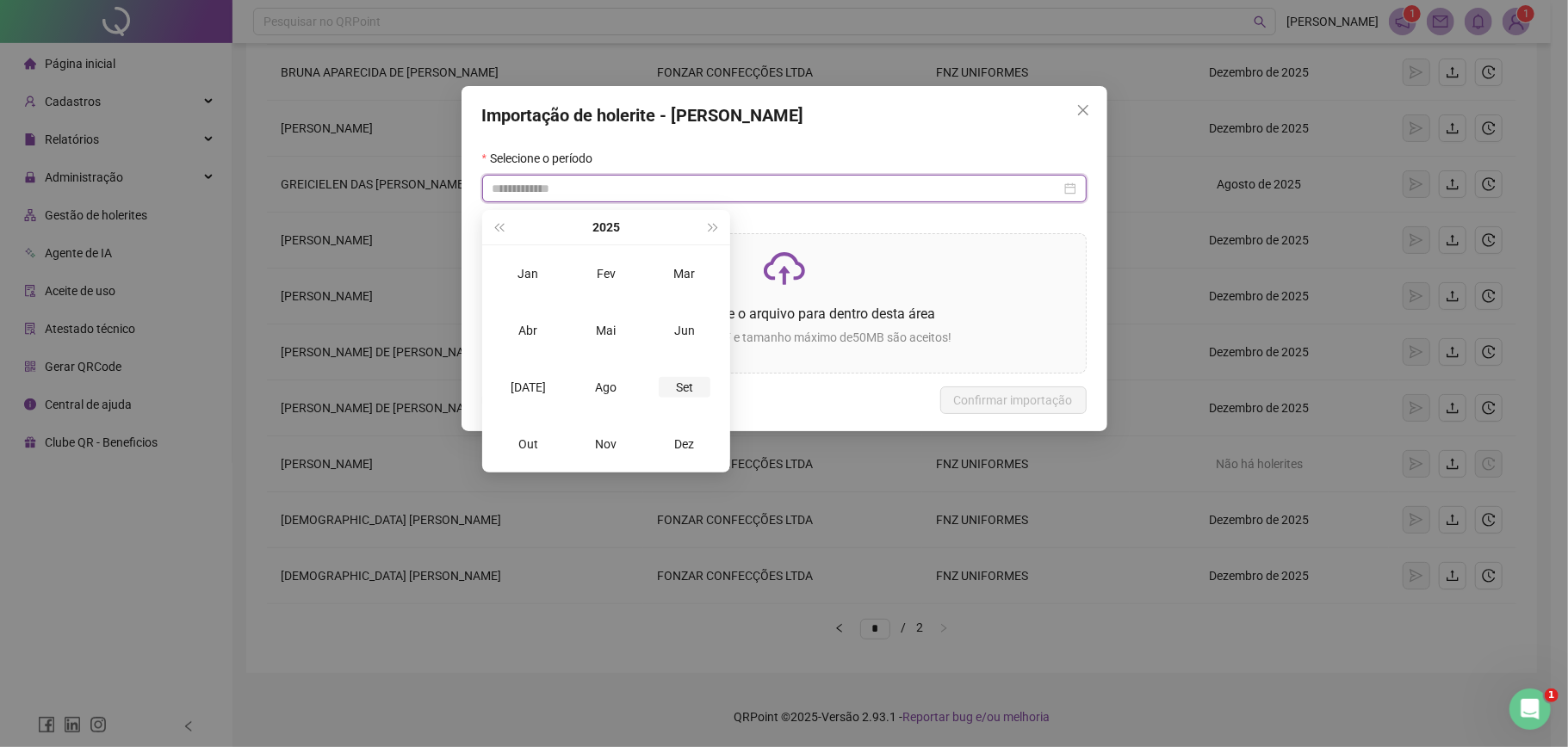
type input "**********"
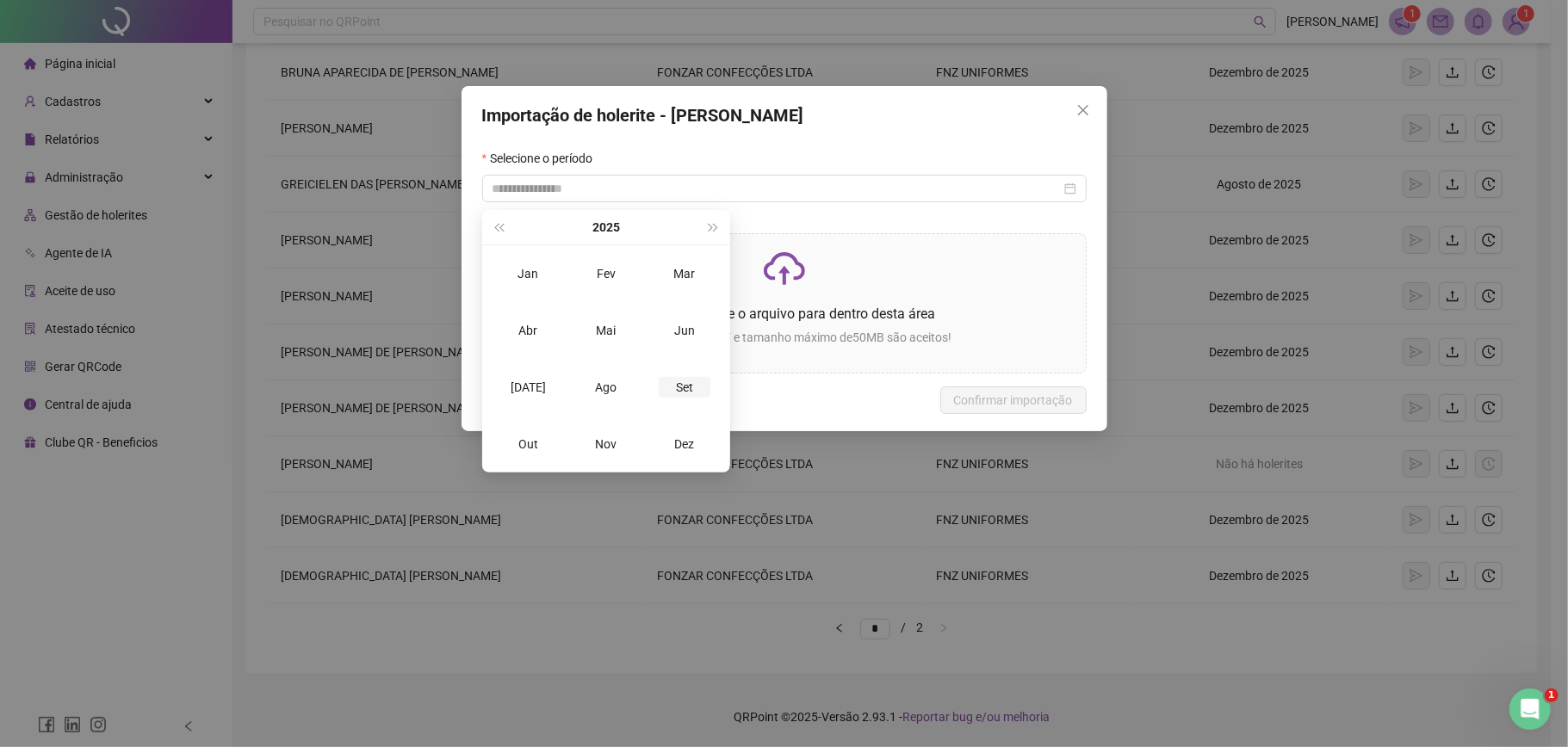
click at [689, 377] on div "Set" at bounding box center [685, 387] width 52 height 20
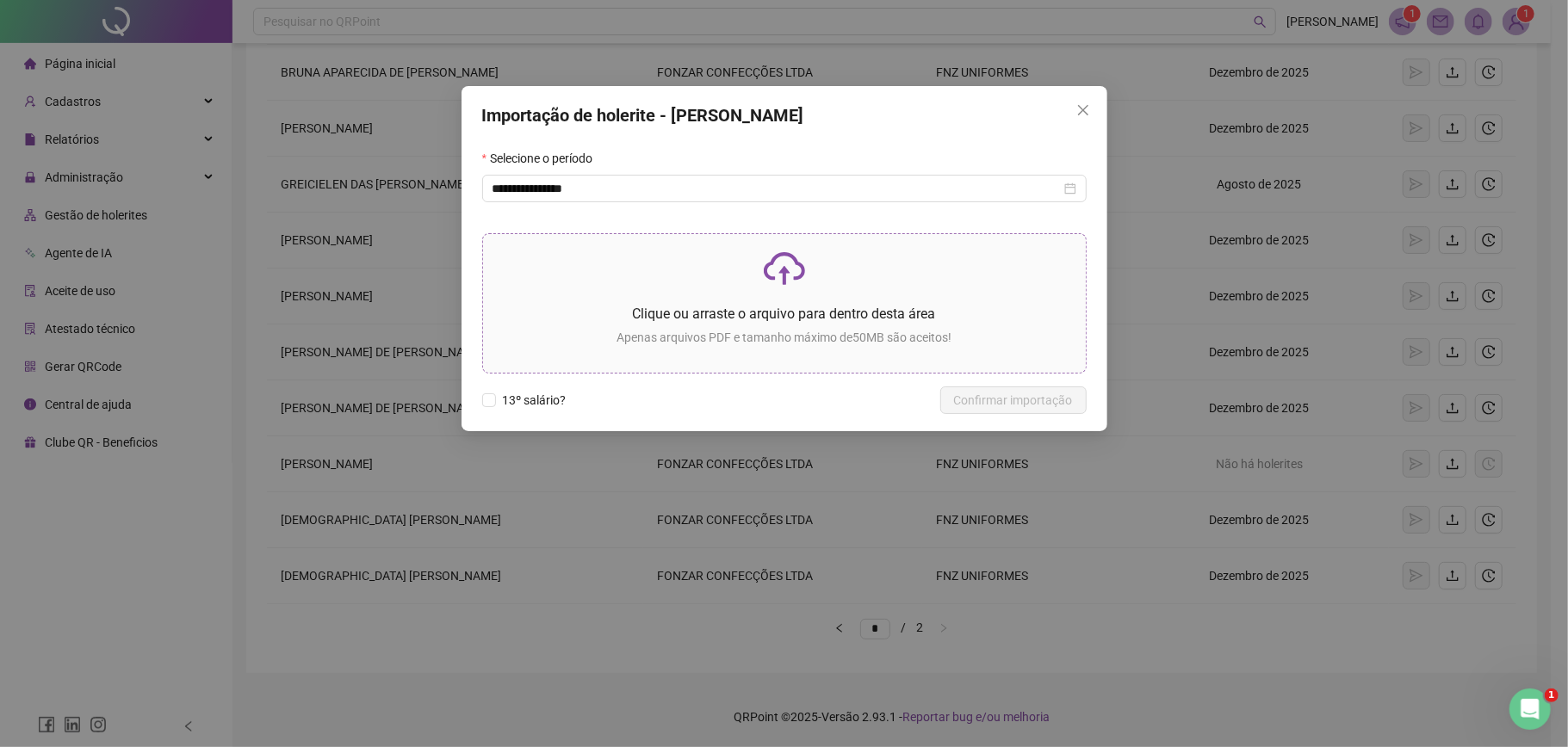
click at [748, 349] on div "Clique ou arraste o arquivo para dentro desta área Apenas arquivos PDF e tamanh…" at bounding box center [784, 303] width 575 height 111
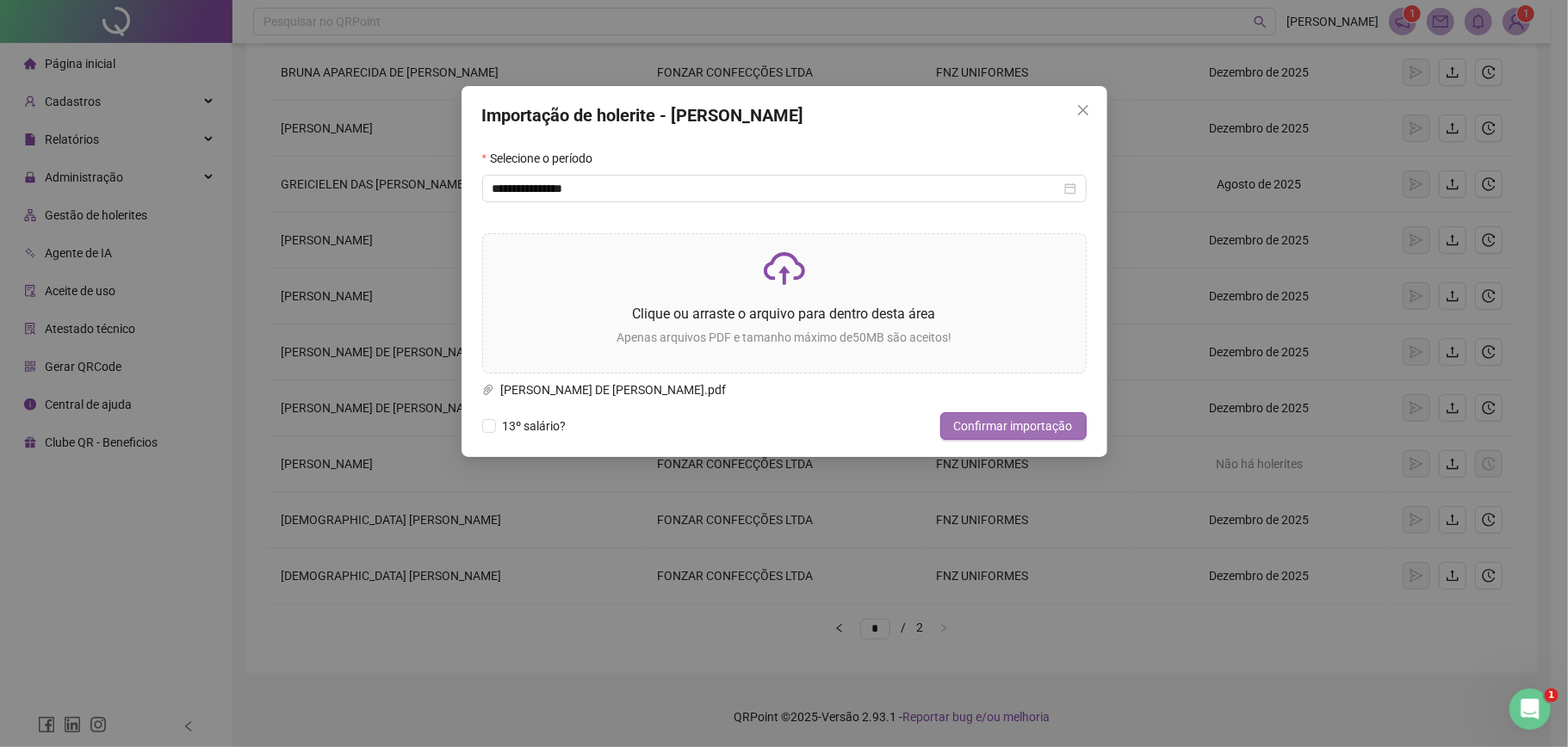
click at [1011, 425] on span "Confirmar importação" at bounding box center [1013, 426] width 118 height 19
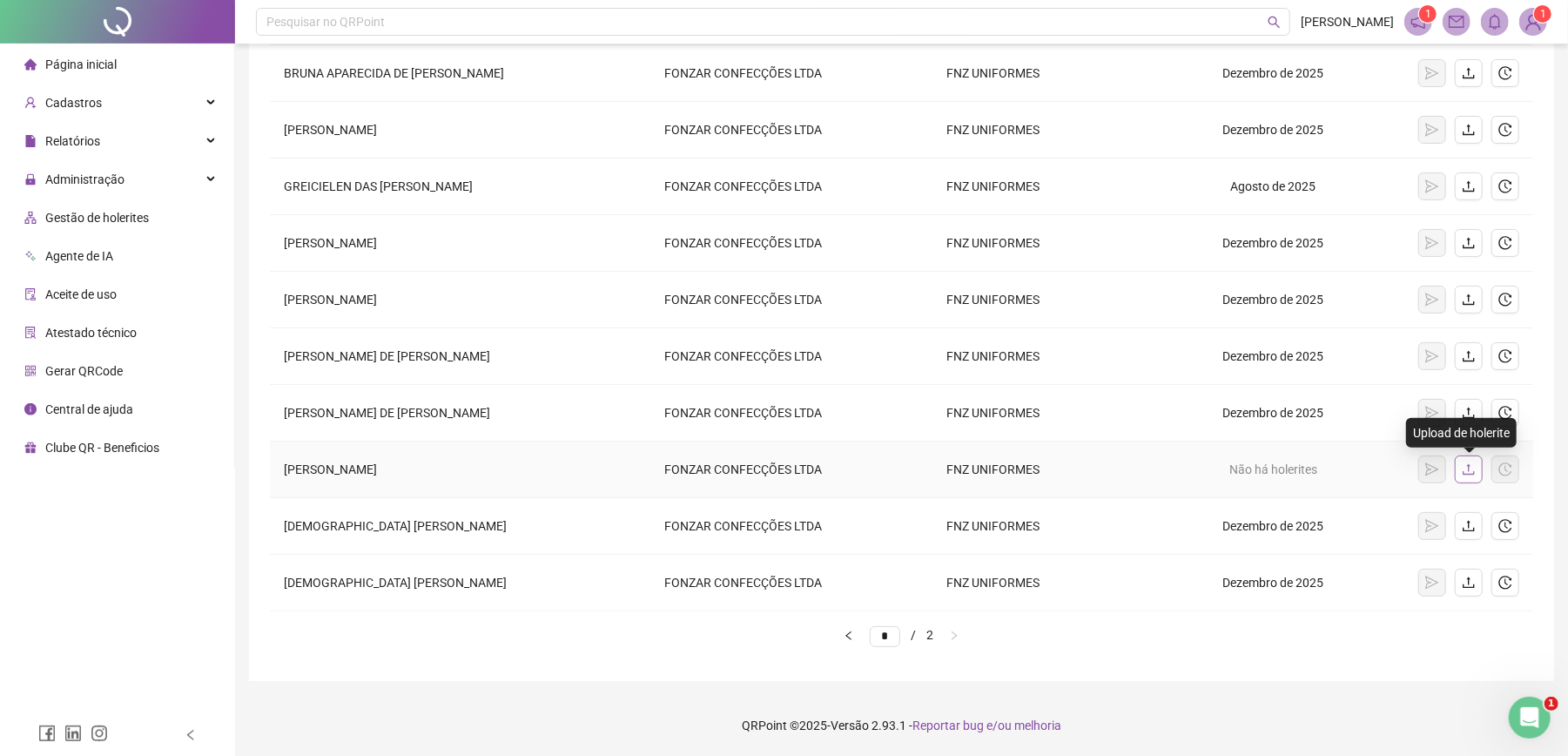
click at [1475, 475] on button "button" at bounding box center [1469, 470] width 28 height 28
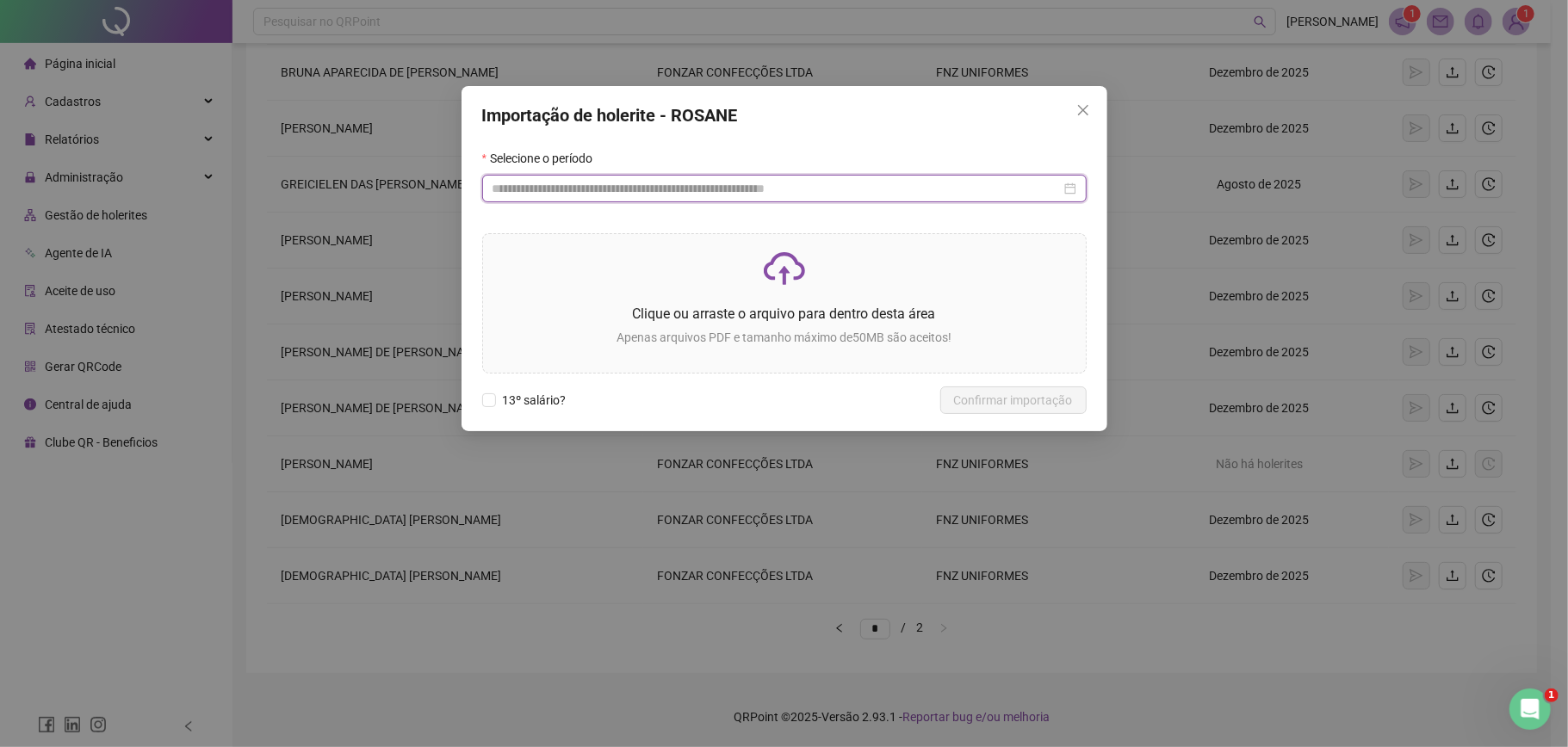
click at [859, 193] on input at bounding box center [776, 189] width 568 height 19
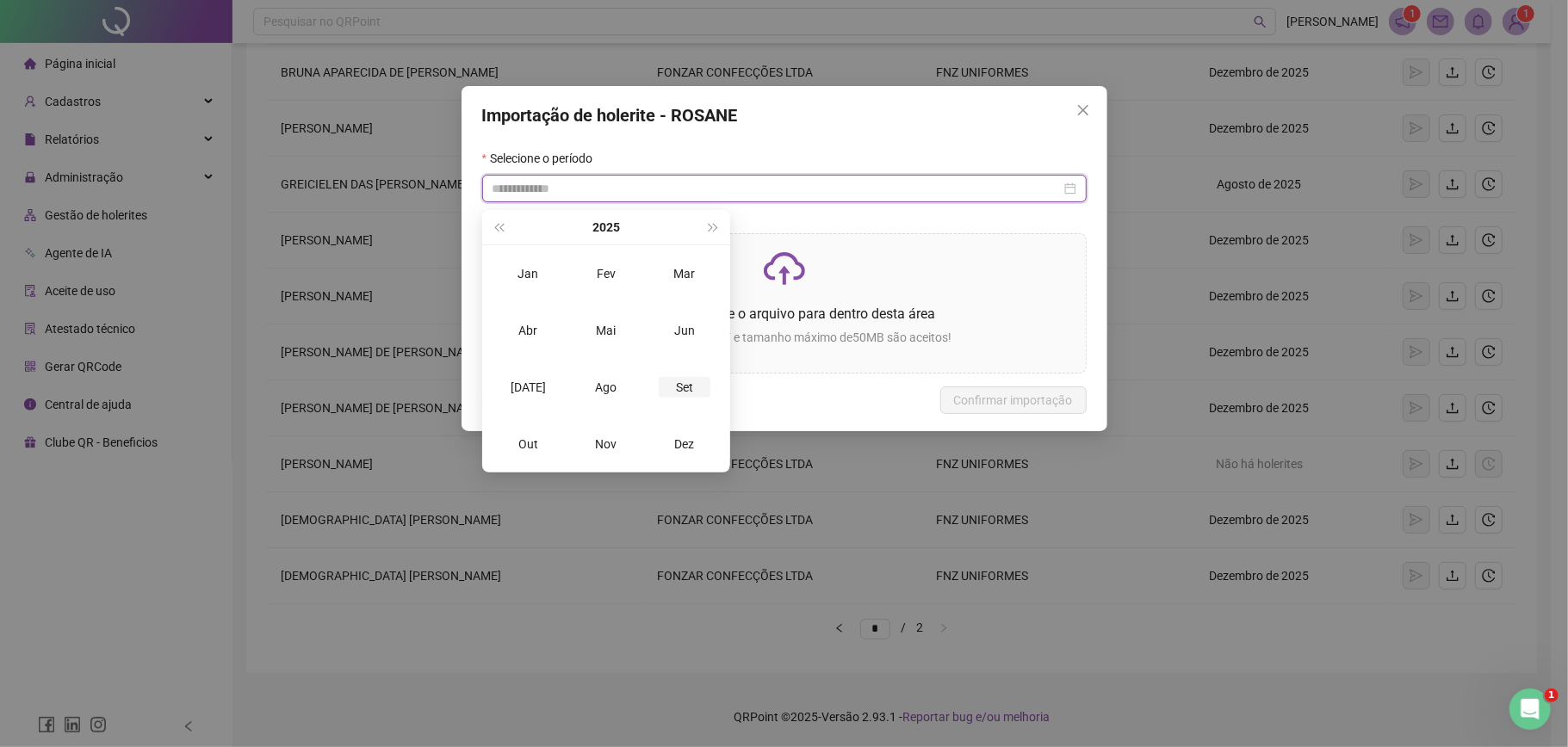
type input "**********"
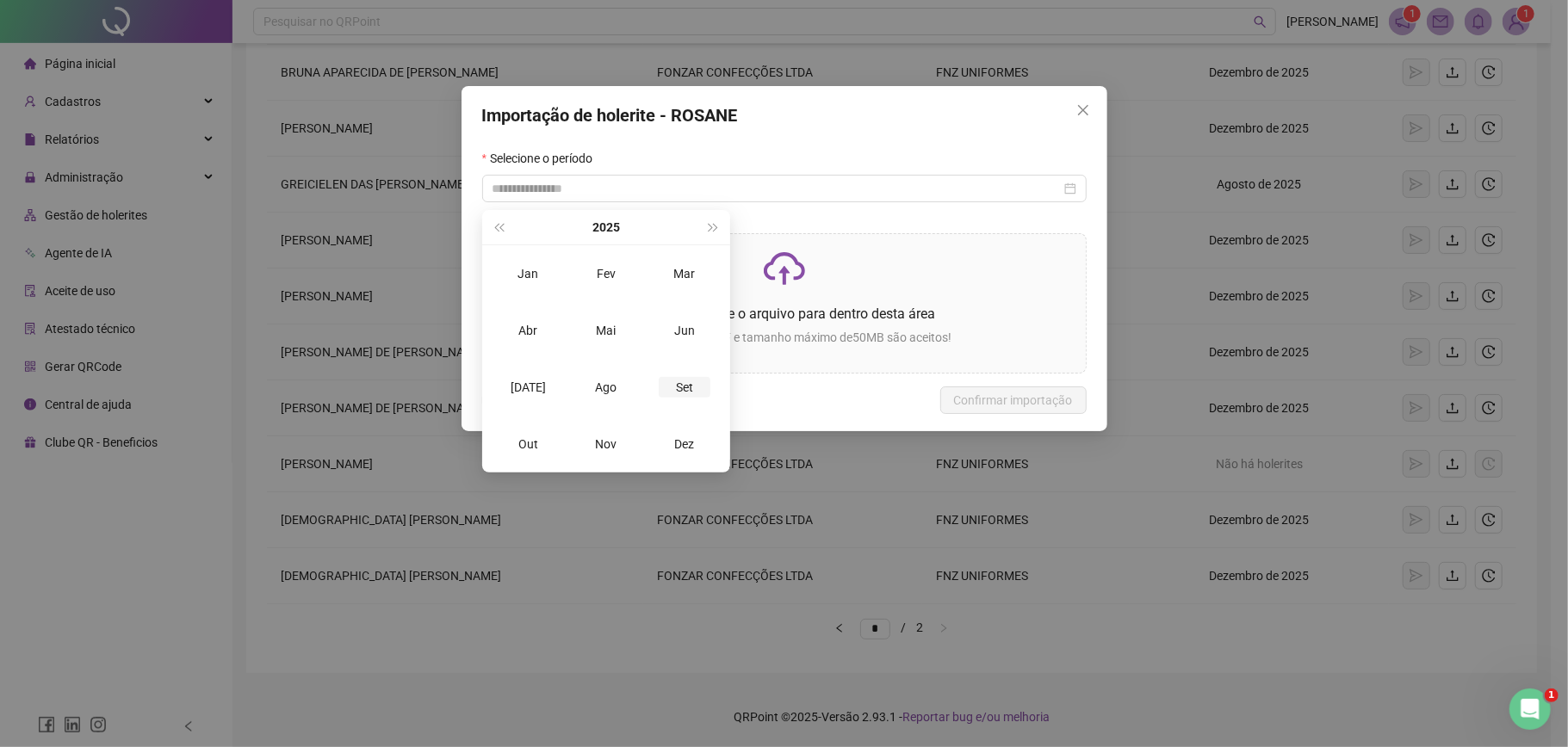
click at [686, 382] on div "Set" at bounding box center [685, 387] width 52 height 20
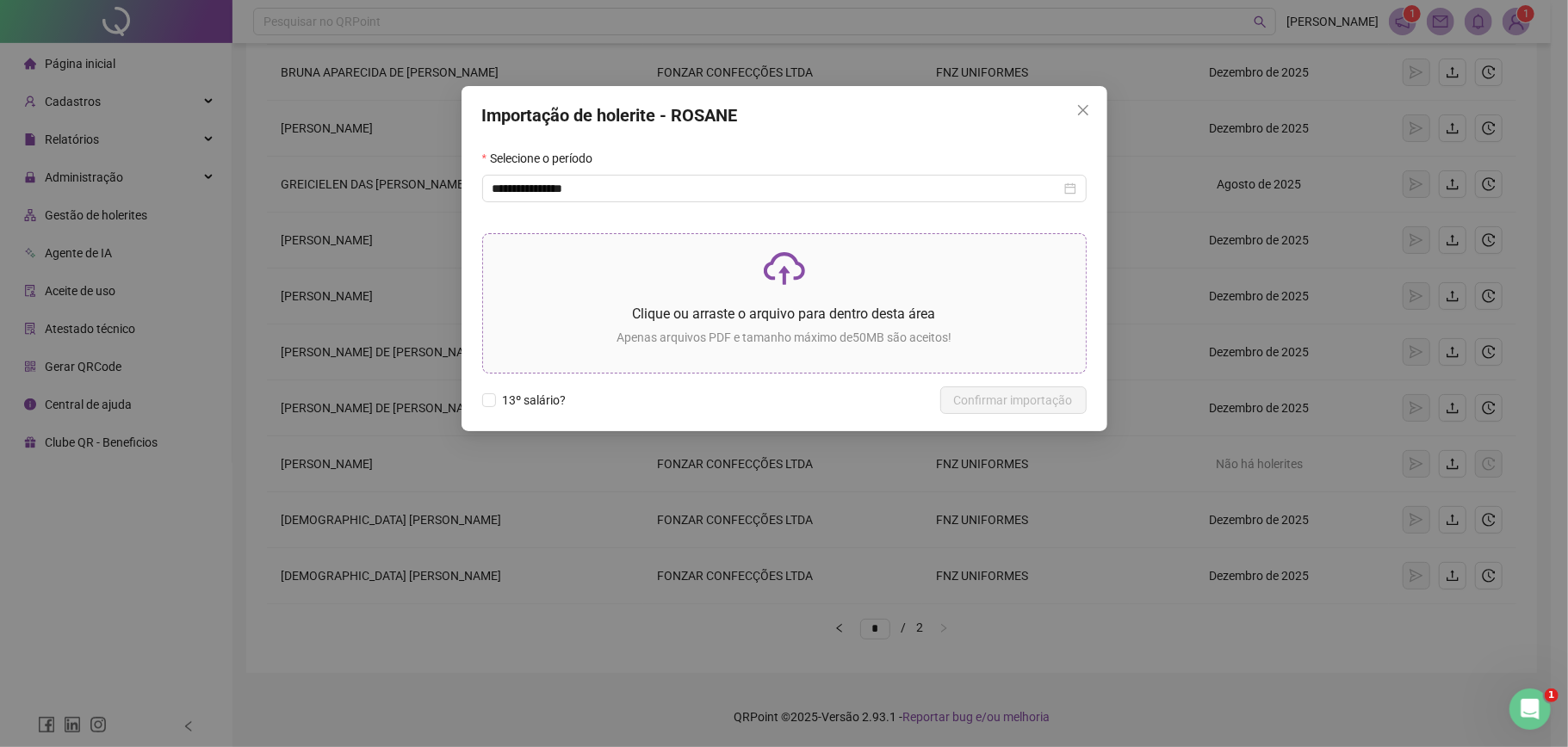
click at [736, 332] on p "Apenas arquivos PDF e tamanho máximo de 50 MB são aceitos!" at bounding box center [784, 338] width 575 height 19
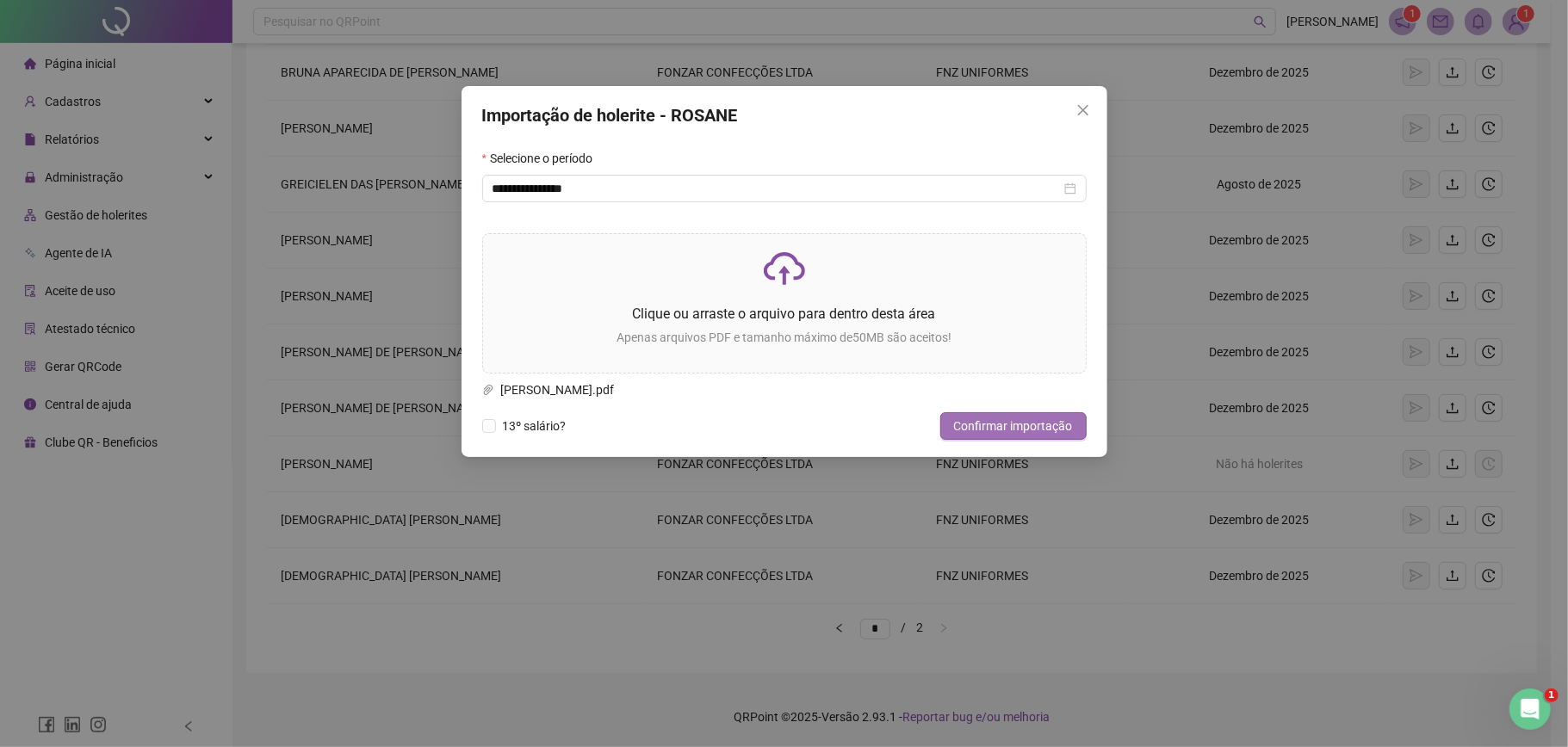
click at [966, 420] on span "Confirmar importação" at bounding box center [1013, 426] width 118 height 19
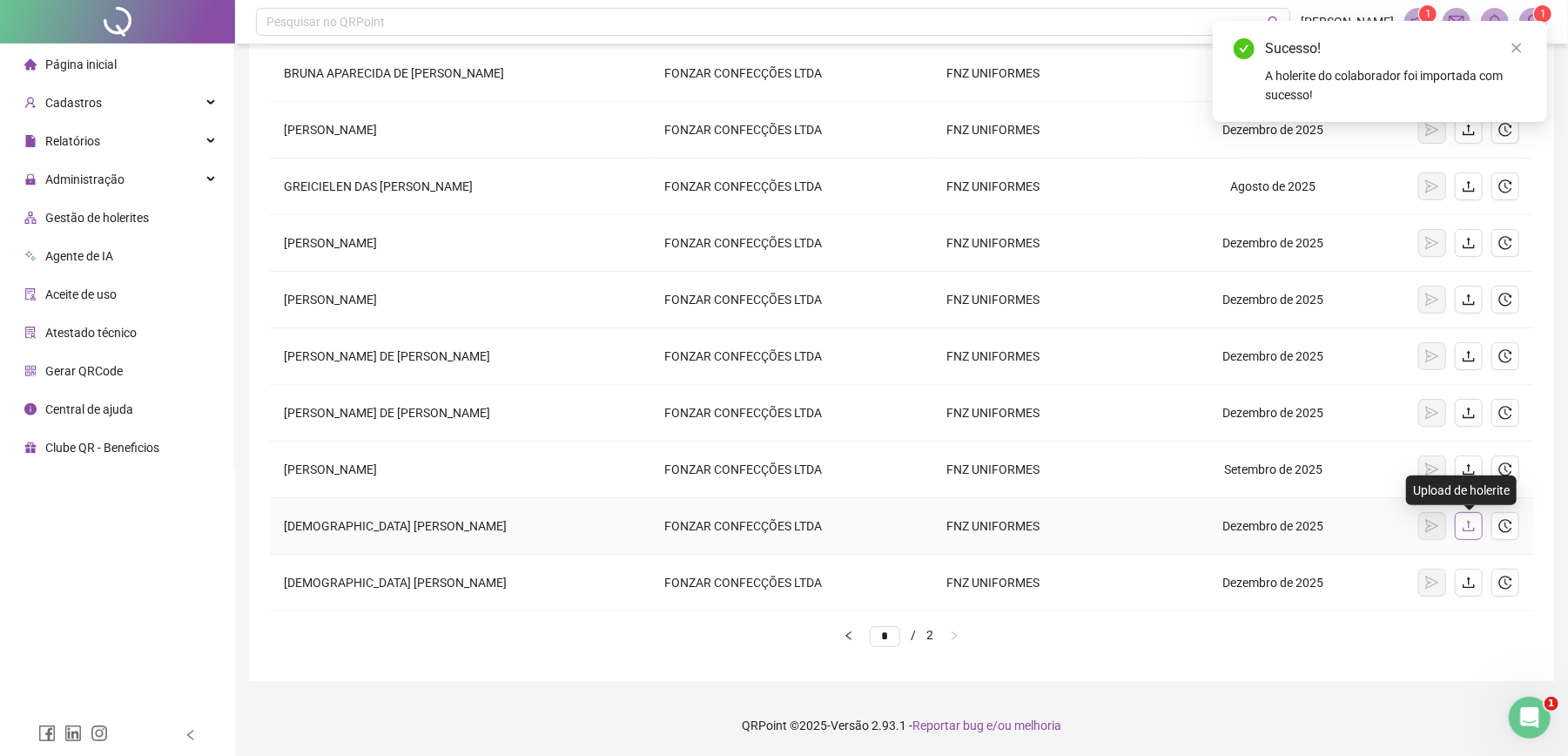
click at [1478, 528] on button "button" at bounding box center [1469, 526] width 28 height 28
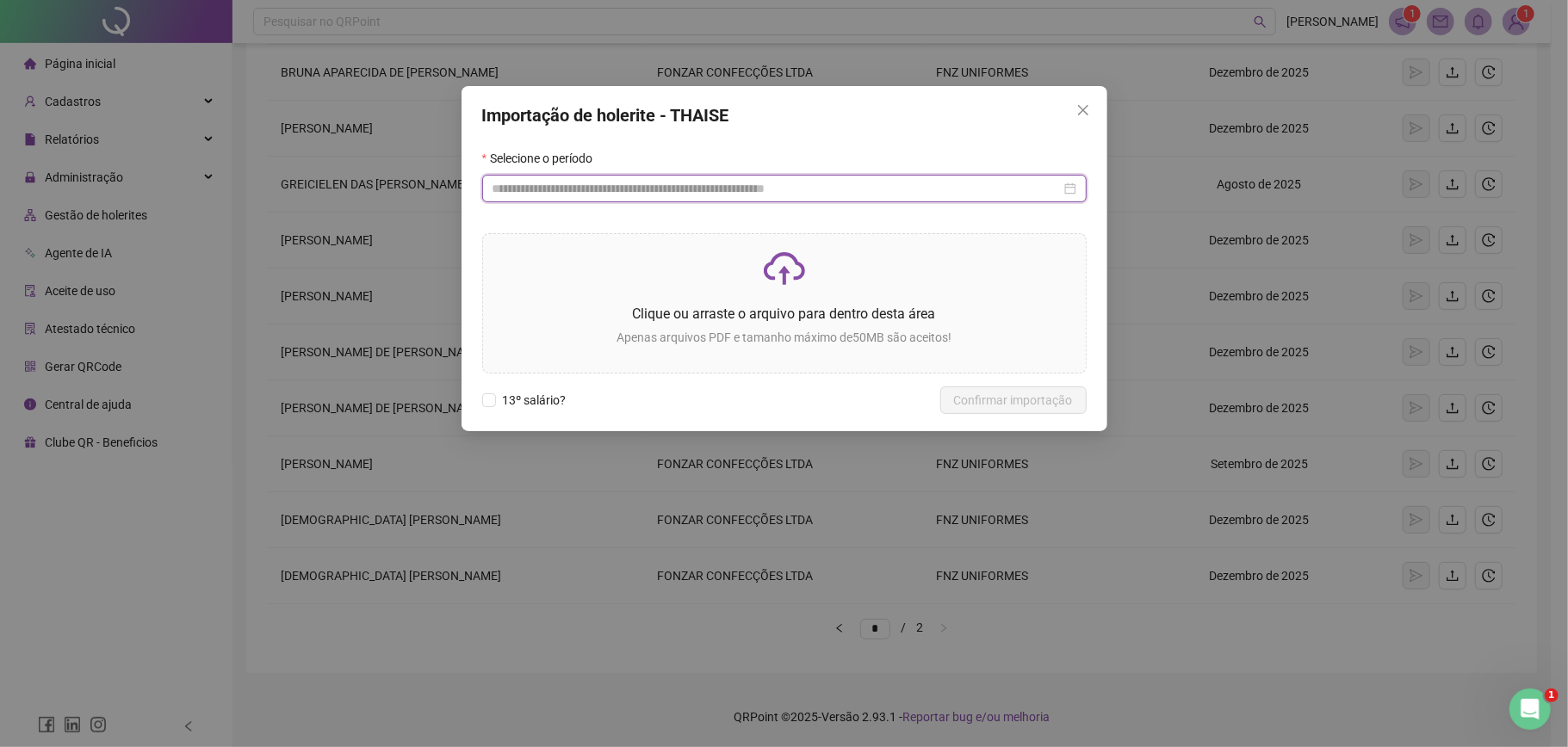
click at [715, 188] on input at bounding box center [776, 189] width 568 height 19
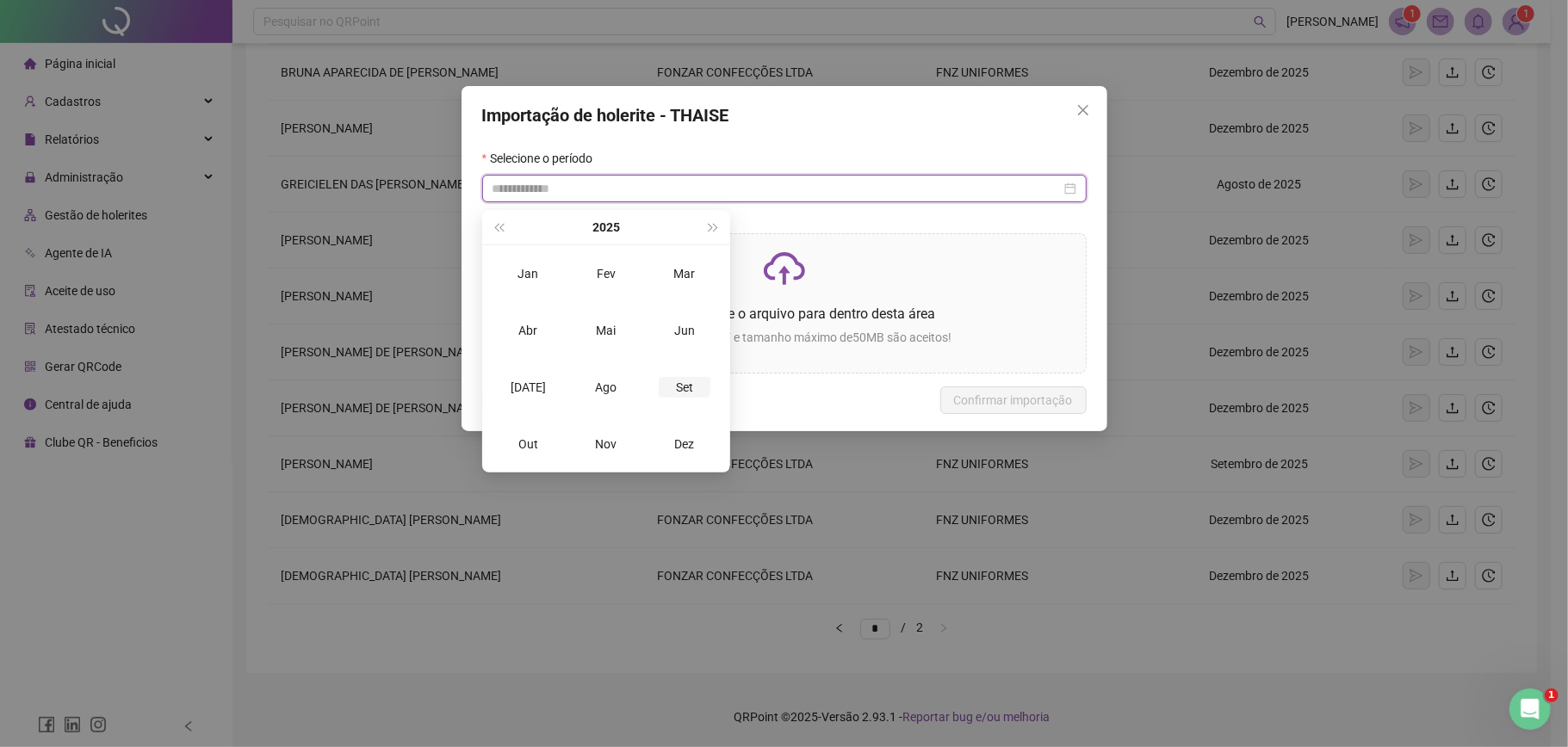
type input "**********"
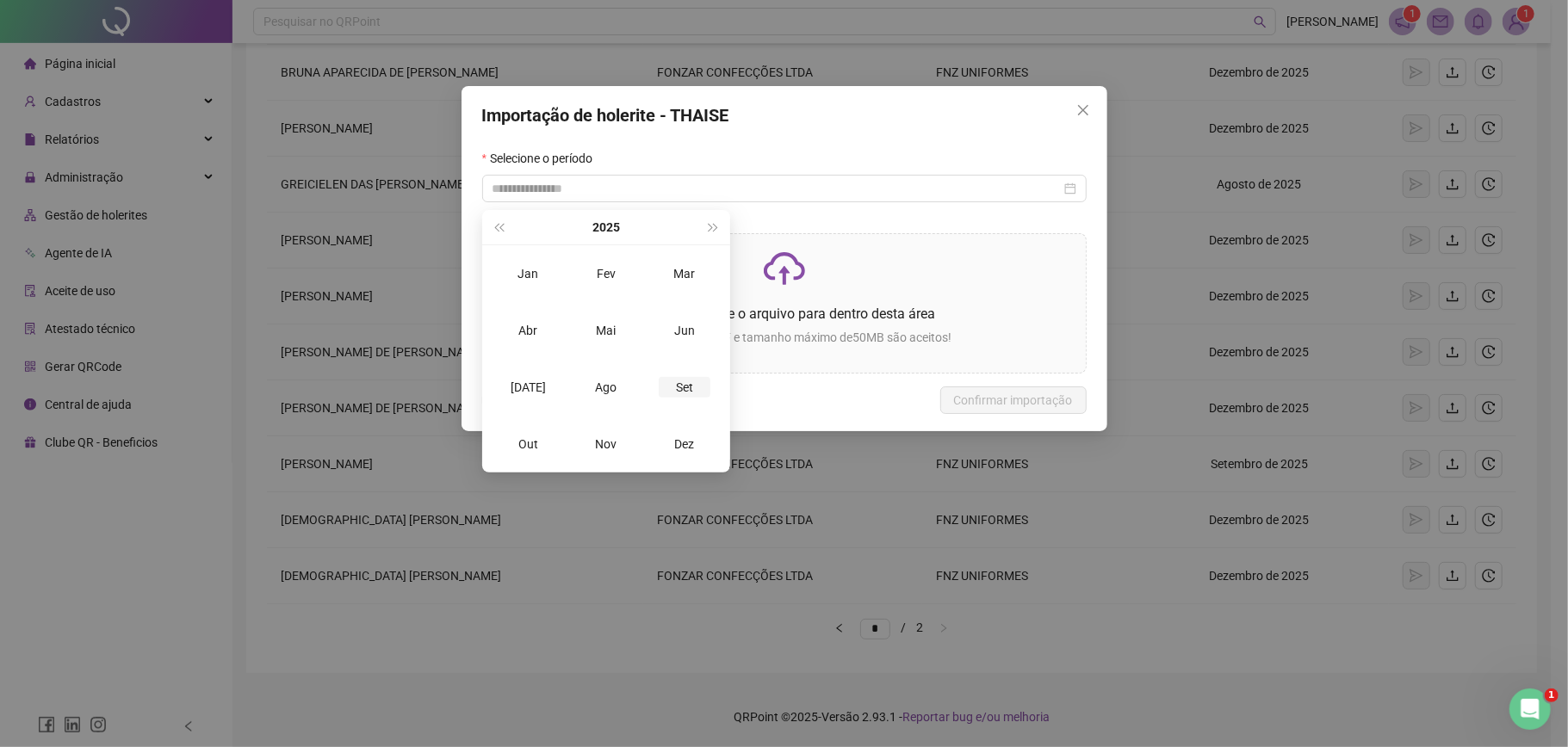
click at [704, 397] on td "Set" at bounding box center [684, 387] width 78 height 57
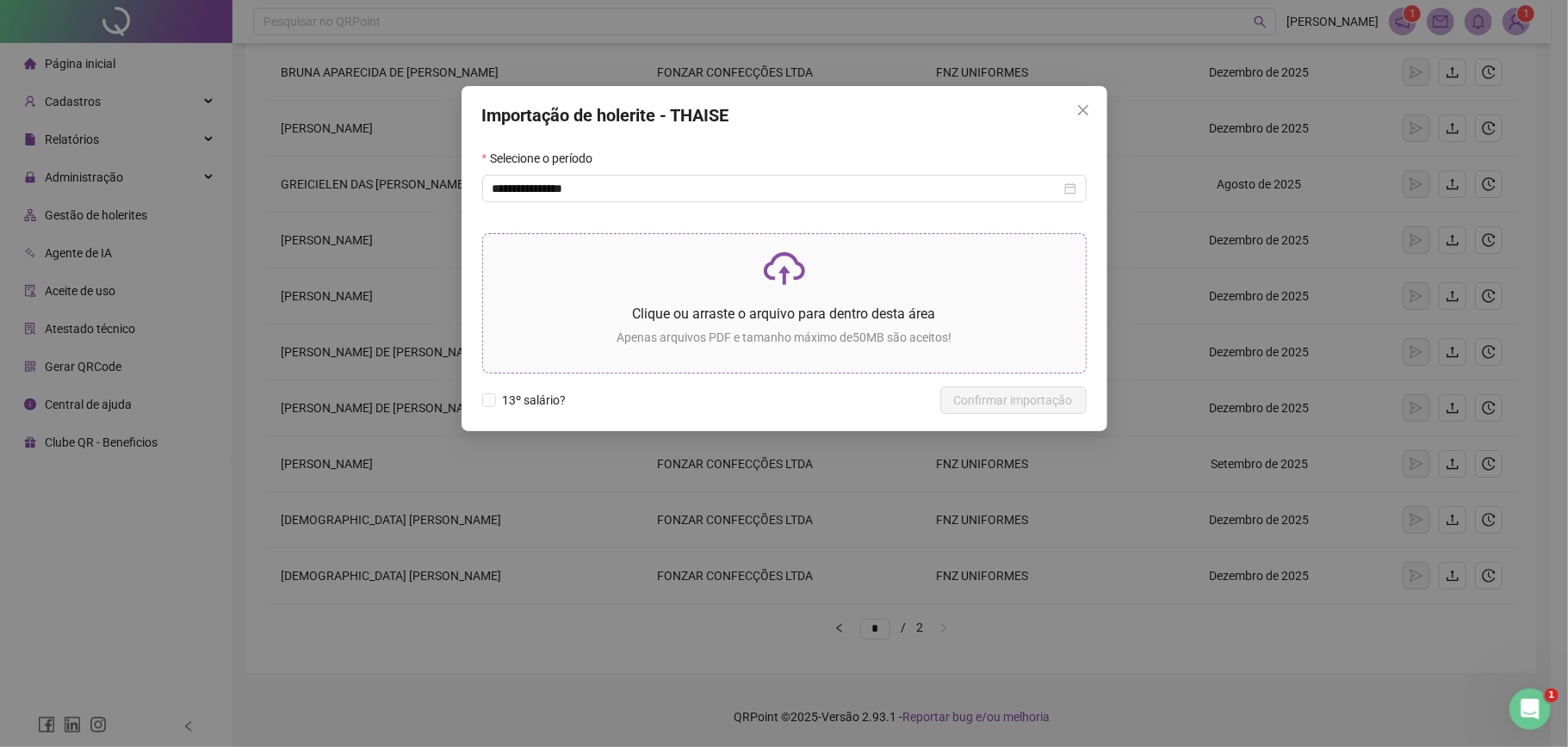
click at [752, 341] on p "Apenas arquivos PDF e tamanho máximo de 50 MB são aceitos!" at bounding box center [784, 338] width 575 height 19
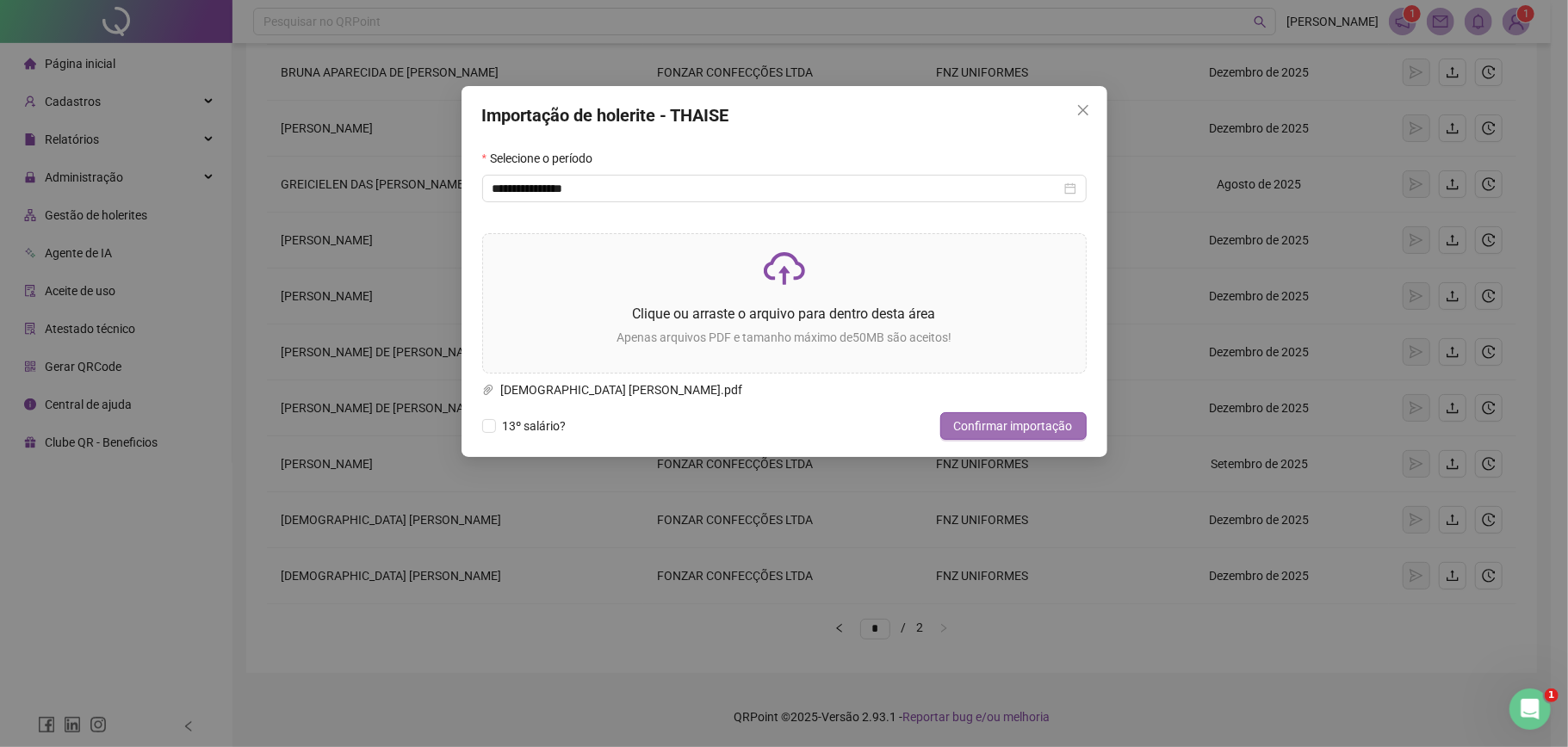
click at [1001, 430] on span "Confirmar importação" at bounding box center [1013, 426] width 118 height 19
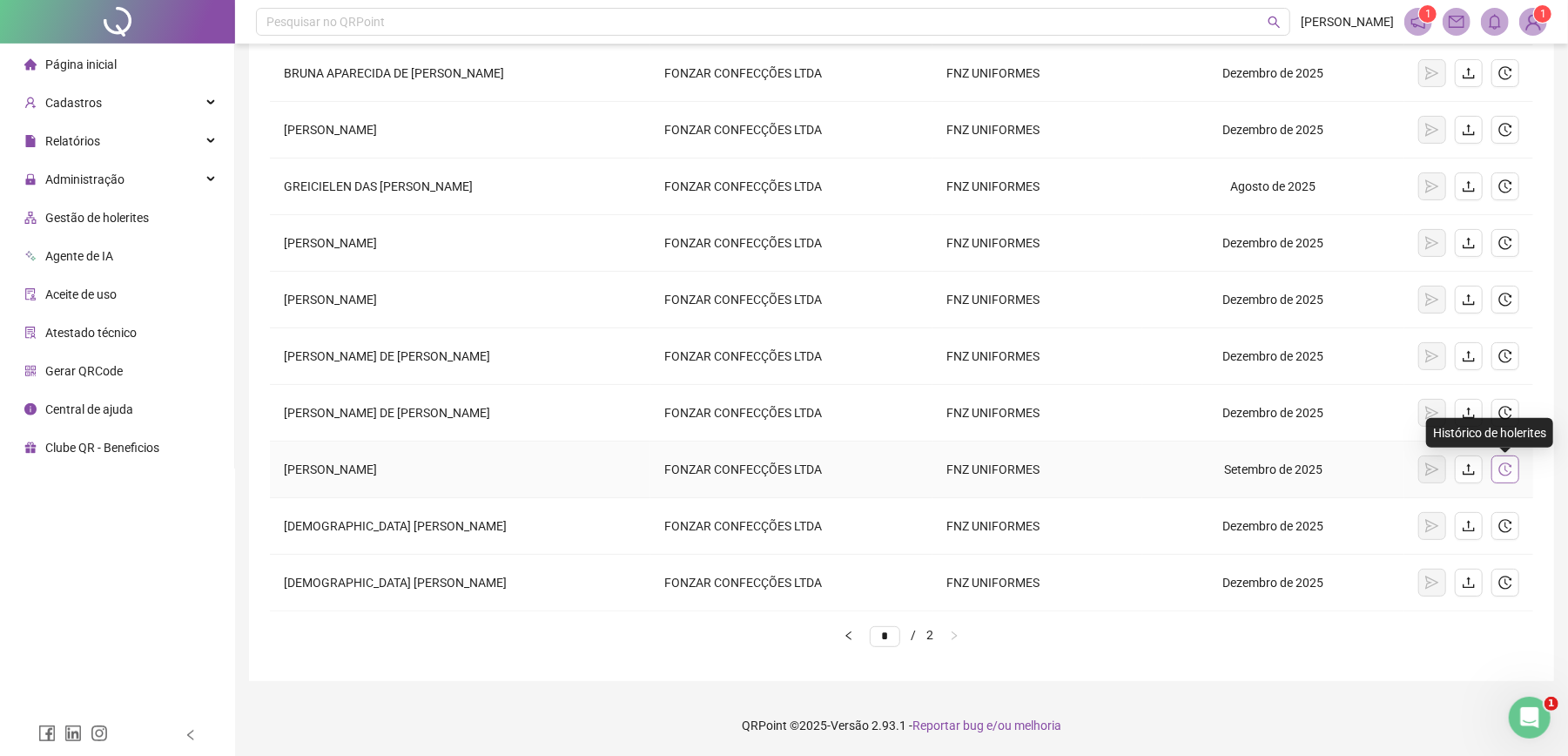
click at [1511, 474] on icon "history" at bounding box center [1506, 470] width 14 height 14
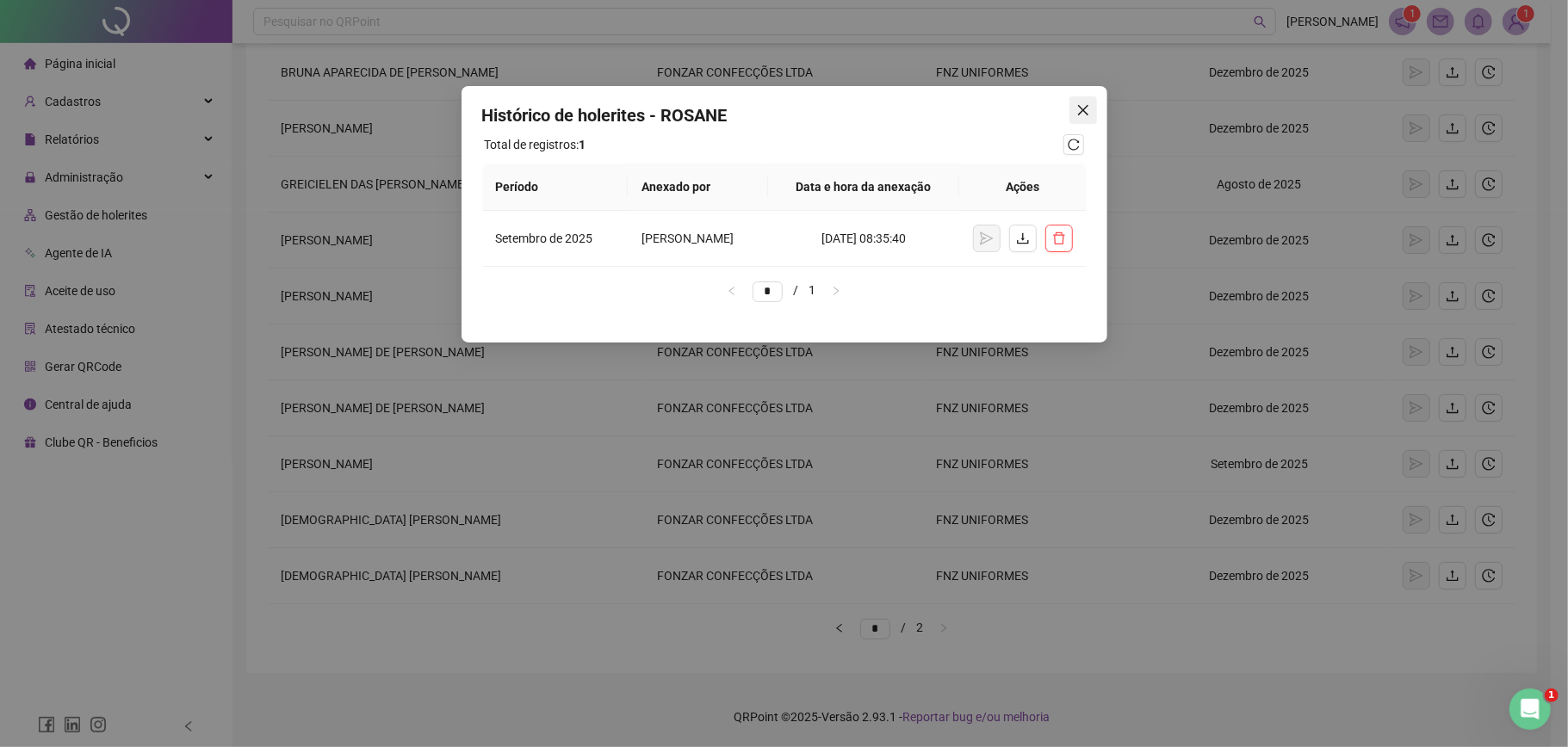
click at [1089, 114] on icon "close" at bounding box center [1084, 110] width 13 height 13
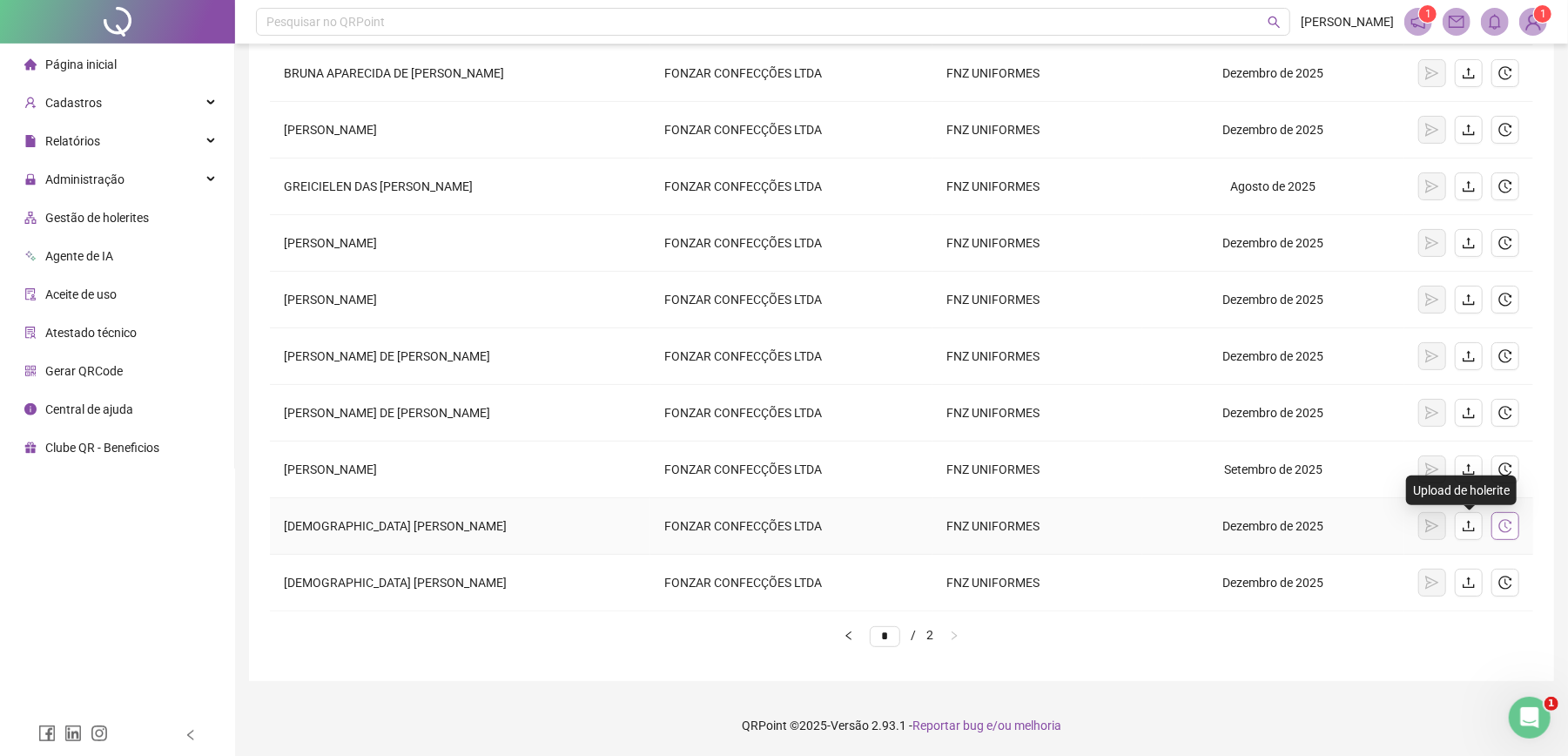
click at [1499, 524] on icon "history" at bounding box center [1506, 526] width 14 height 14
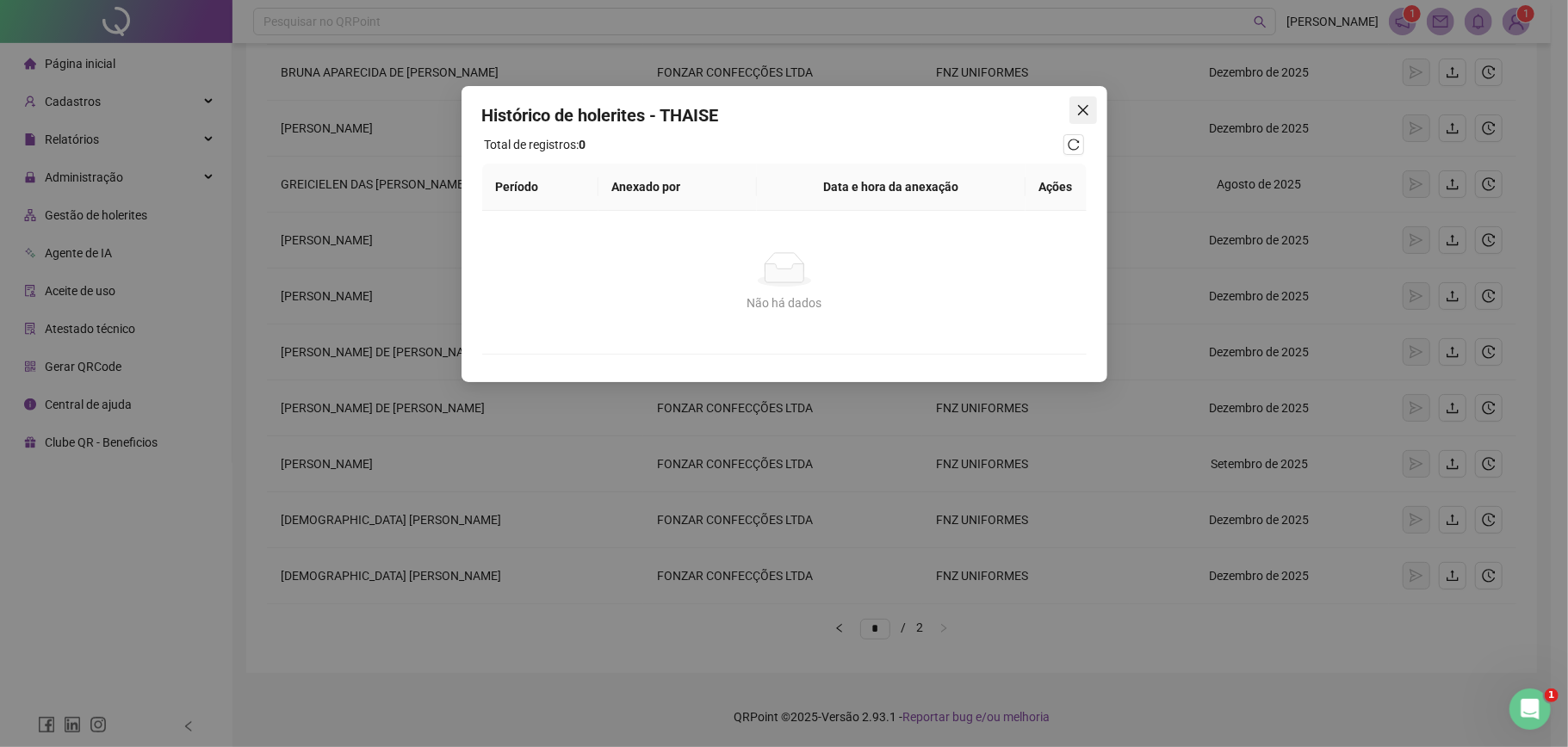
click at [1084, 114] on icon "close" at bounding box center [1084, 110] width 13 height 13
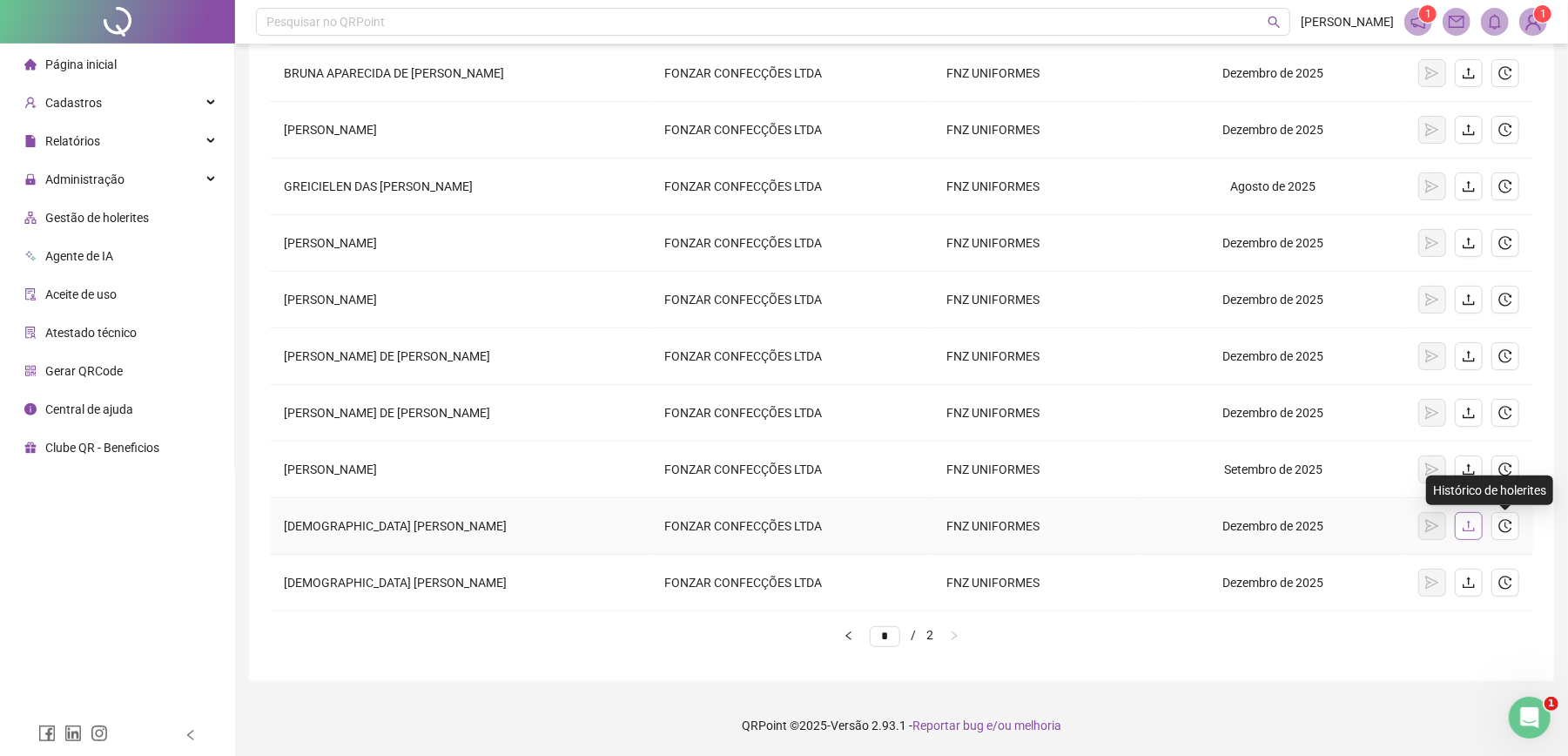
click at [1470, 523] on icon "upload" at bounding box center [1469, 527] width 12 height 12
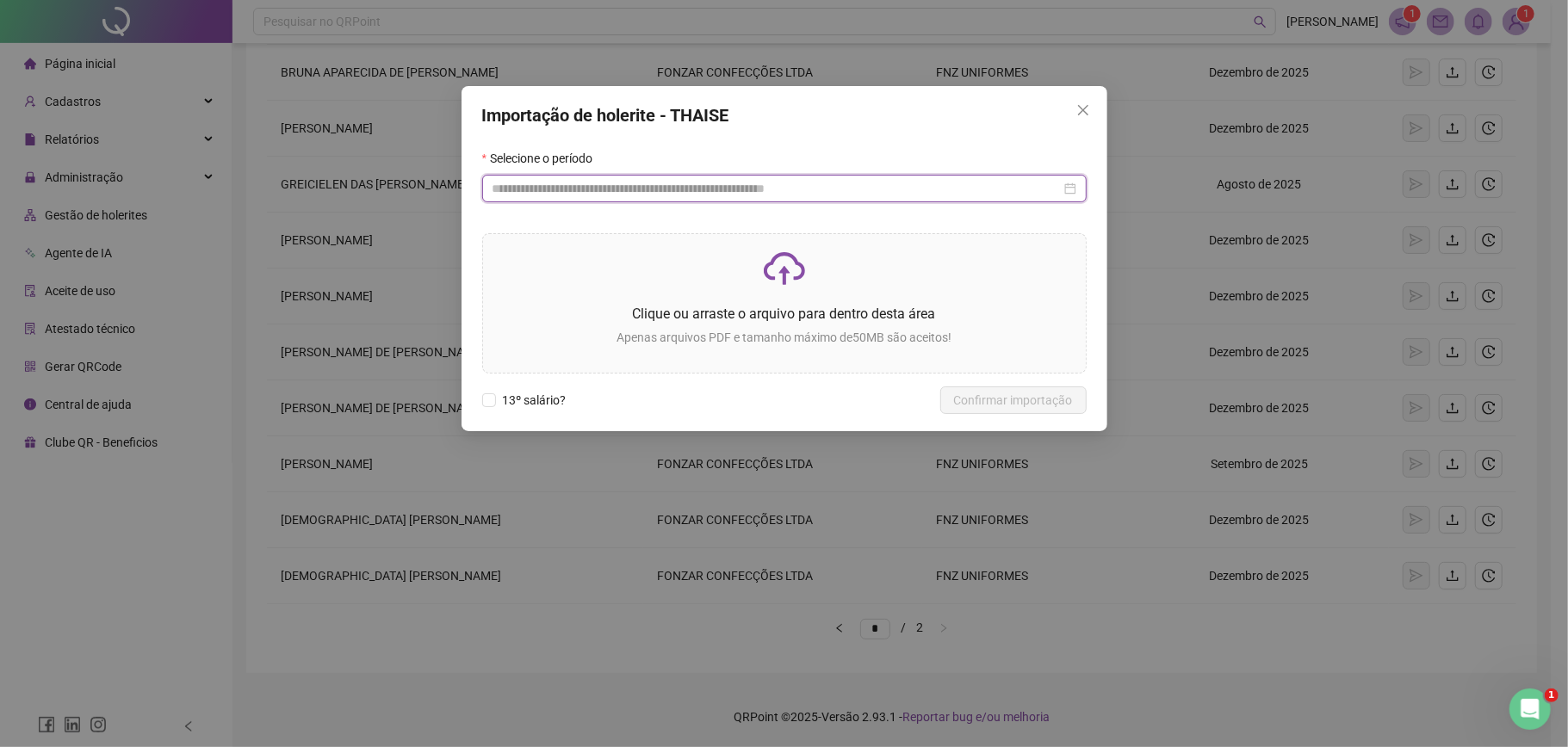
click at [666, 179] on input at bounding box center [776, 189] width 568 height 19
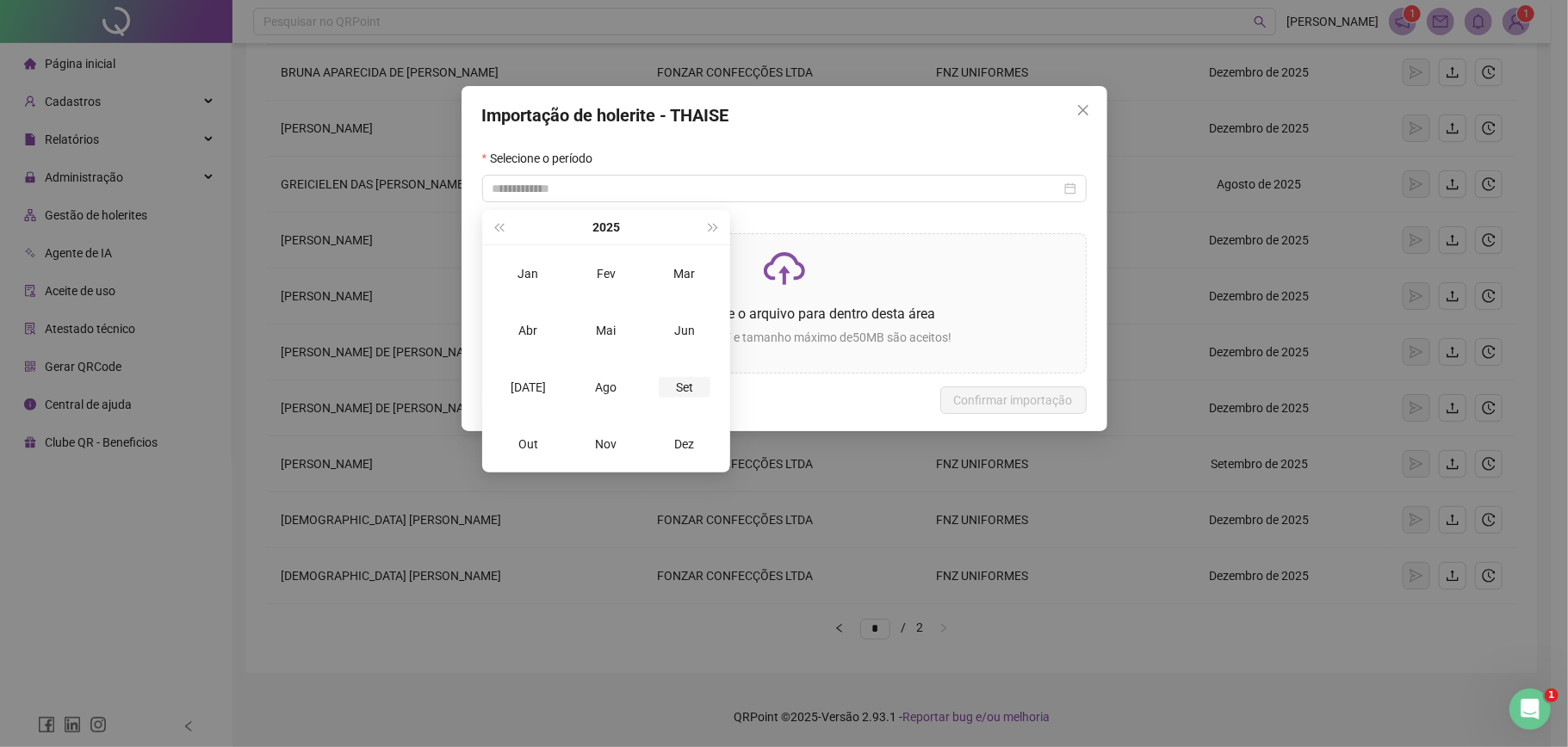
click at [686, 387] on div "Set" at bounding box center [685, 387] width 52 height 20
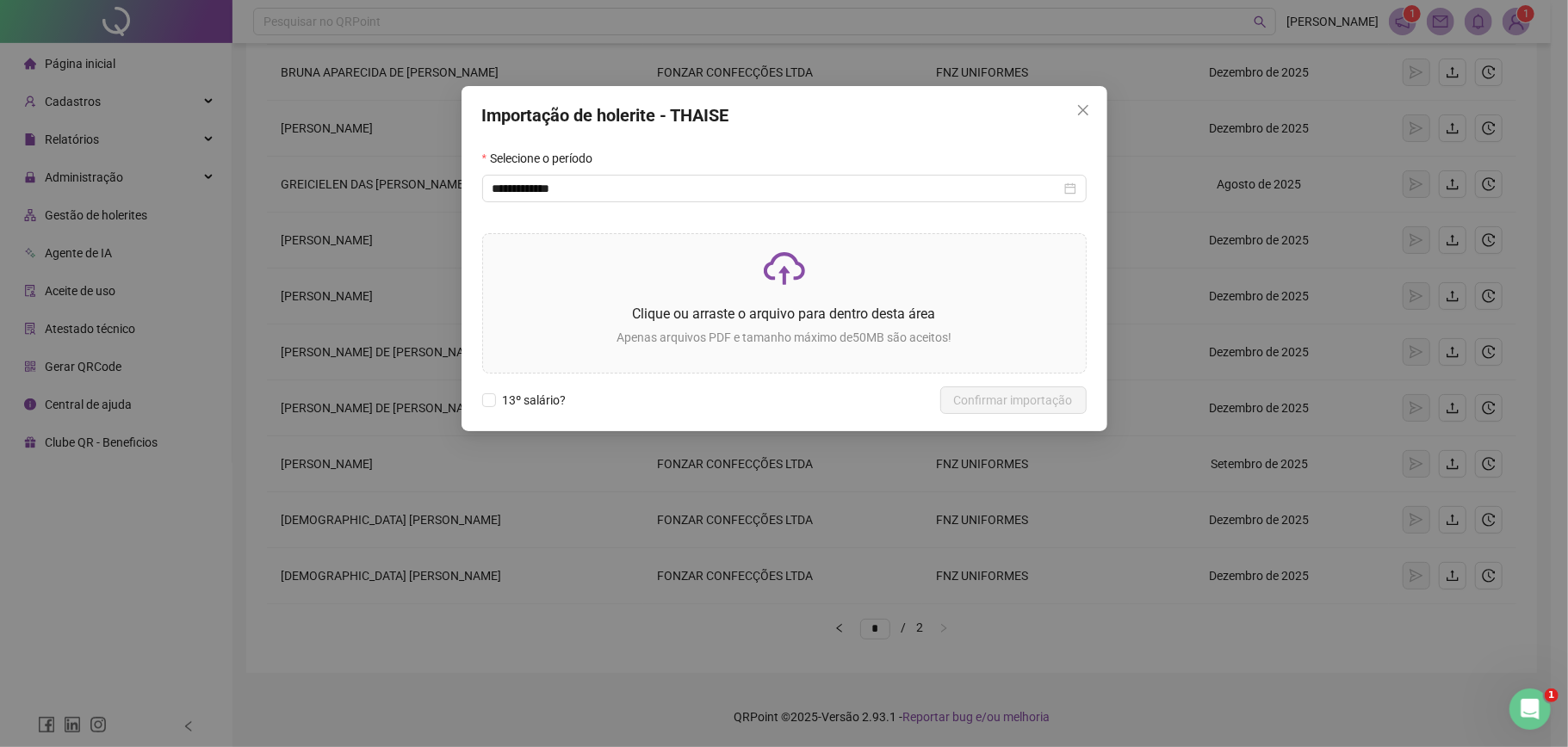
type input "**********"
click at [801, 315] on p "Clique ou arraste o arquivo para dentro desta área" at bounding box center [784, 314] width 575 height 21
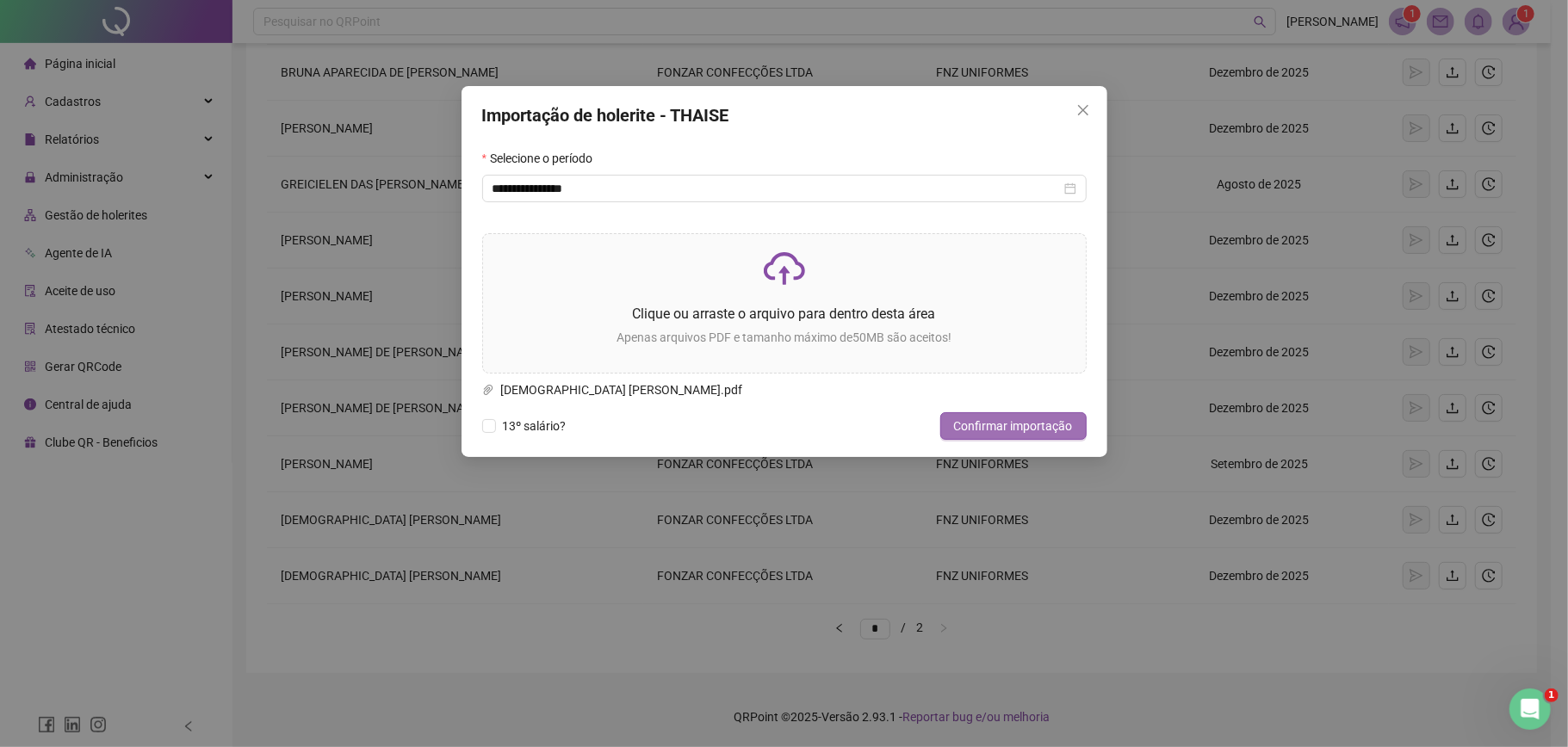
click at [956, 425] on span "Confirmar importação" at bounding box center [1013, 426] width 118 height 19
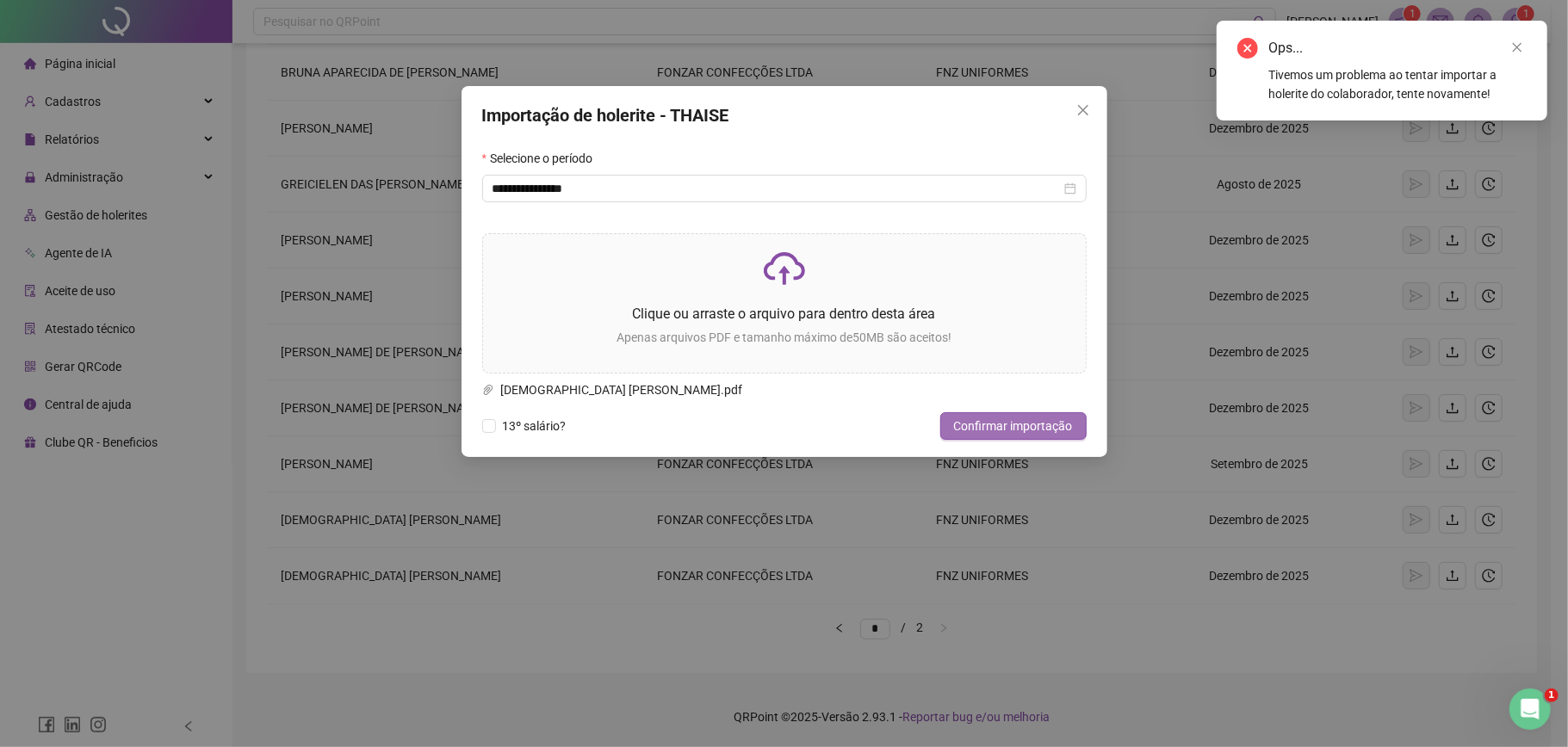
click at [996, 421] on span "Confirmar importação" at bounding box center [1013, 426] width 118 height 19
click at [1094, 111] on span "Close" at bounding box center [1084, 110] width 28 height 13
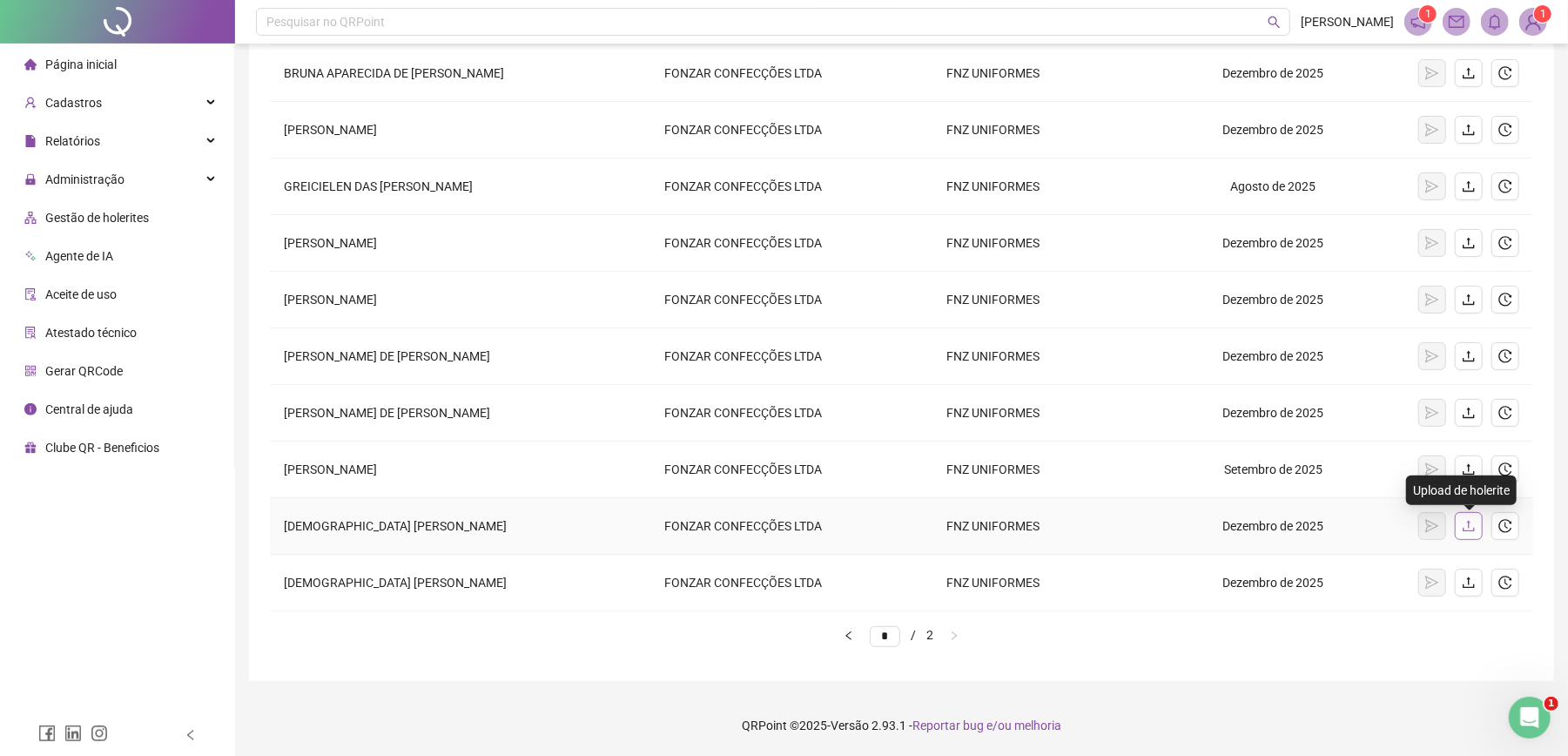
click at [1467, 531] on icon "upload" at bounding box center [1469, 526] width 14 height 14
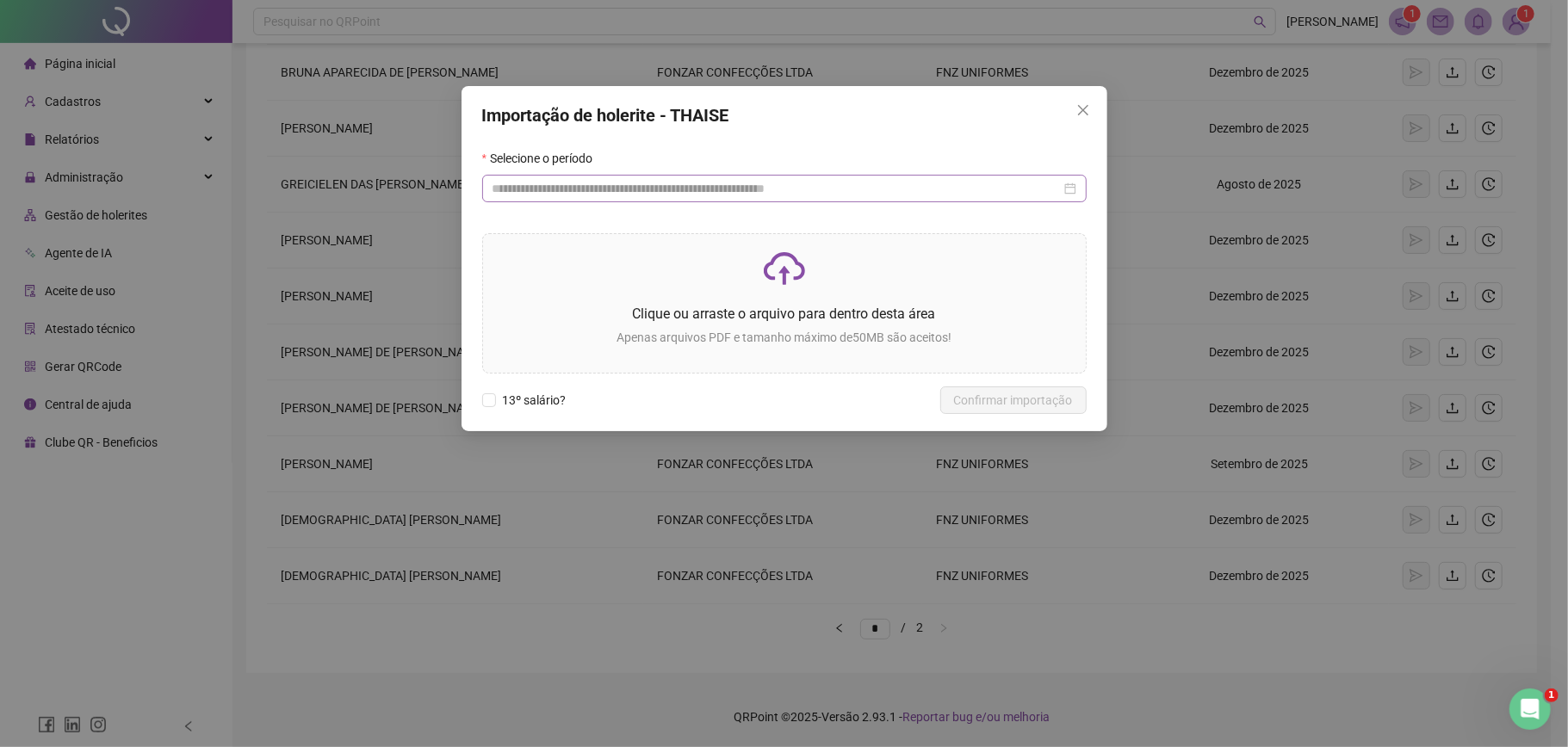
click at [697, 176] on div at bounding box center [785, 189] width 605 height 28
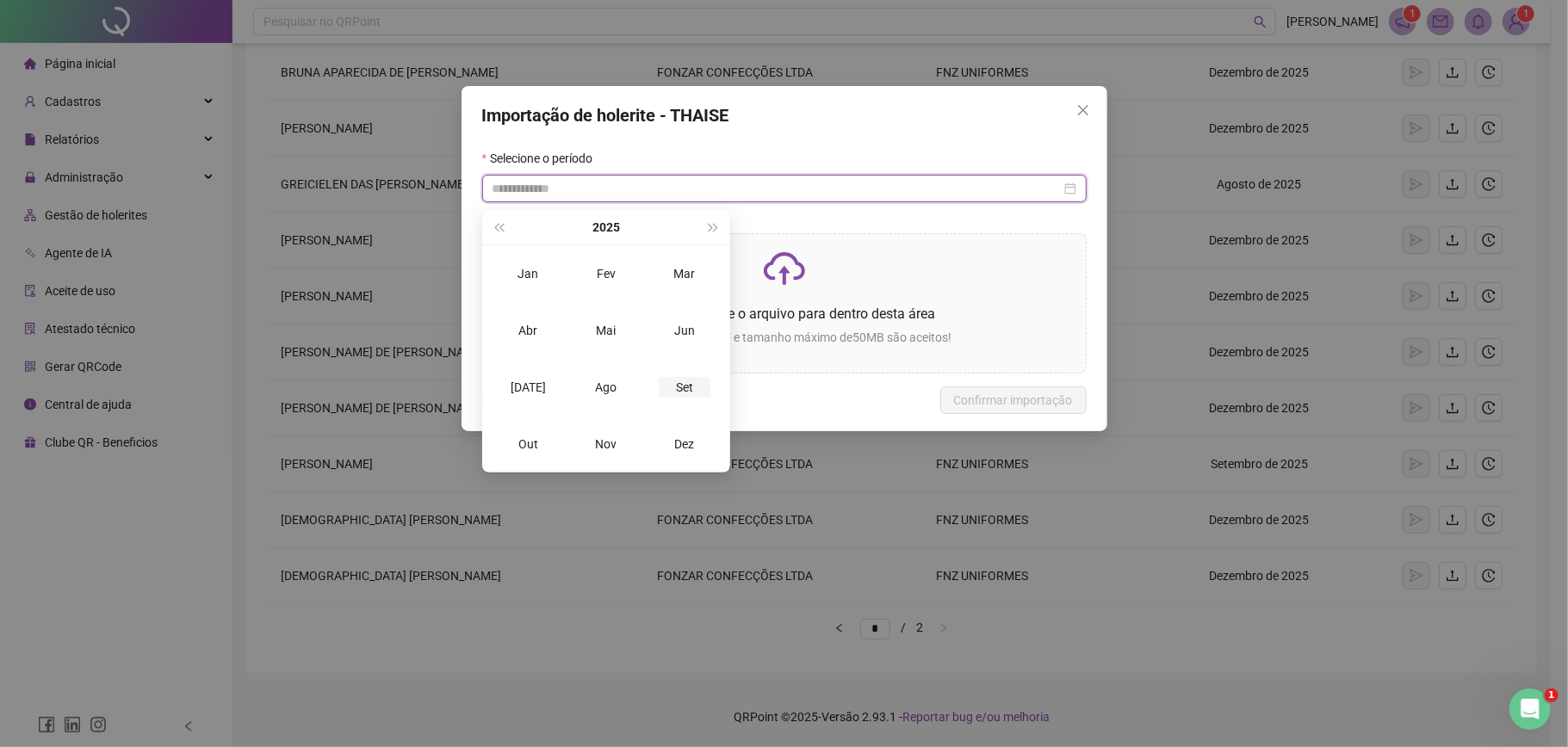
type input "**********"
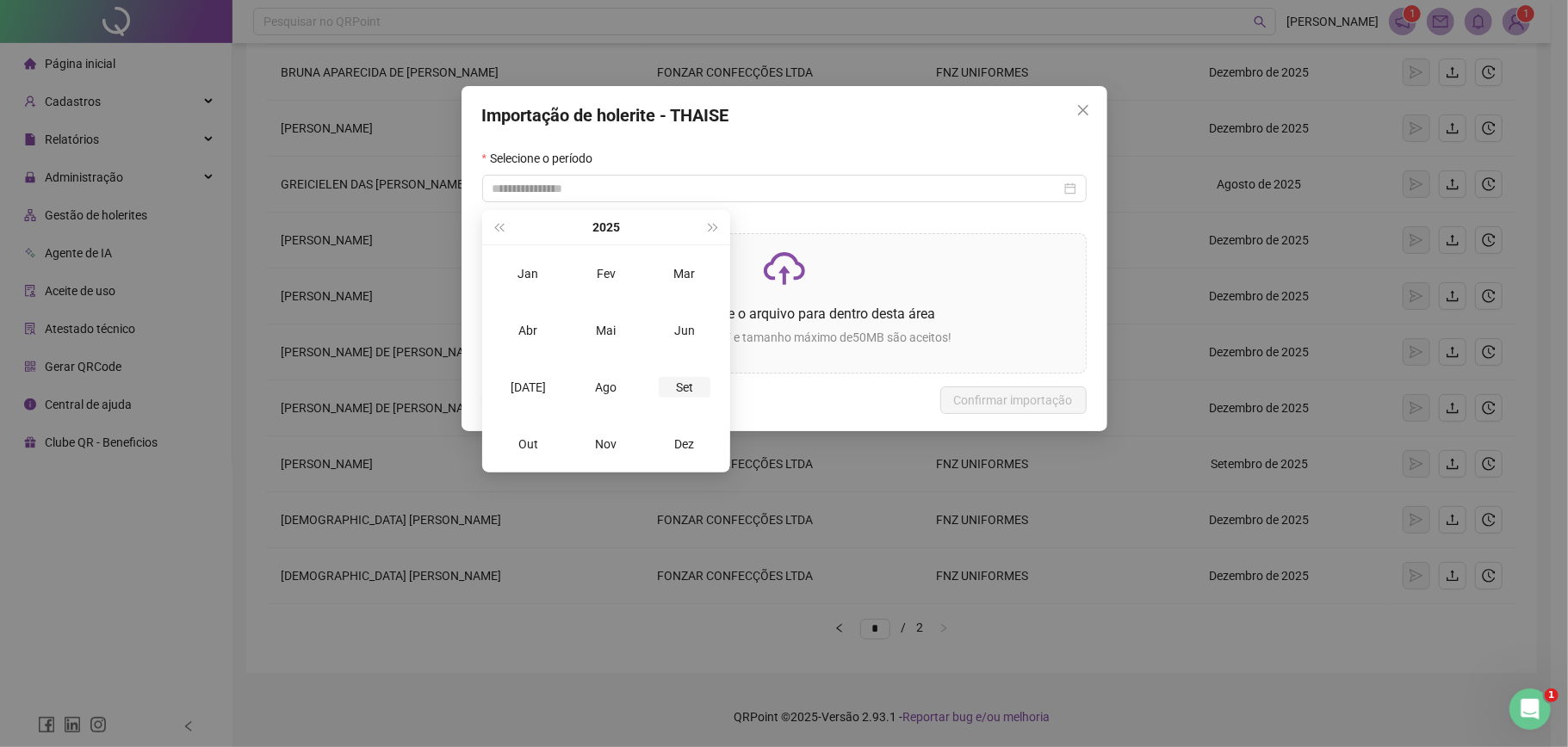
click at [697, 382] on div "Set" at bounding box center [685, 387] width 52 height 20
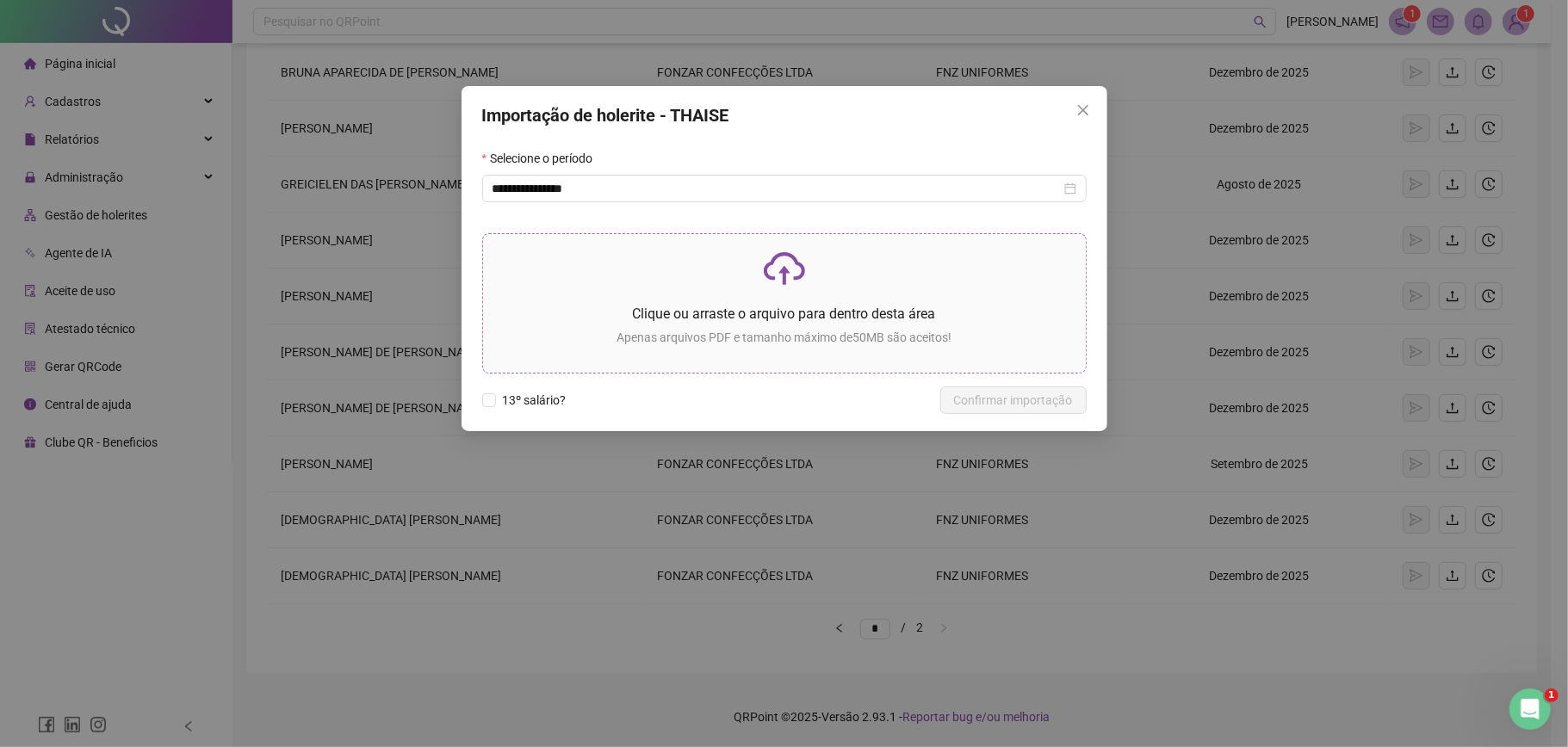
click at [697, 346] on p "Apenas arquivos PDF e tamanho máximo de 50 MB são aceitos!" at bounding box center [784, 338] width 575 height 19
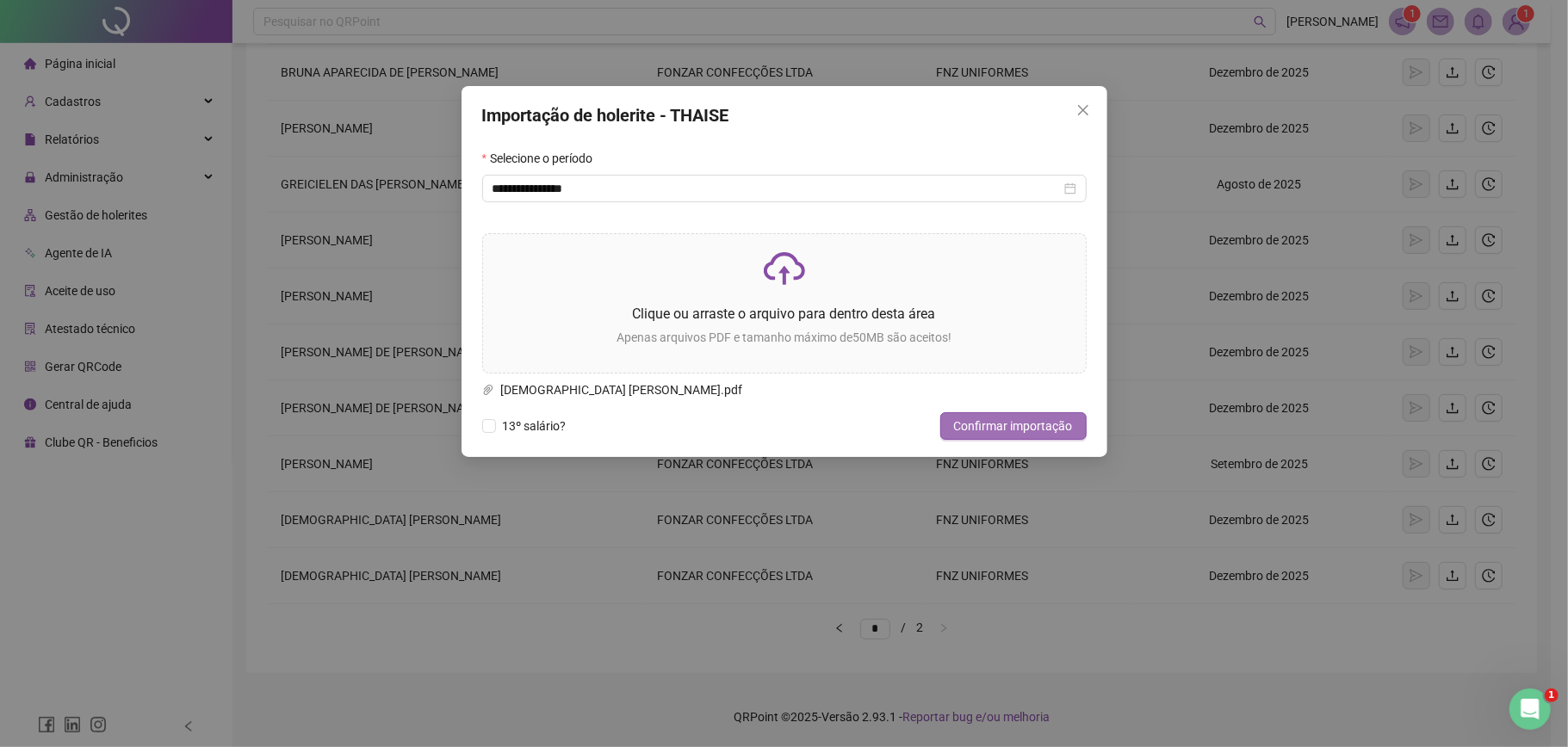
click at [958, 425] on span "Confirmar importação" at bounding box center [1013, 426] width 118 height 19
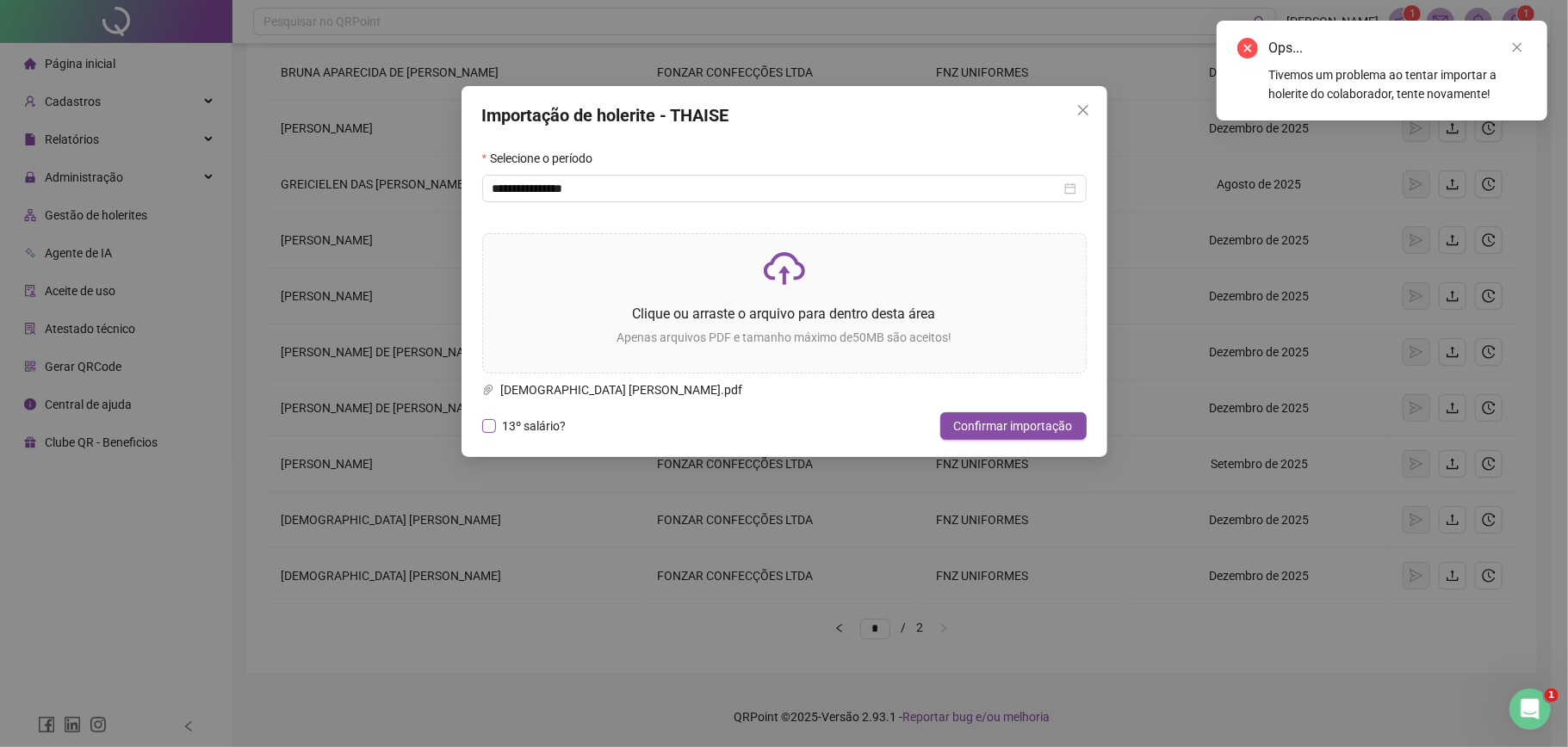
click at [537, 427] on span "13º salário?" at bounding box center [535, 426] width 77 height 19
click at [994, 427] on span "Confirmar importação" at bounding box center [1013, 426] width 118 height 19
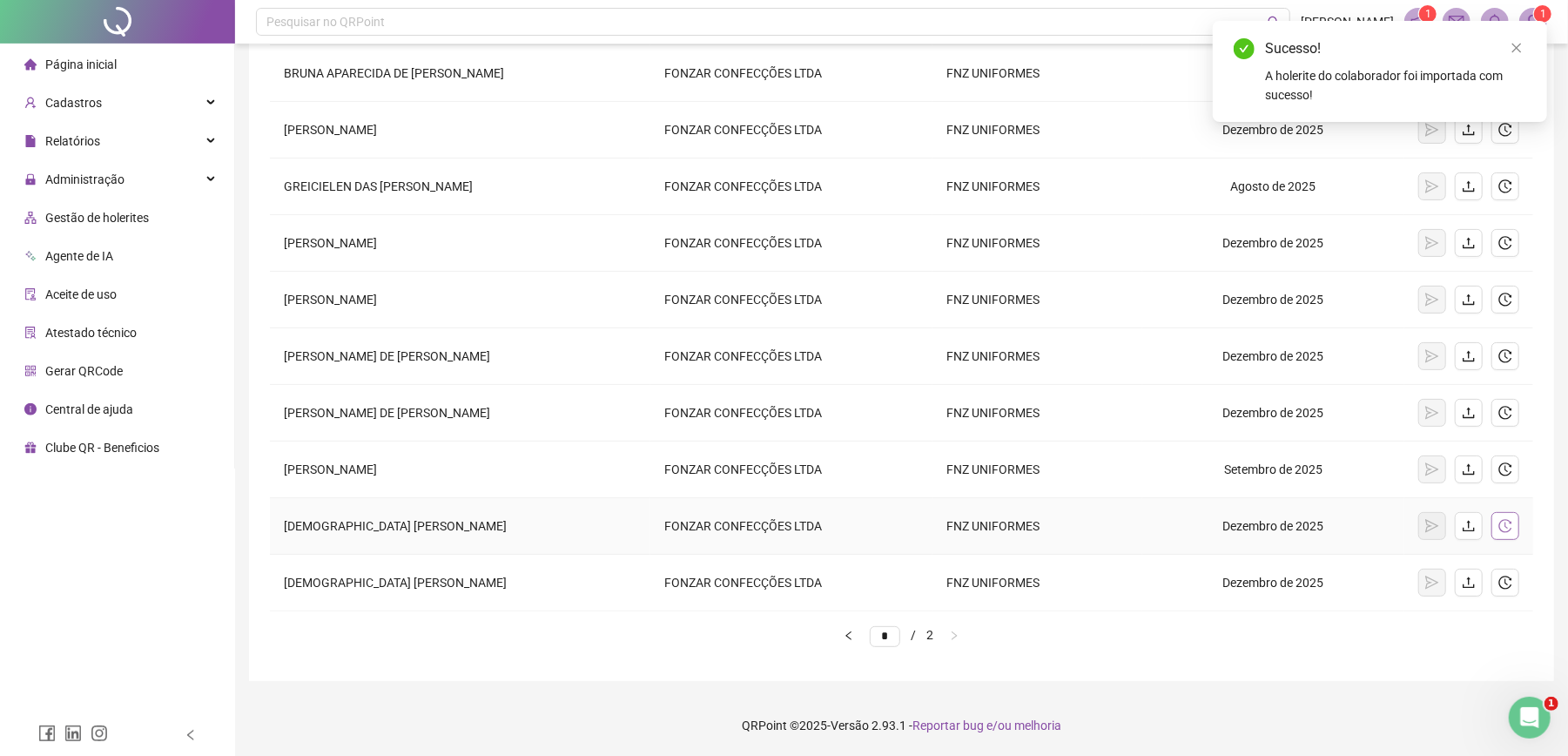
click at [1512, 523] on icon "history" at bounding box center [1506, 526] width 14 height 14
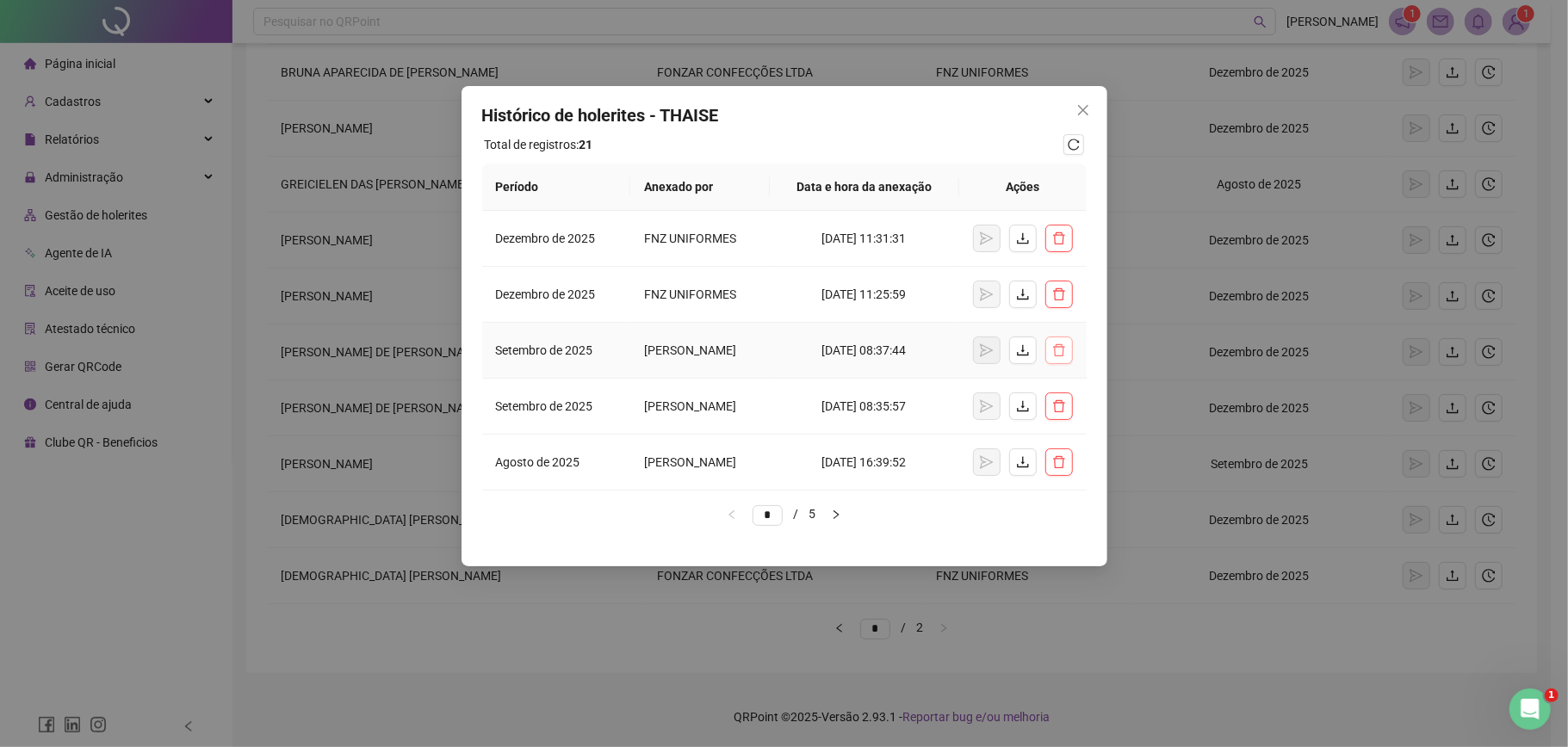
click at [1058, 357] on icon "delete" at bounding box center [1059, 350] width 13 height 13
click at [1166, 348] on span "Sim" at bounding box center [1156, 355] width 20 height 19
click at [1025, 364] on button "button" at bounding box center [1023, 350] width 28 height 28
click at [1077, 108] on icon "close" at bounding box center [1084, 110] width 13 height 13
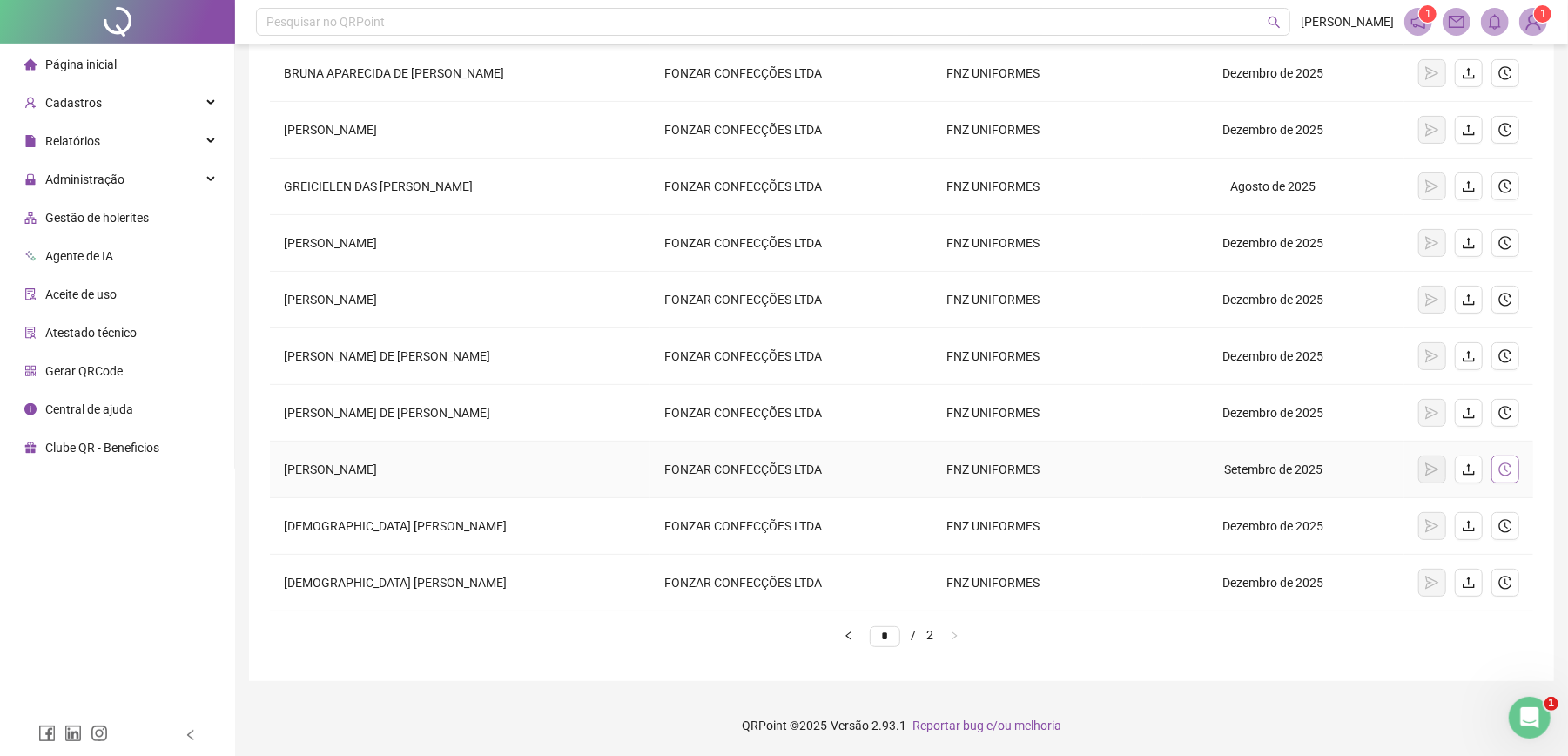
click at [1503, 471] on icon "history" at bounding box center [1506, 470] width 14 height 14
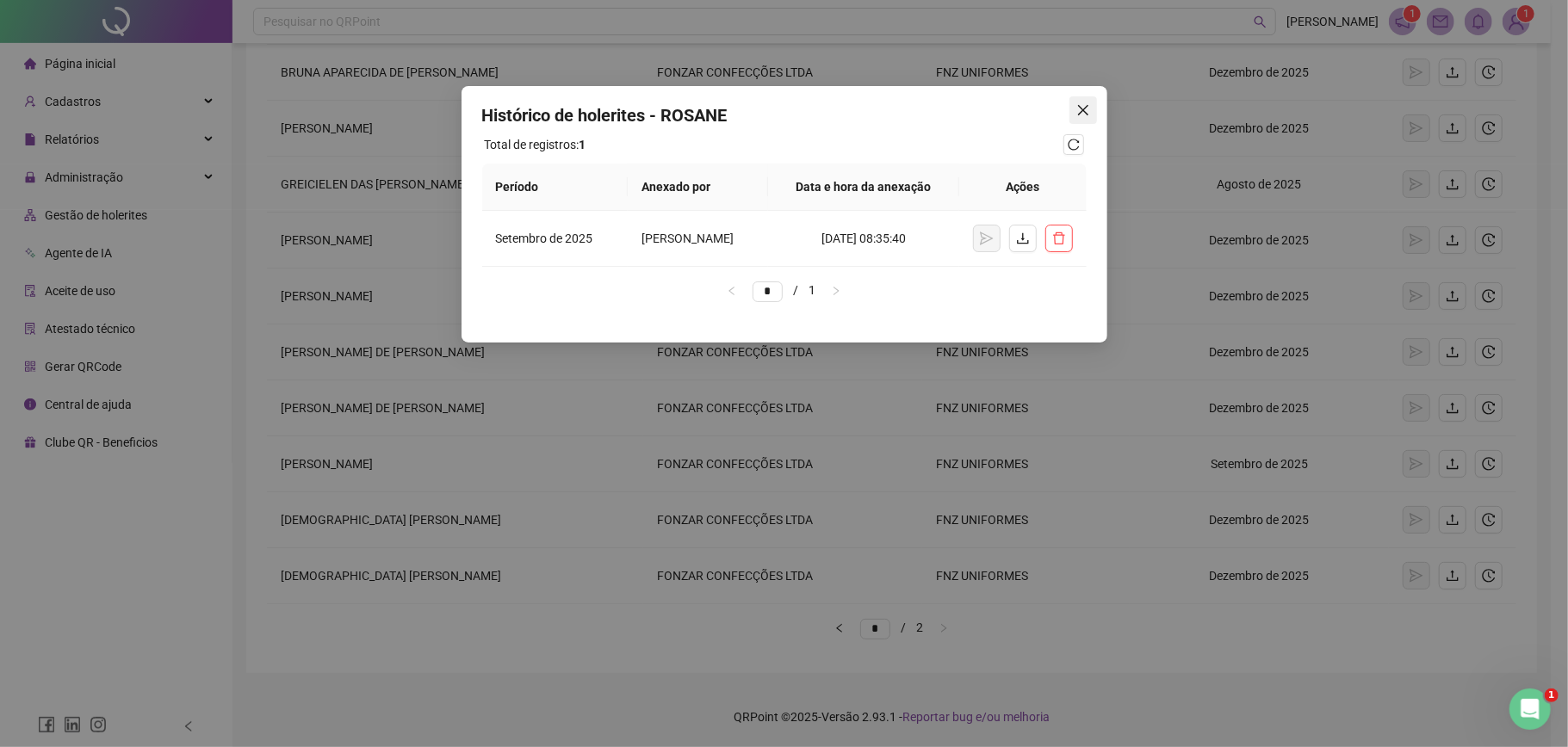
click at [1086, 112] on icon "close" at bounding box center [1084, 110] width 13 height 13
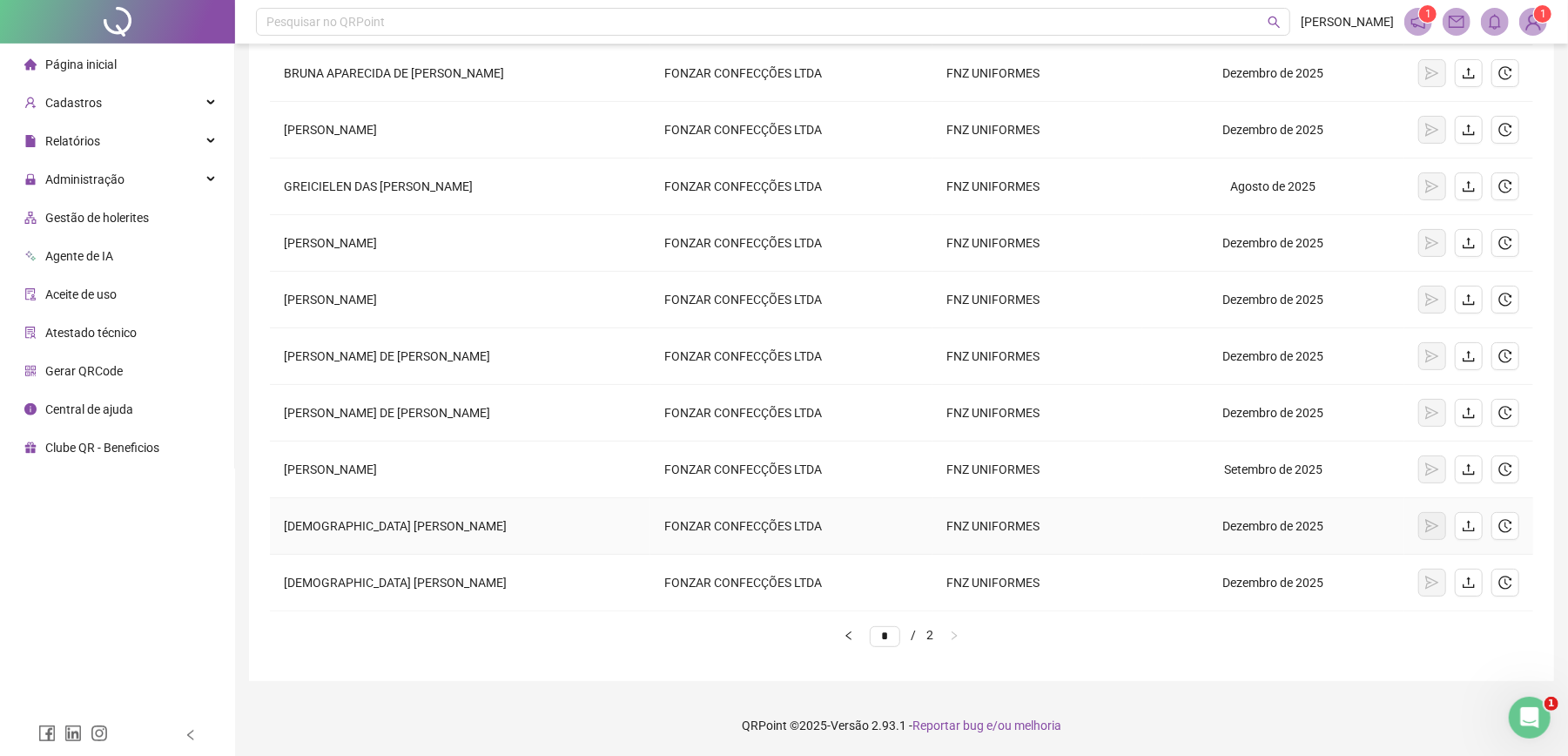
scroll to position [0, 0]
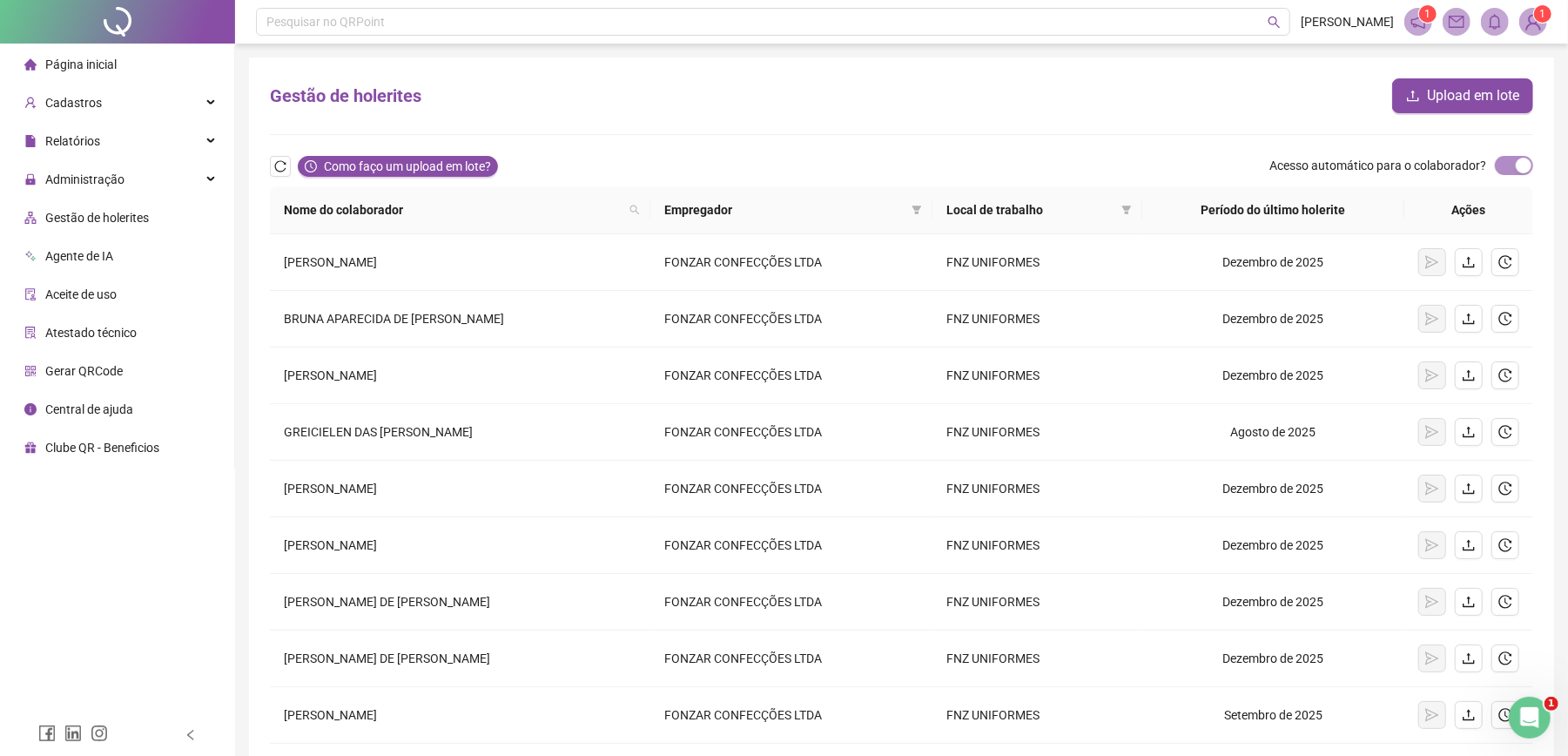
click at [902, 134] on div at bounding box center [901, 134] width 1263 height 1
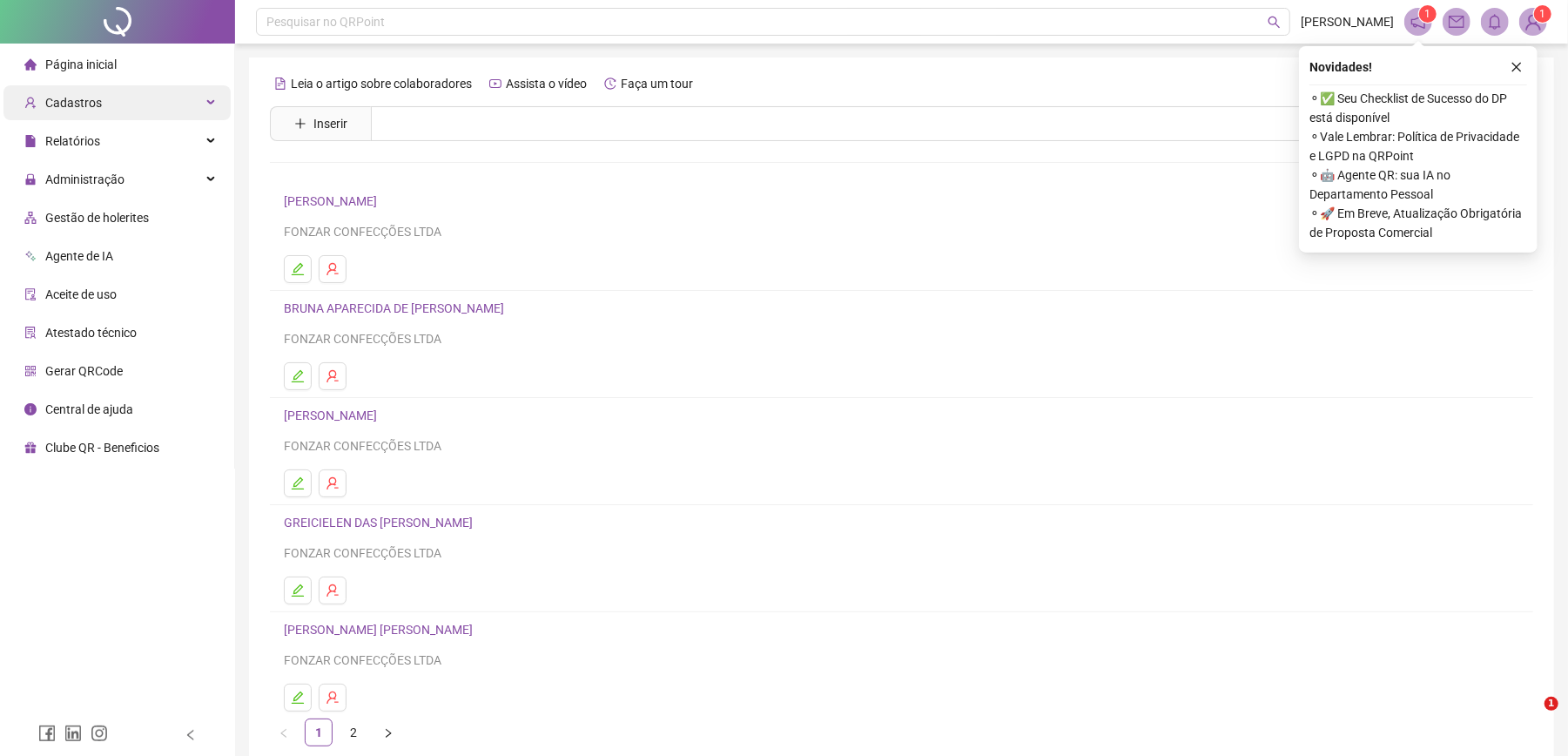
click at [119, 101] on div "Cadastros" at bounding box center [117, 103] width 227 height 35
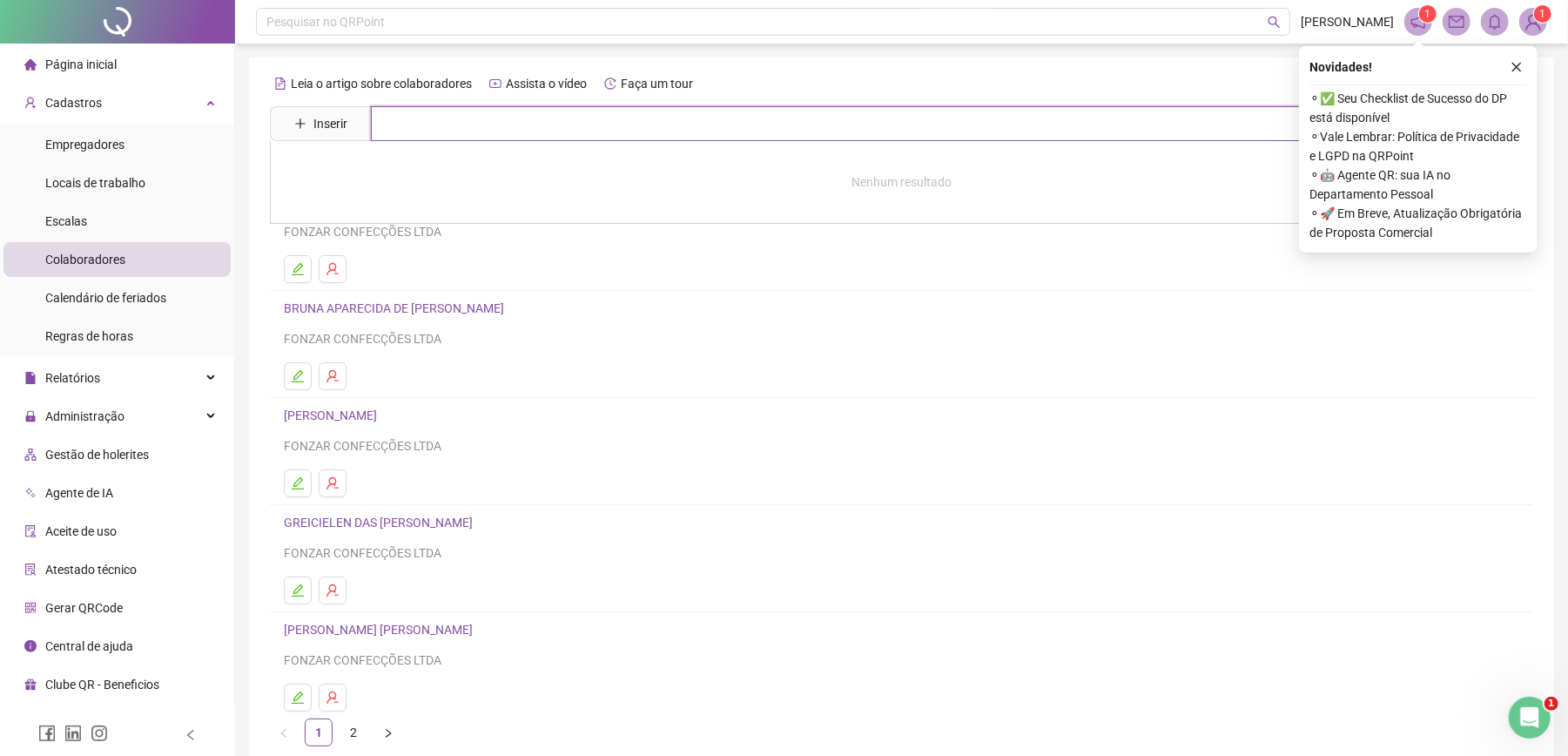
click at [534, 127] on input "text" at bounding box center [915, 124] width 1087 height 35
type input "******"
click at [1517, 67] on icon "close" at bounding box center [1517, 67] width 10 height 10
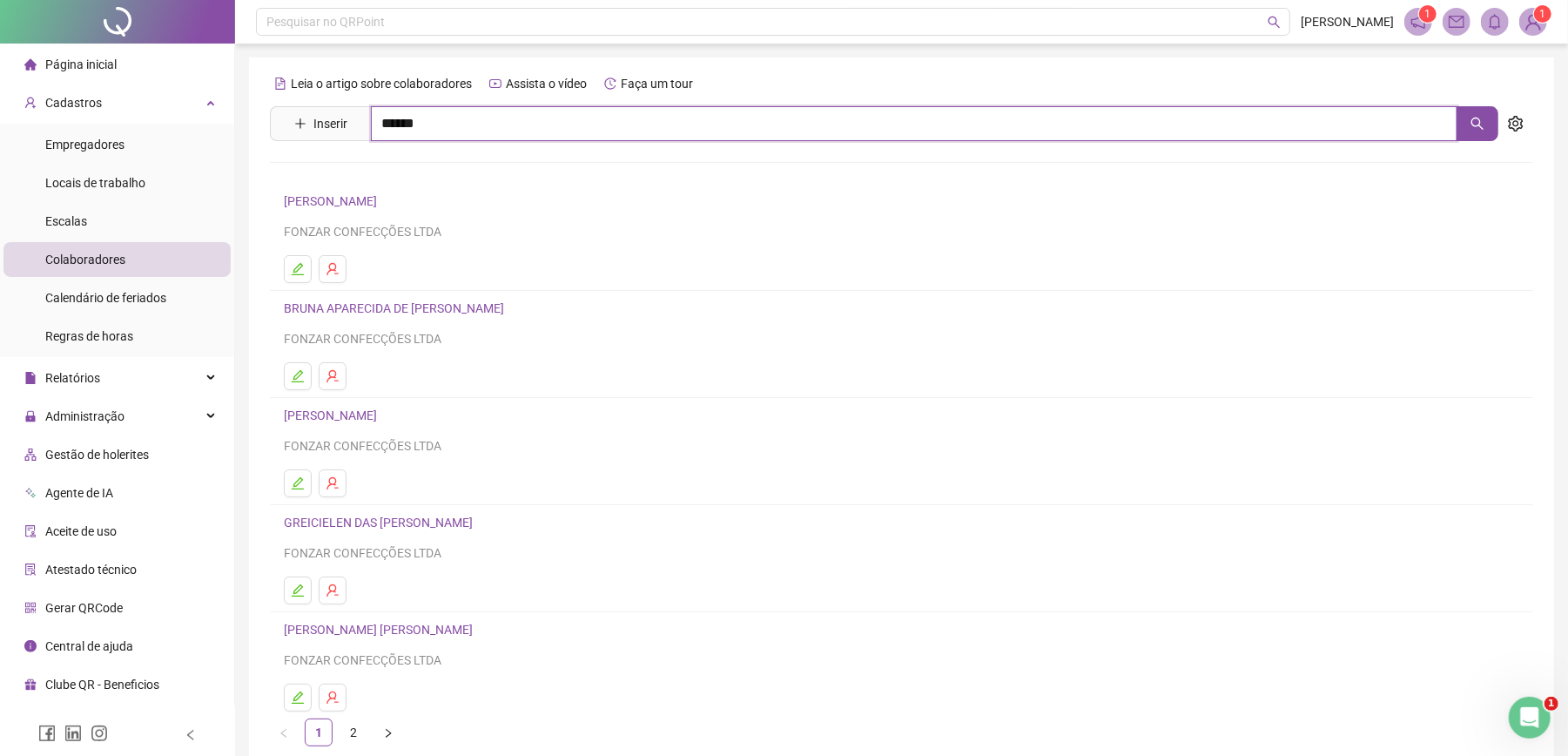
click at [481, 119] on input "******" at bounding box center [915, 124] width 1087 height 35
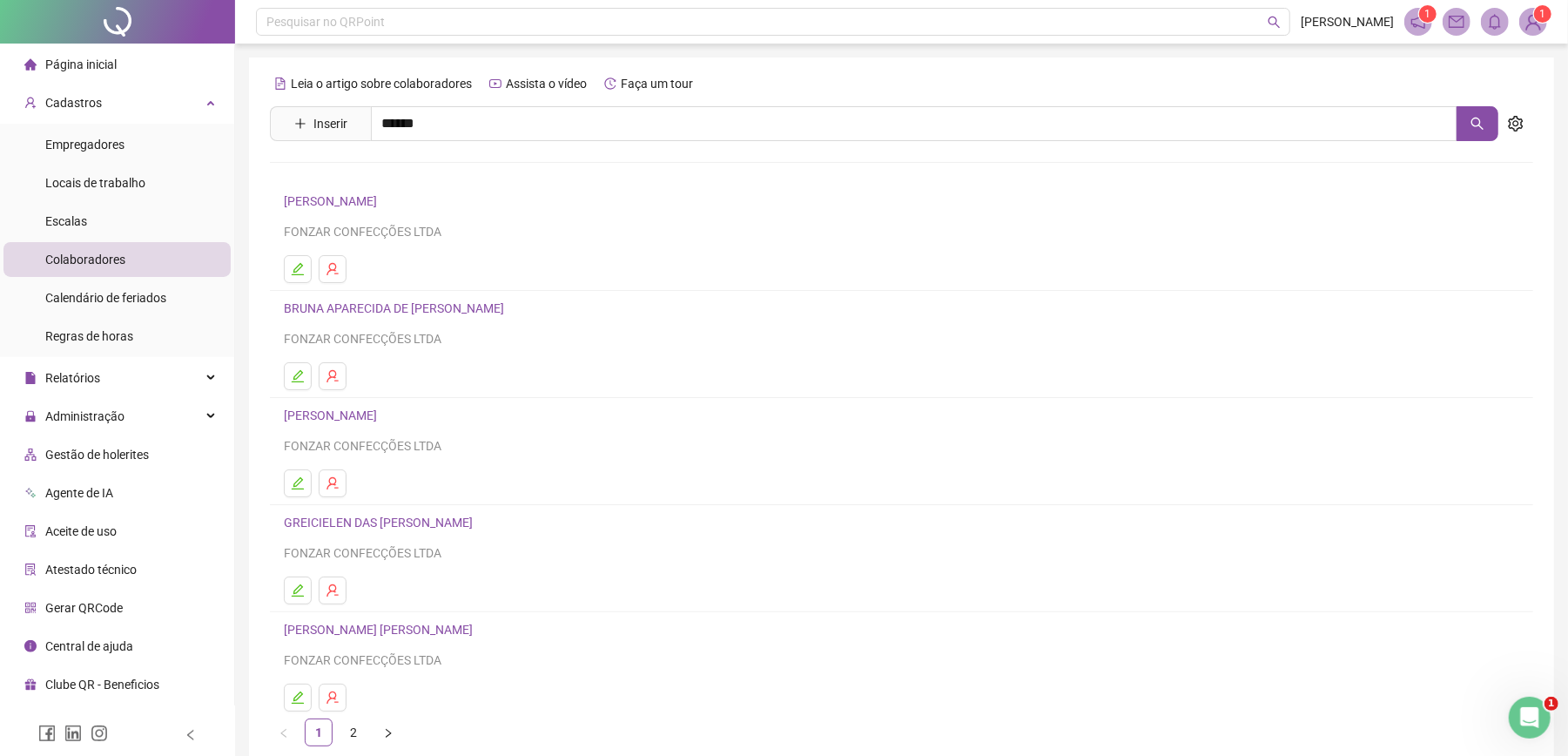
click at [350, 176] on link "[PERSON_NAME]" at bounding box center [349, 175] width 93 height 14
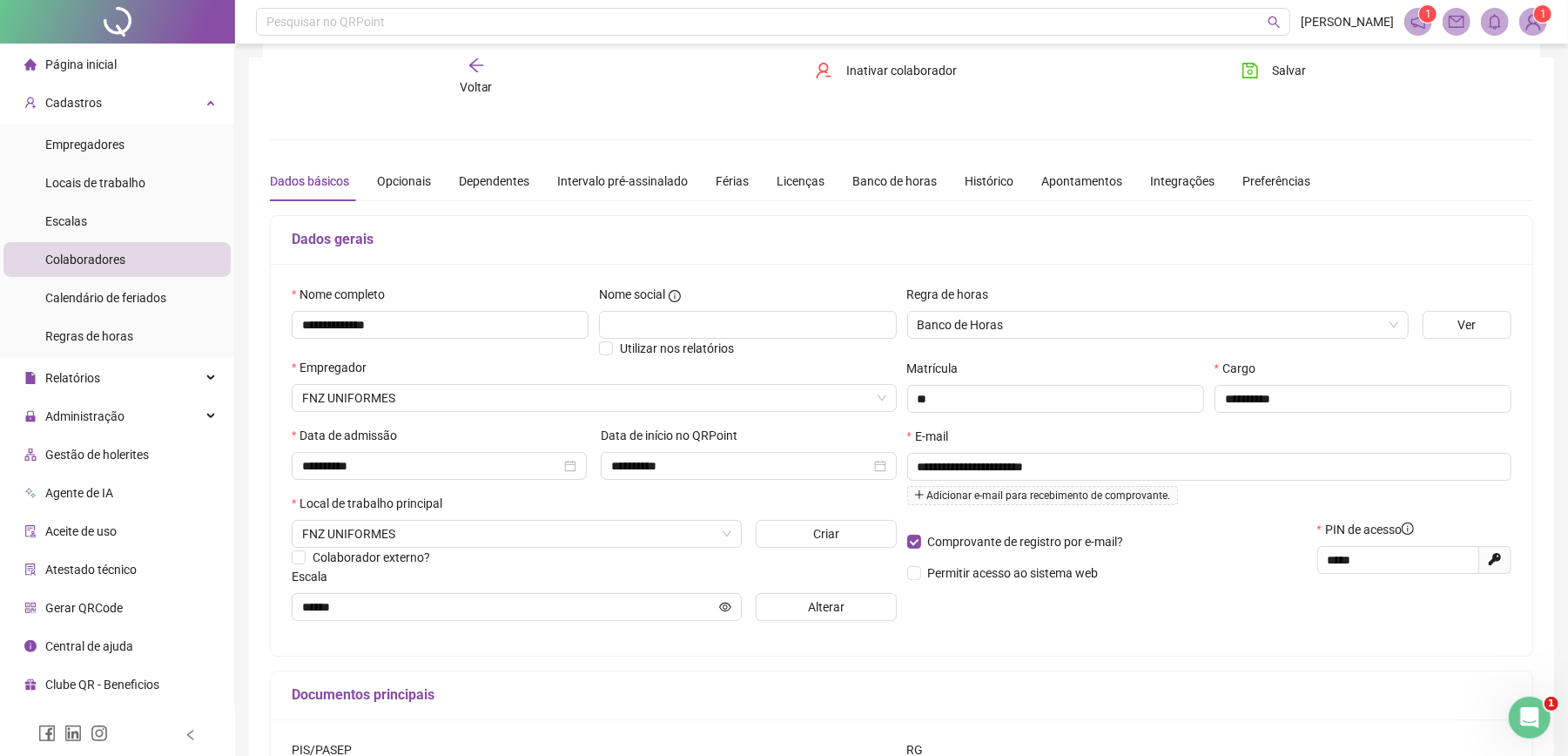
type input "******"
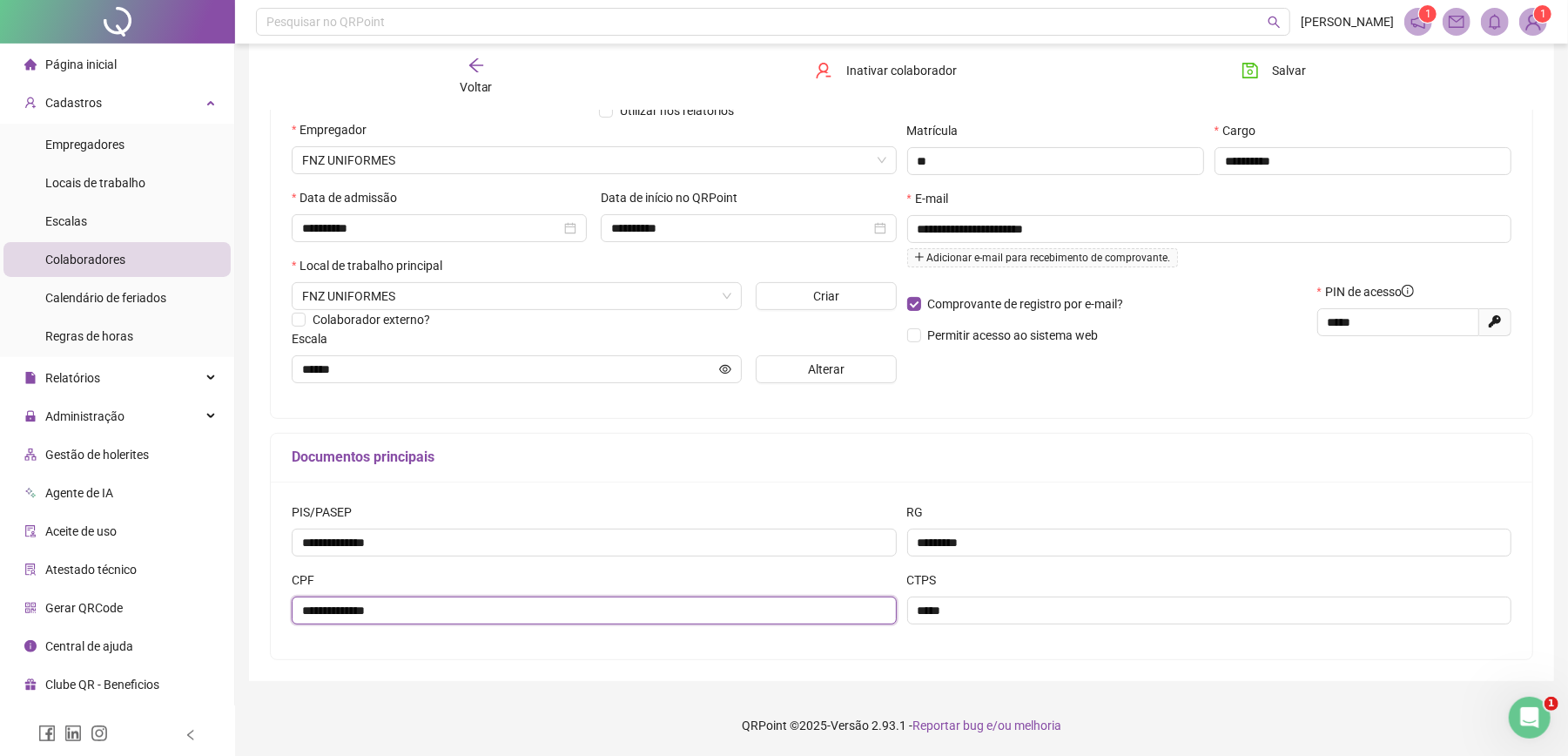
drag, startPoint x: 460, startPoint y: 607, endPoint x: 282, endPoint y: 615, distance: 178.2
click at [282, 615] on div "**********" at bounding box center [902, 570] width 1262 height 177
